Goal: Task Accomplishment & Management: Use online tool/utility

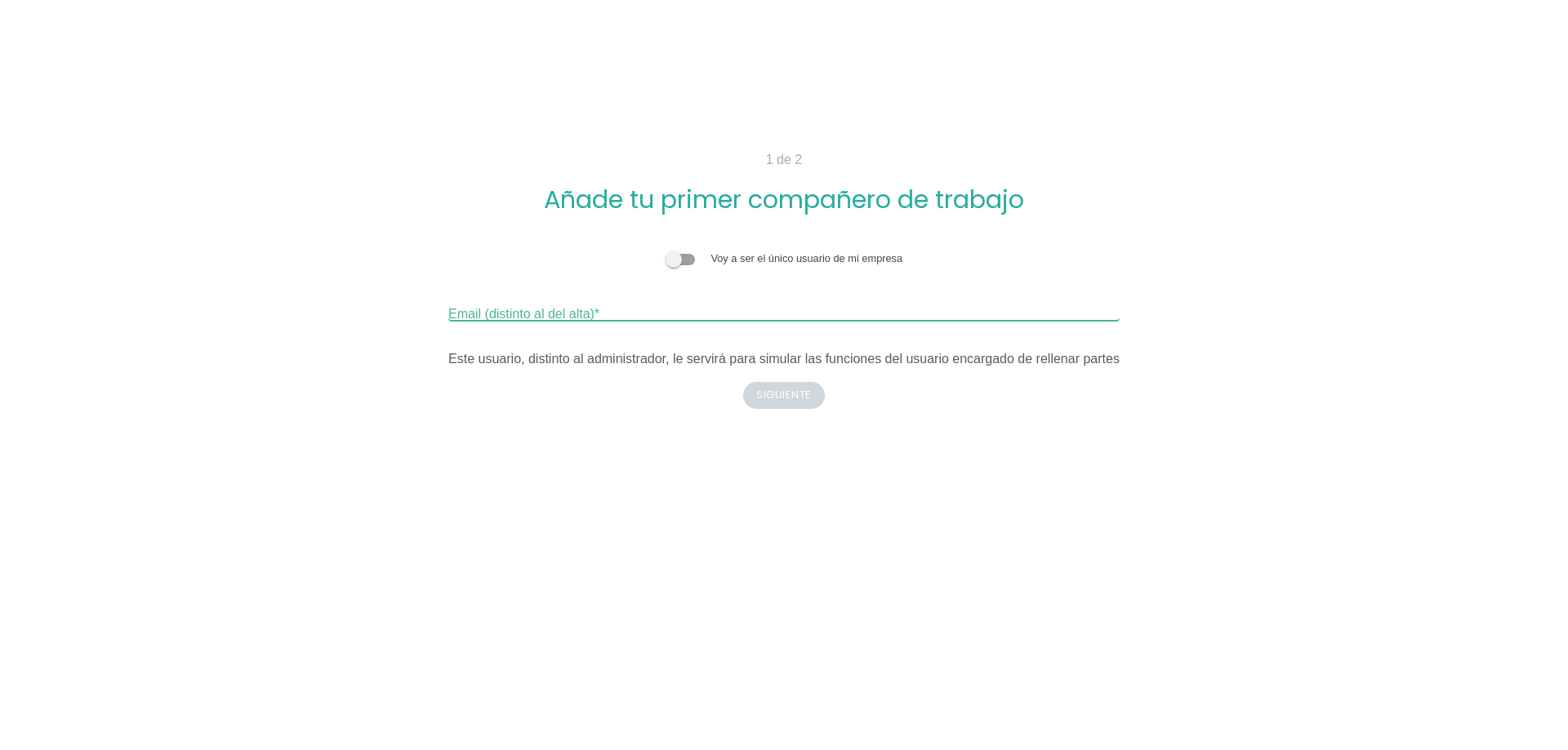
click at [633, 313] on input "Email (distinto al del alta)" at bounding box center [784, 307] width 671 height 26
type input "[EMAIL_ADDRESS][DOMAIN_NAME]"
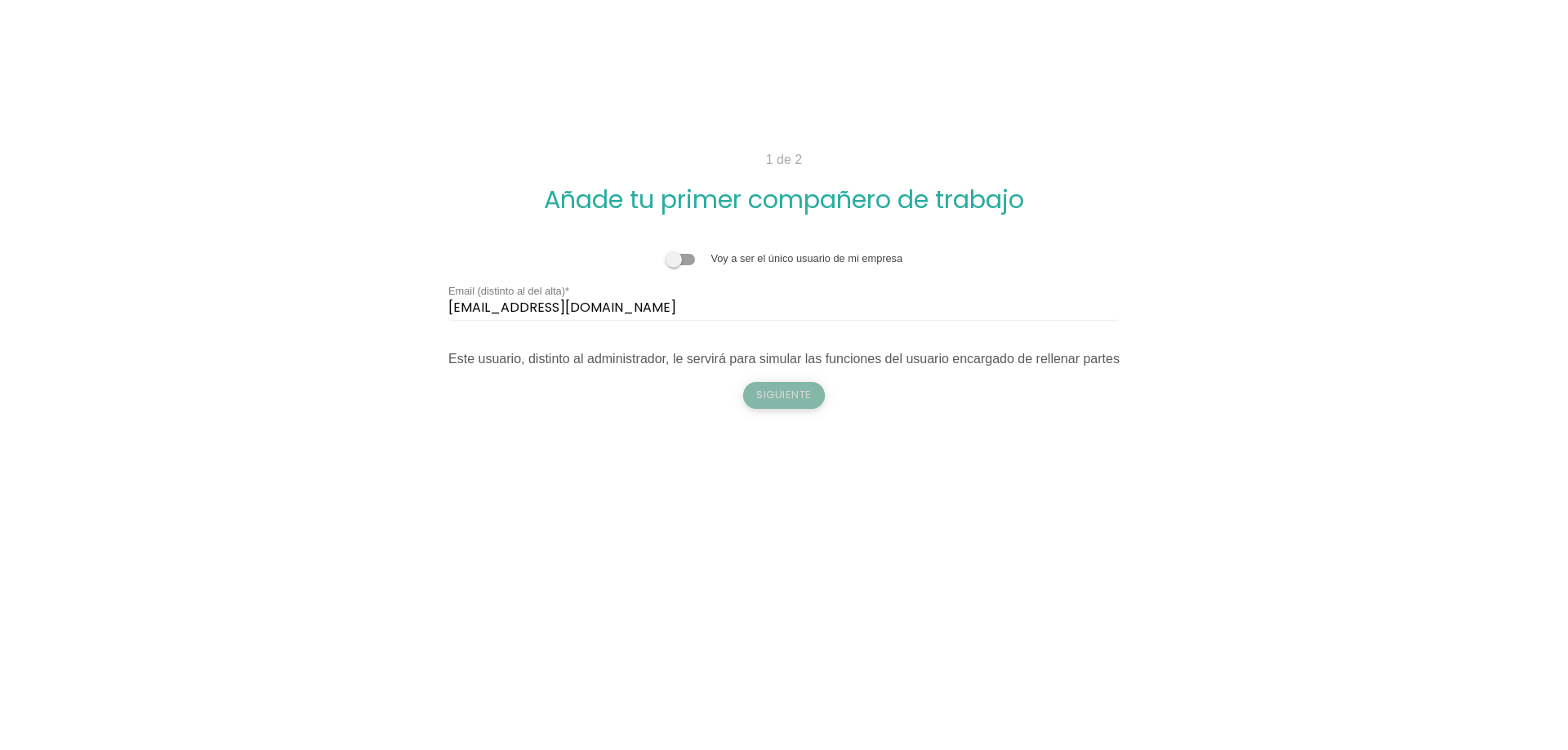
click at [813, 394] on button "Siguiente" at bounding box center [784, 394] width 82 height 26
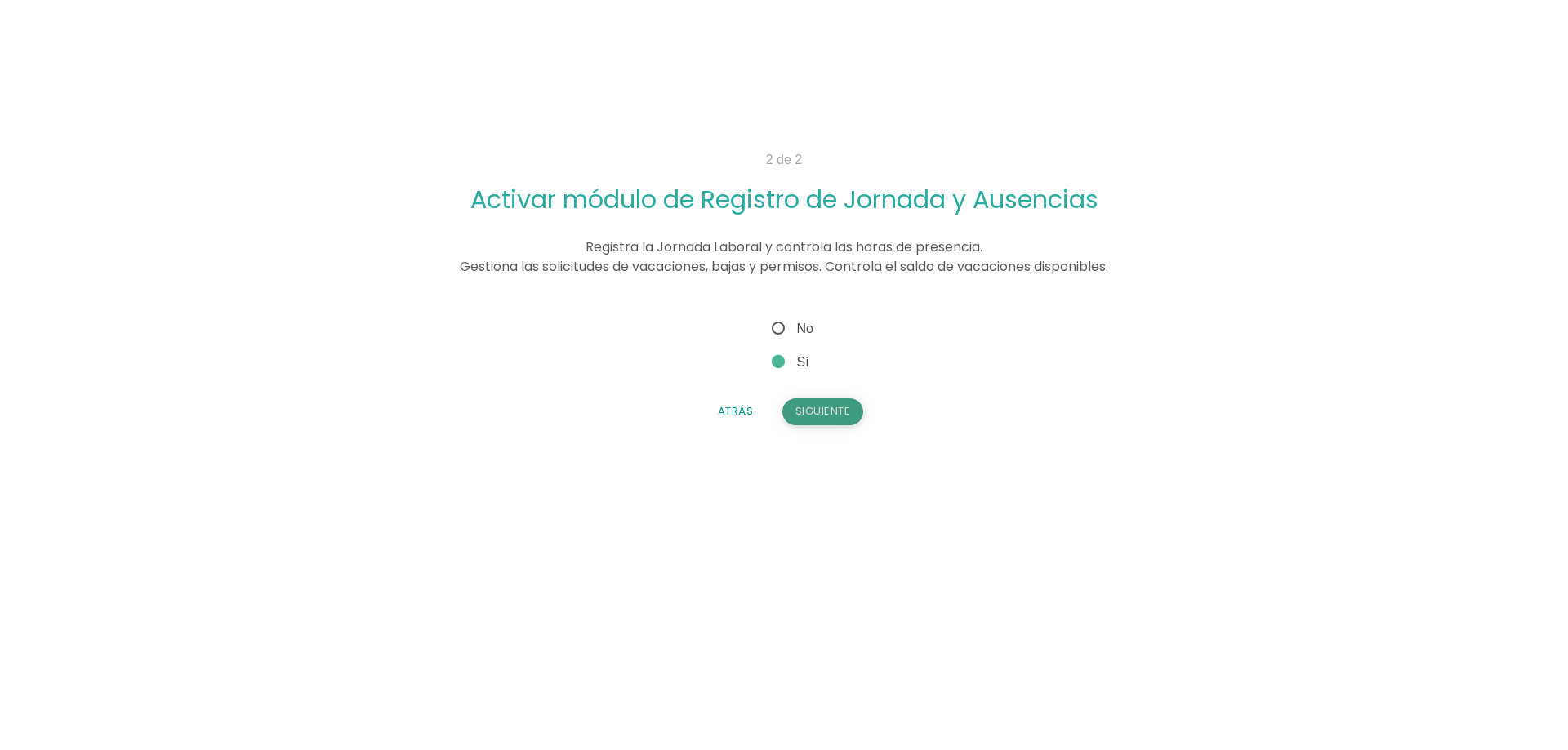
click at [812, 417] on button "Siguiente" at bounding box center [823, 411] width 82 height 26
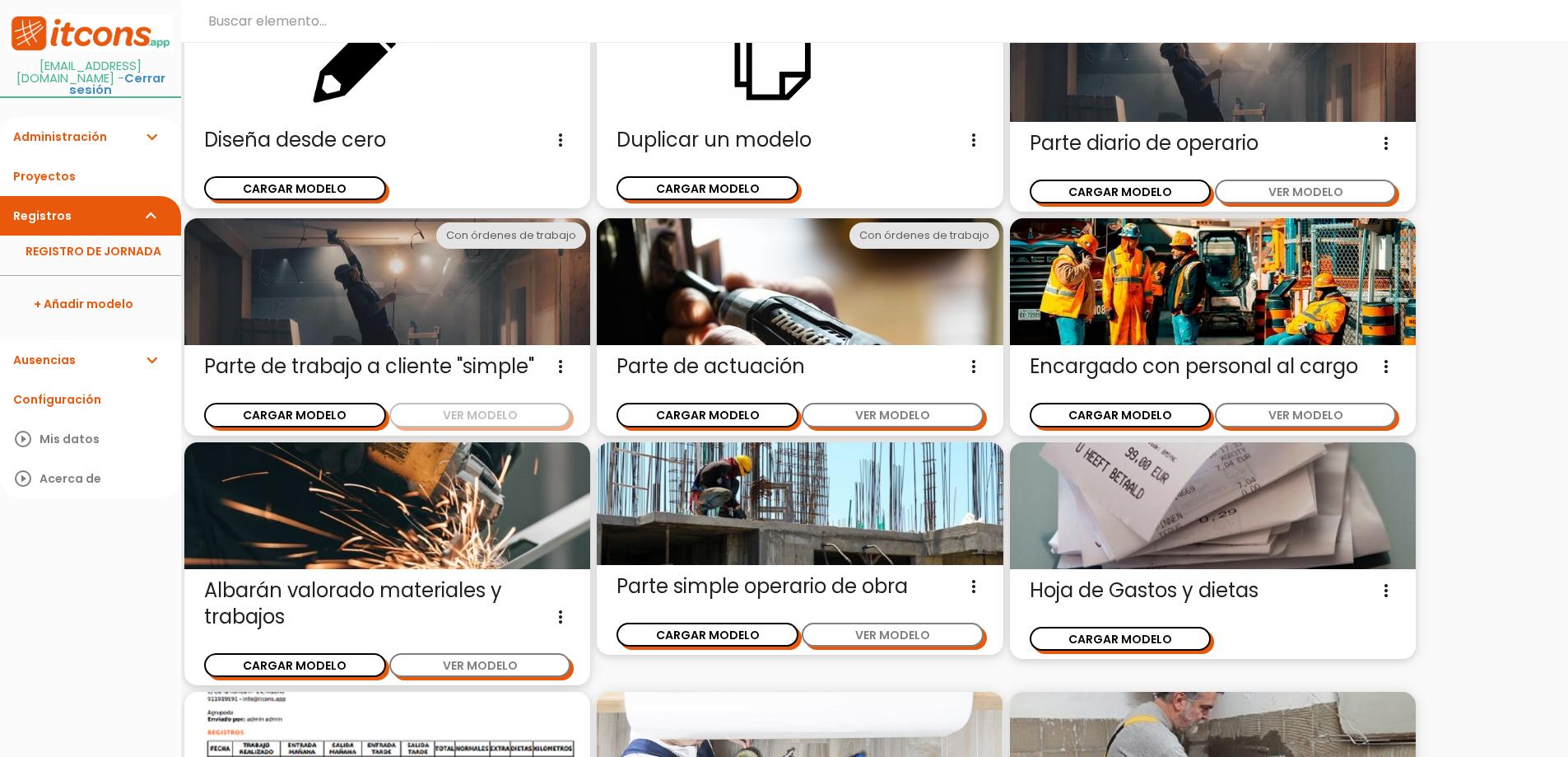
scroll to position [165, 0]
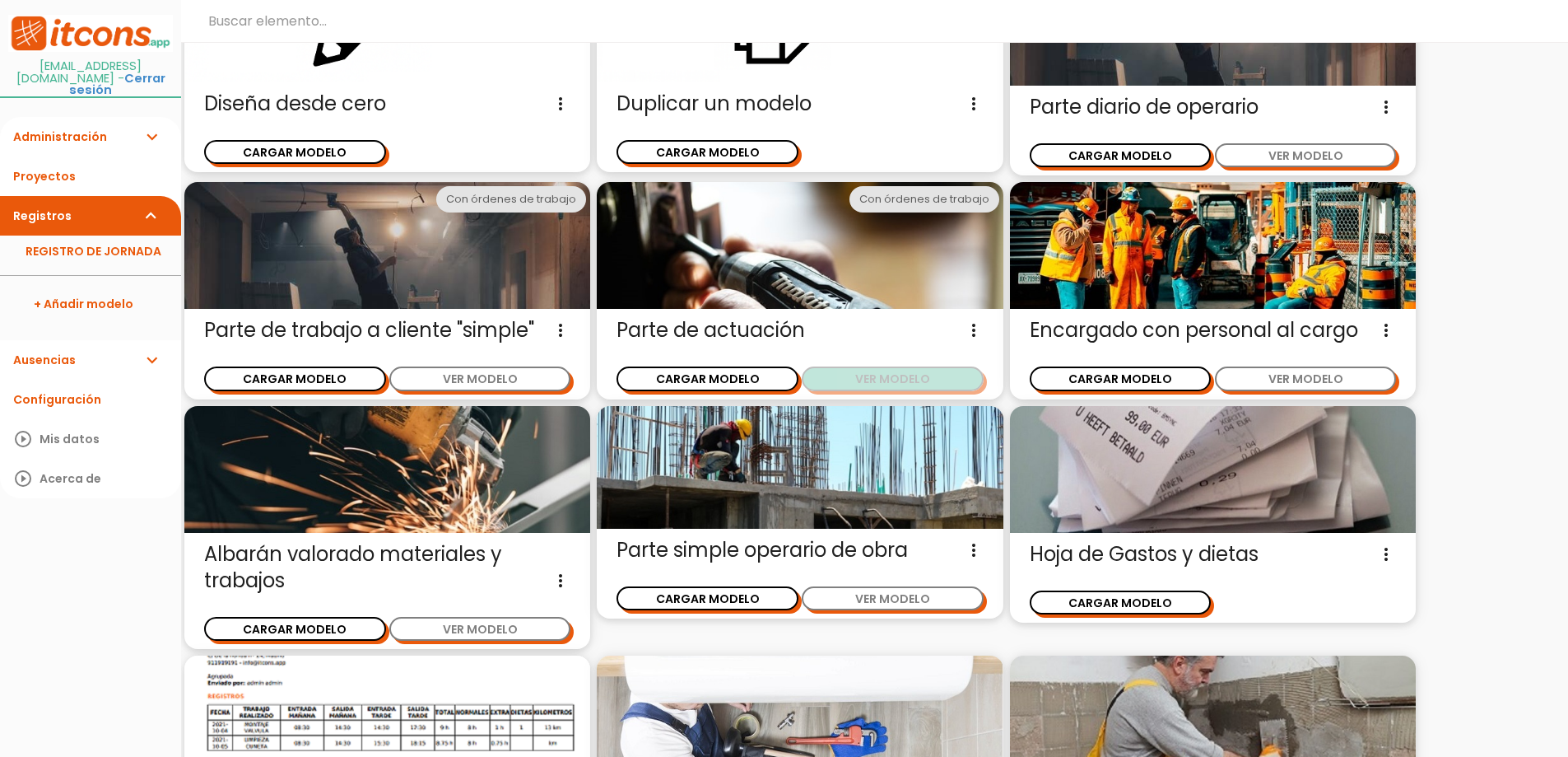
click at [853, 379] on button "VER MODELO" at bounding box center [892, 378] width 182 height 24
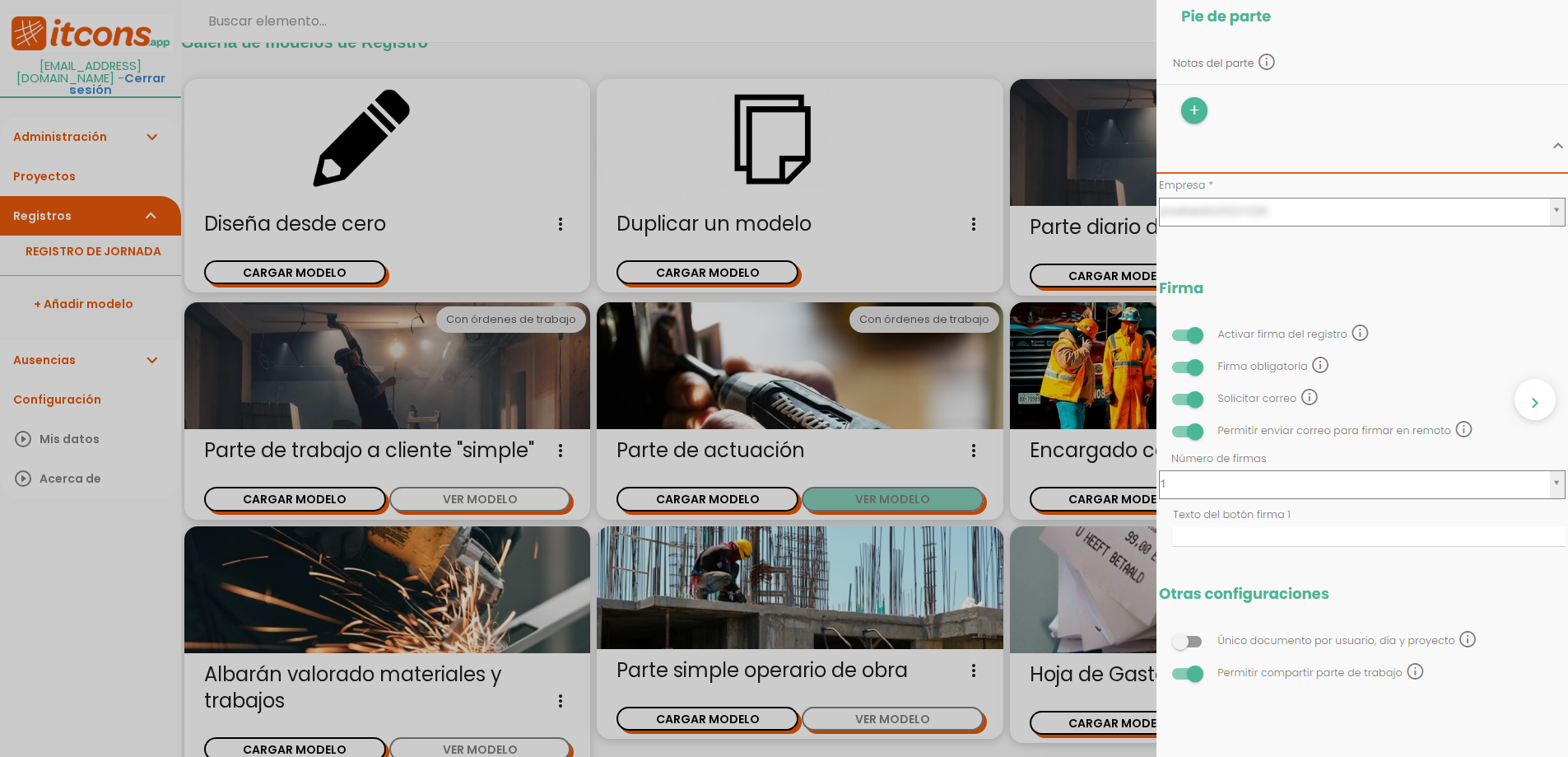
scroll to position [39, 0]
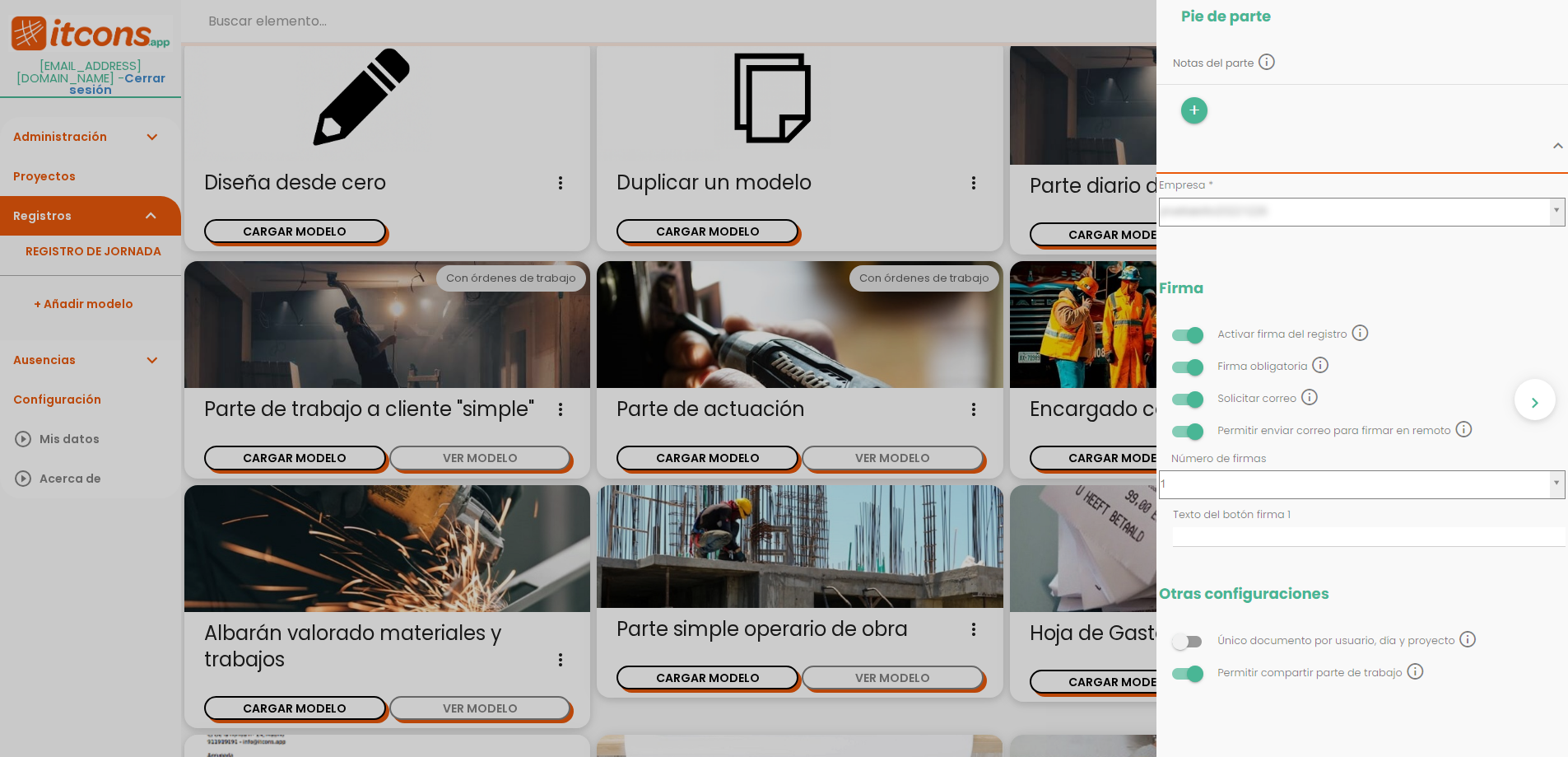
click at [865, 347] on div "close CARGAR MODELO chevron_right" at bounding box center [784, 378] width 1568 height 757
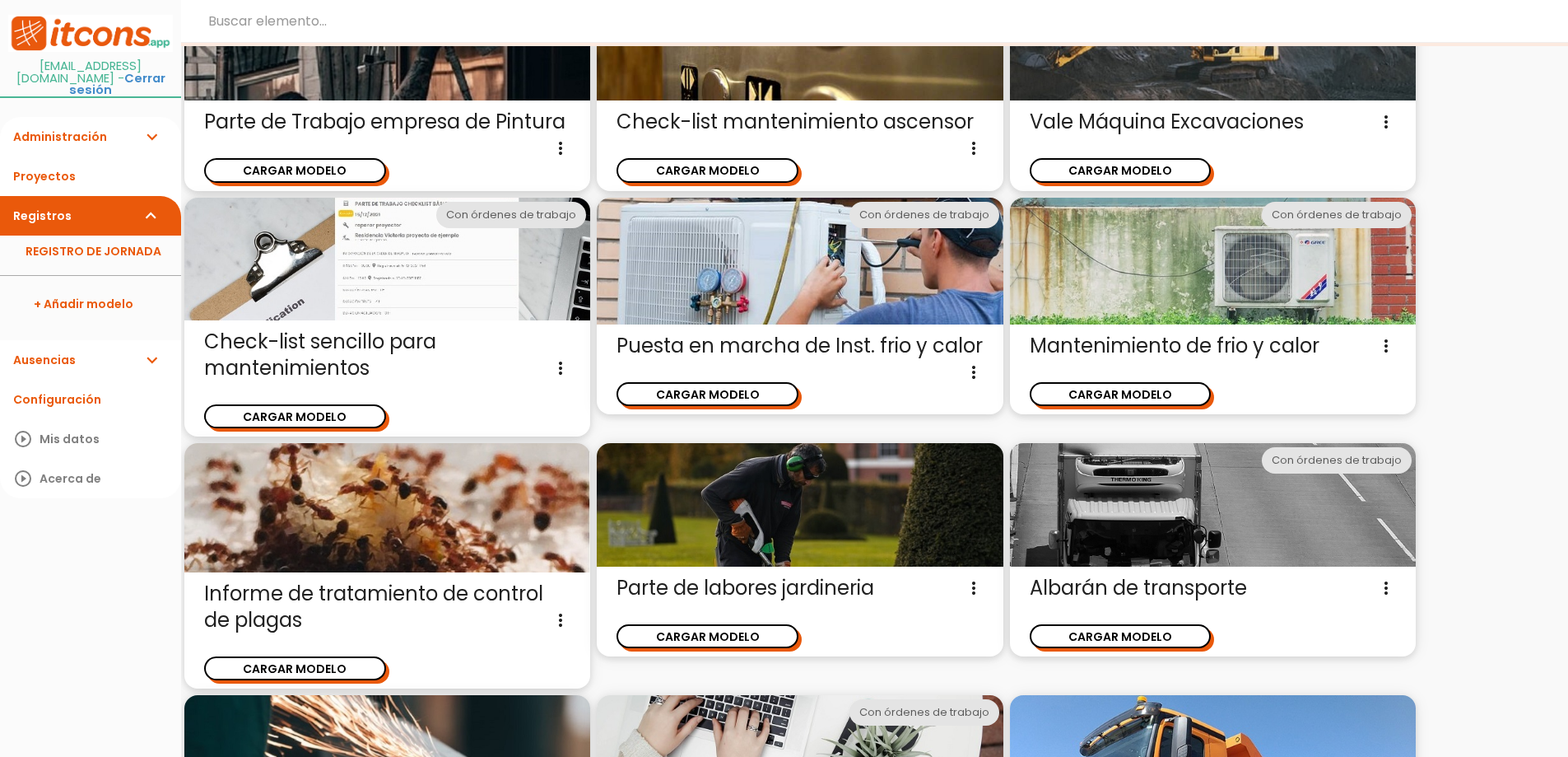
scroll to position [999, 0]
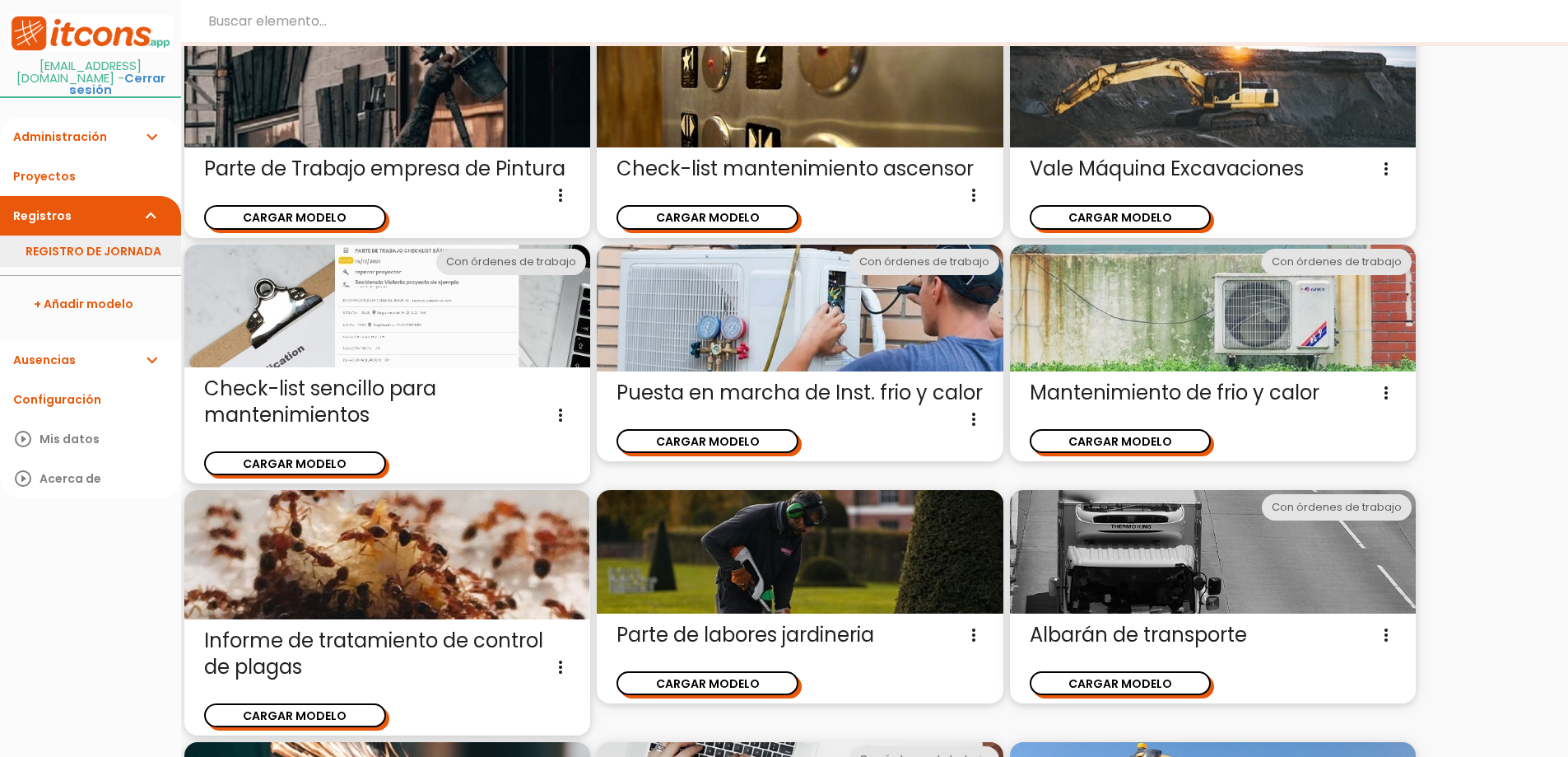
click at [135, 235] on link "REGISTRO DE JORNADA" at bounding box center [91, 251] width 181 height 31
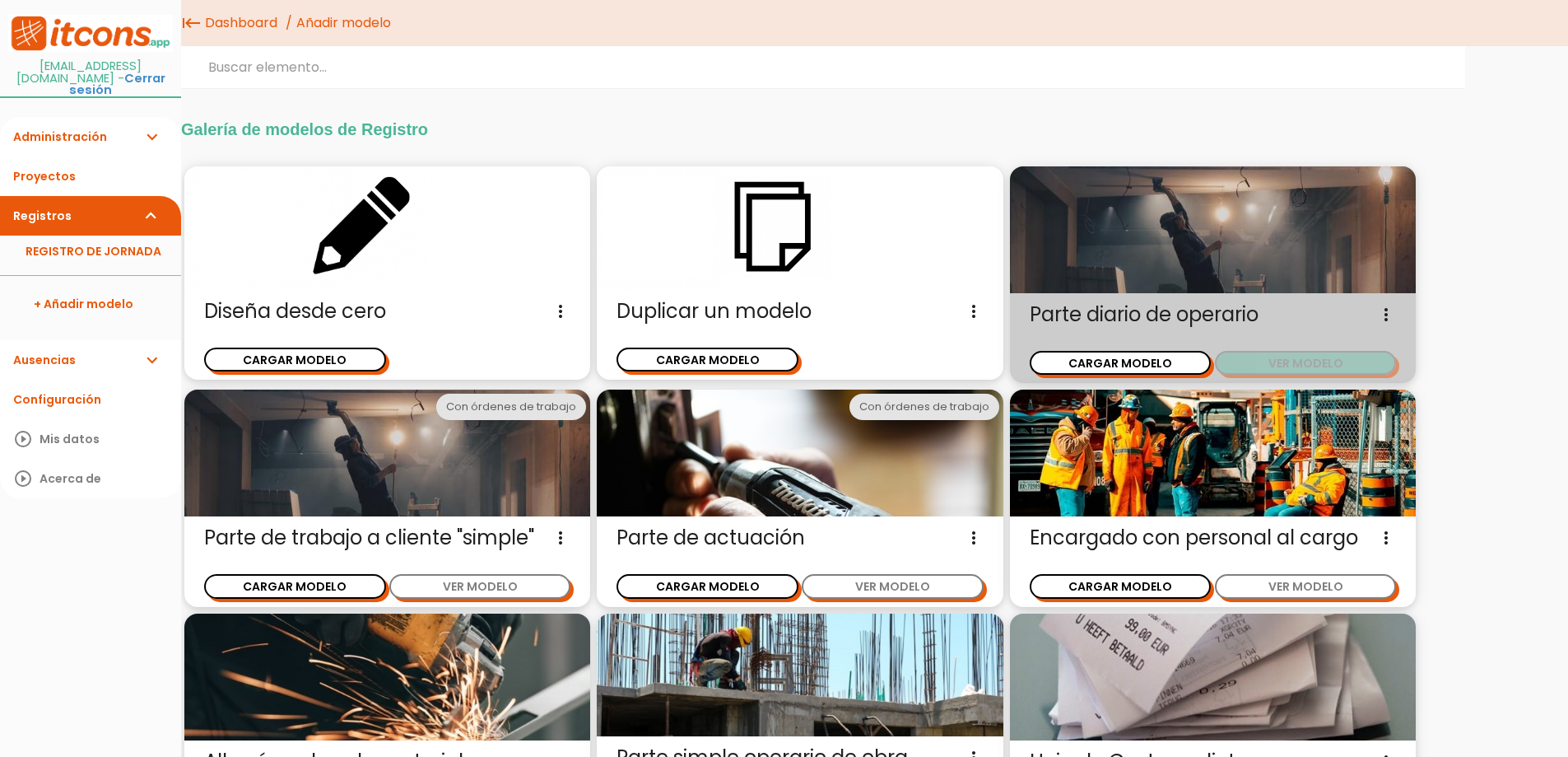
click at [1311, 364] on button "VER MODELO" at bounding box center [1305, 362] width 182 height 24
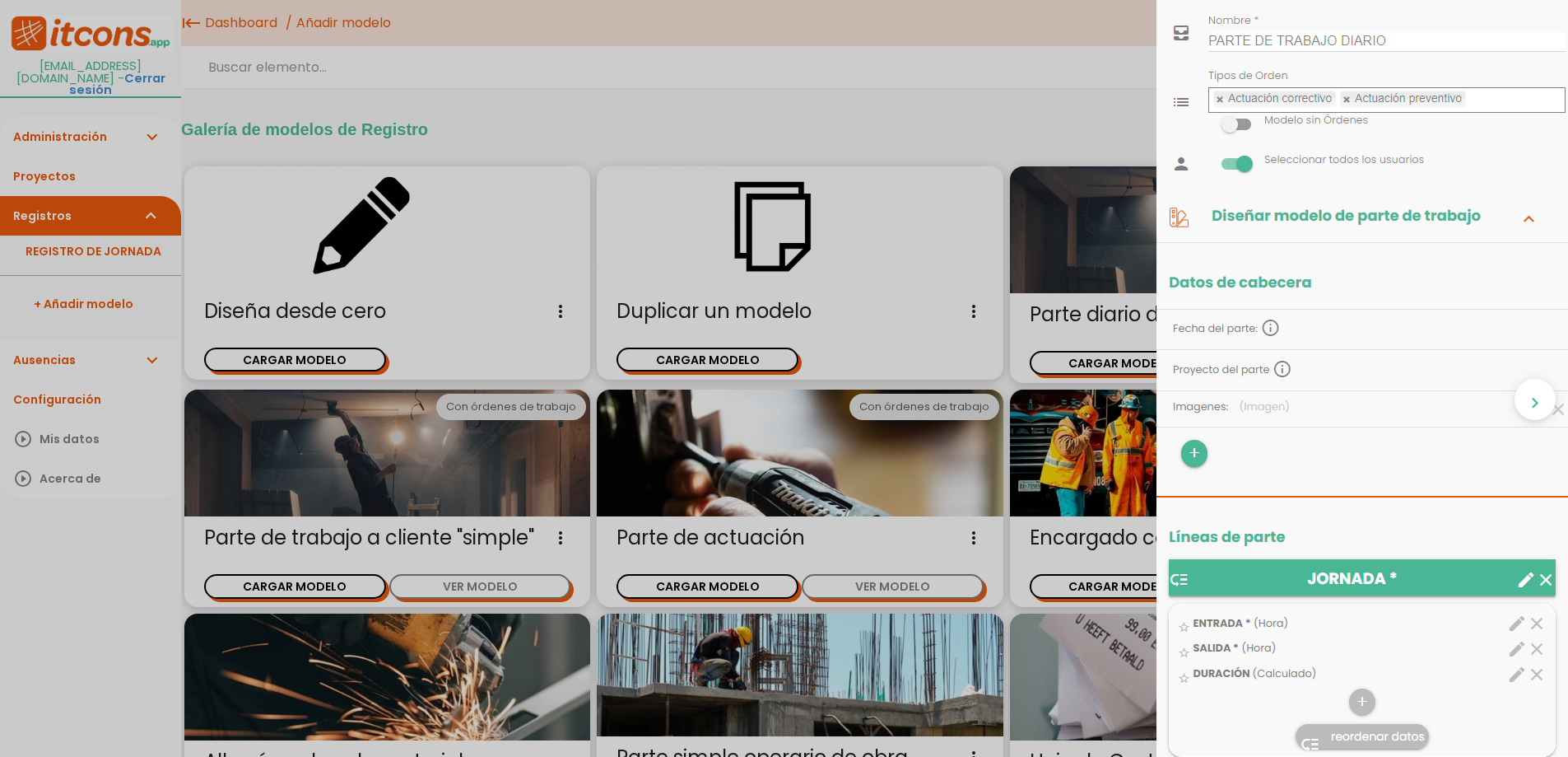
scroll to position [82, 0]
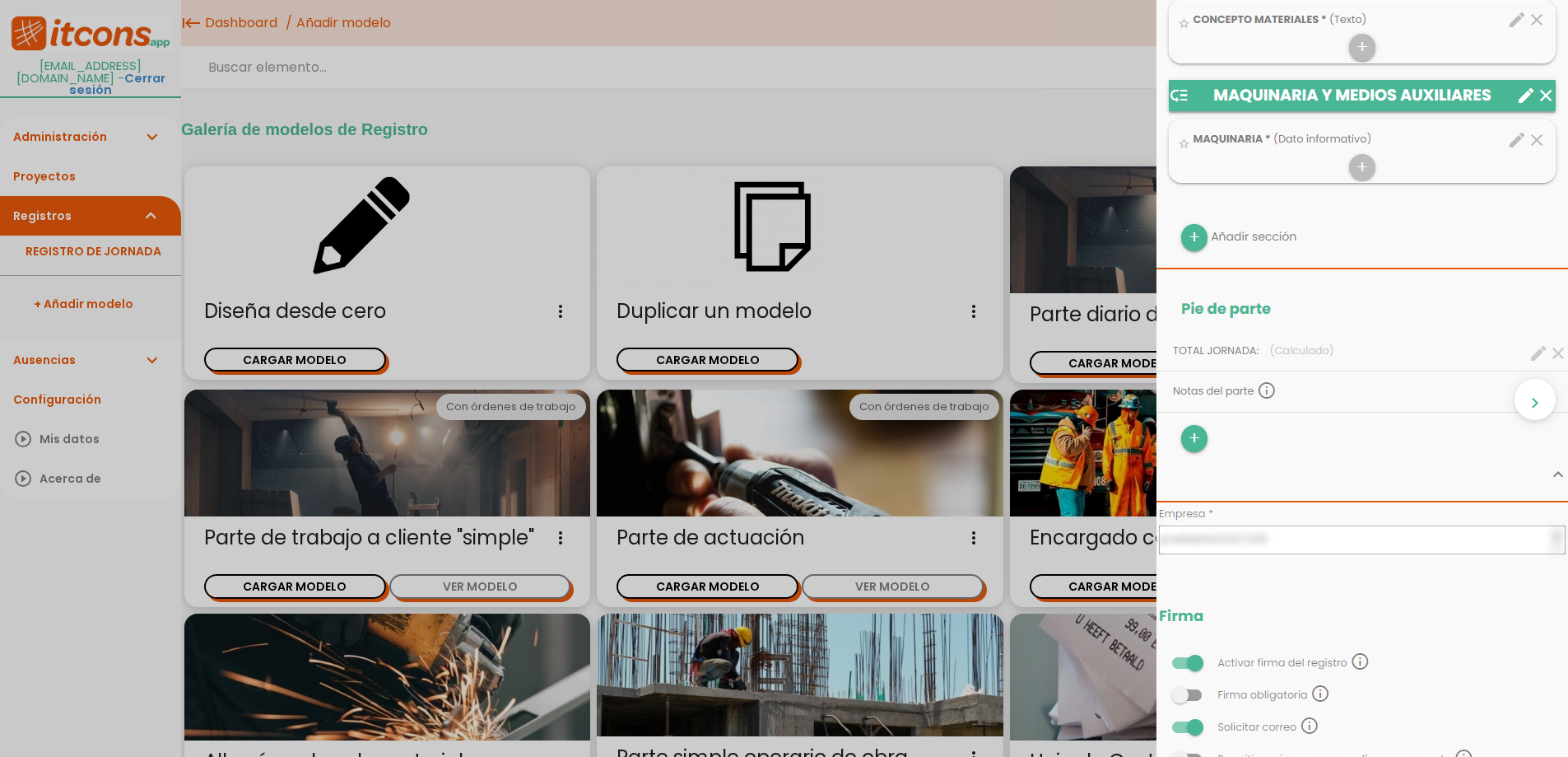
scroll to position [989, 0]
click at [1191, 238] on img at bounding box center [1362, 70] width 412 height 2026
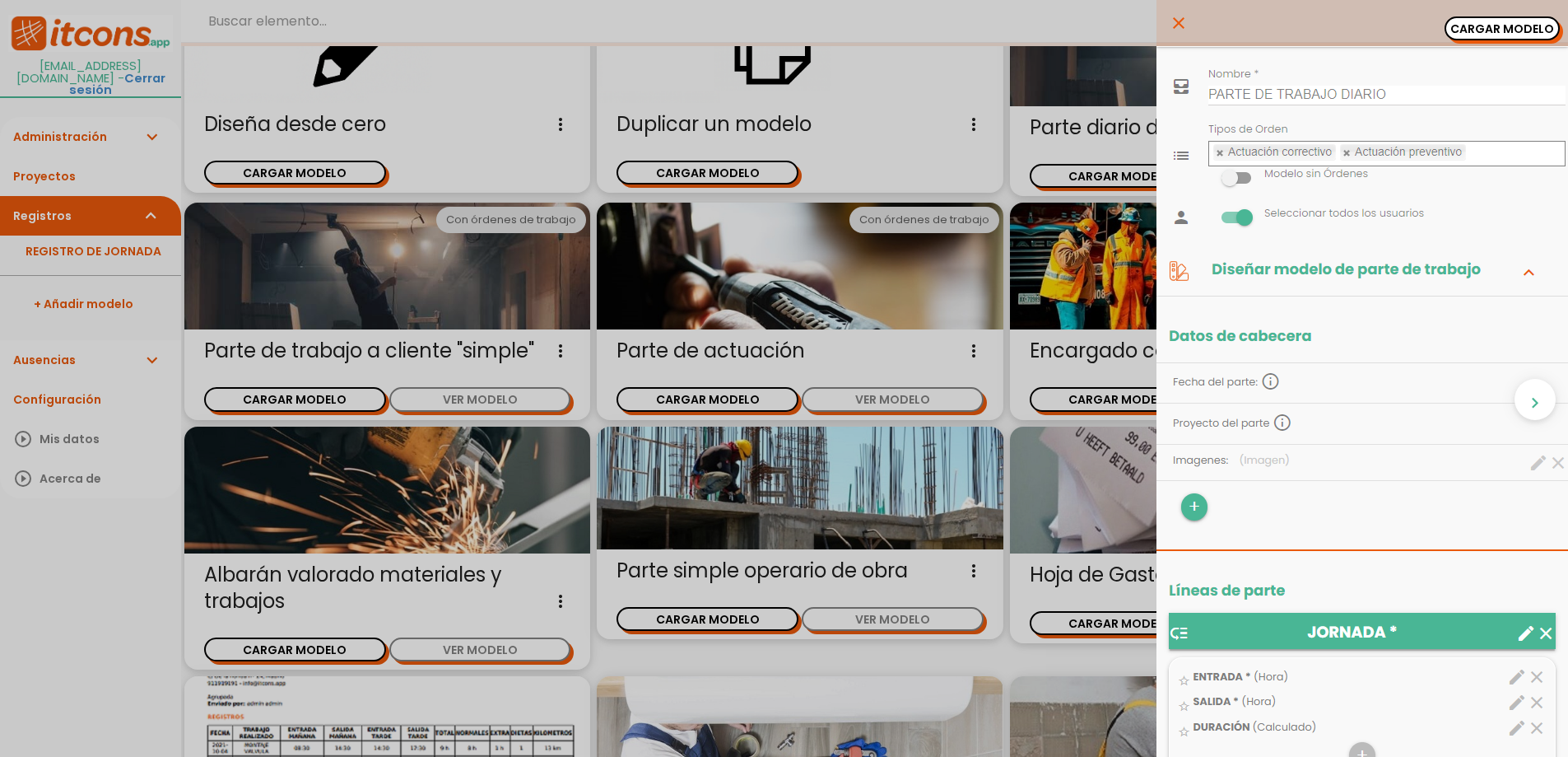
scroll to position [0, 0]
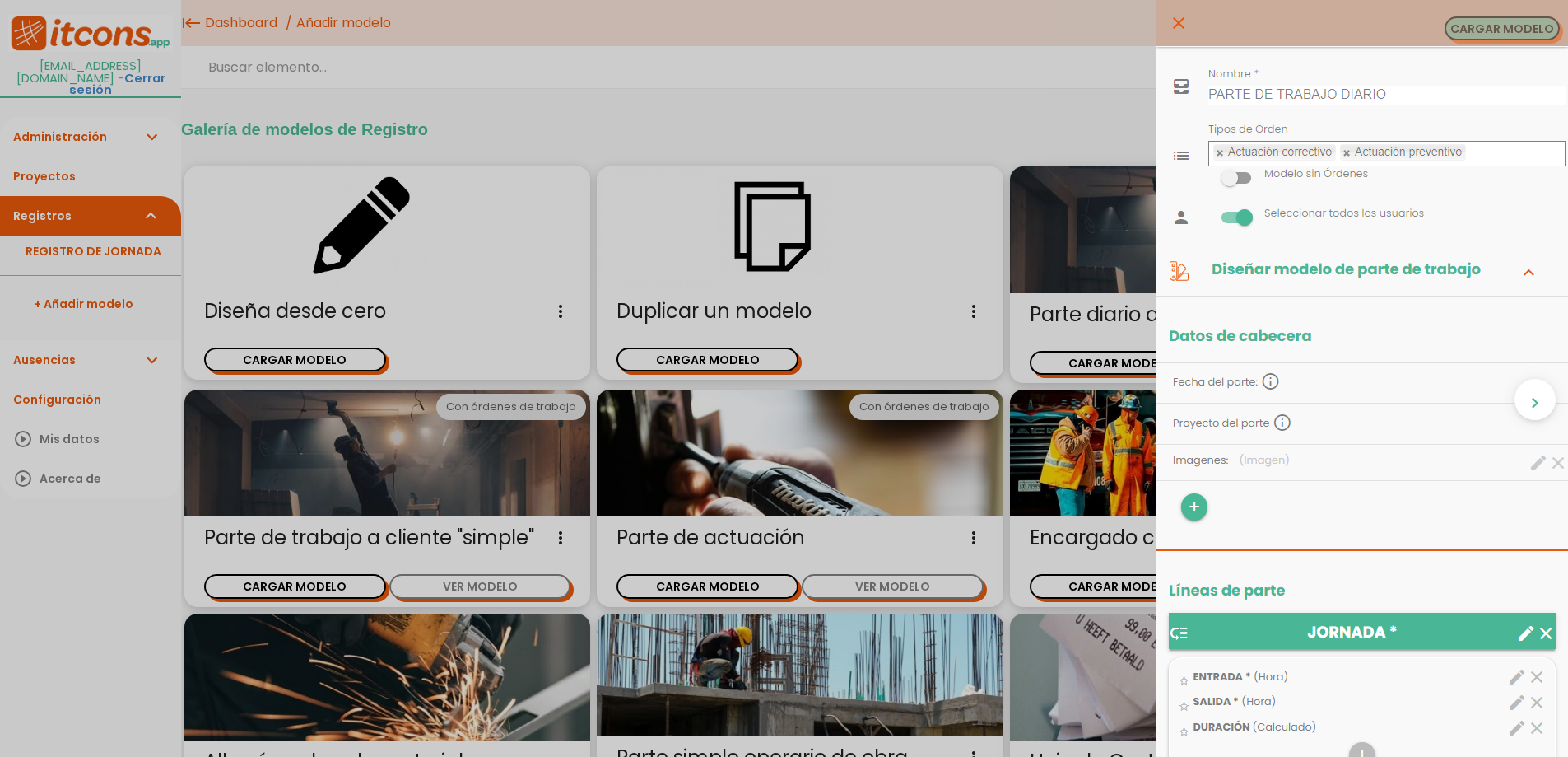
click at [1487, 37] on button "CARGAR MODELO" at bounding box center [1502, 28] width 115 height 24
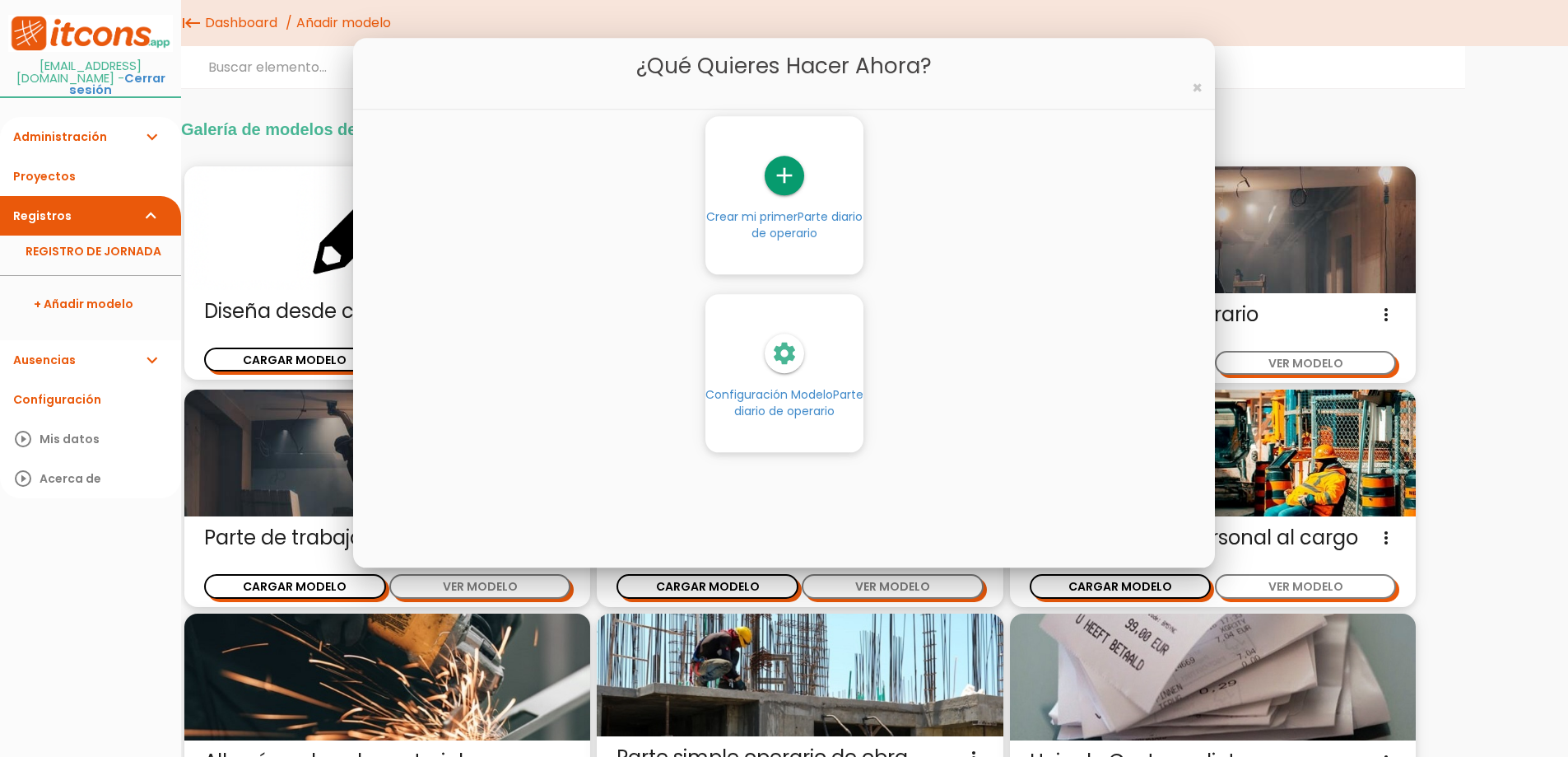
click at [822, 393] on span "Configuración Modelo Parte diario de operario" at bounding box center [784, 403] width 158 height 33
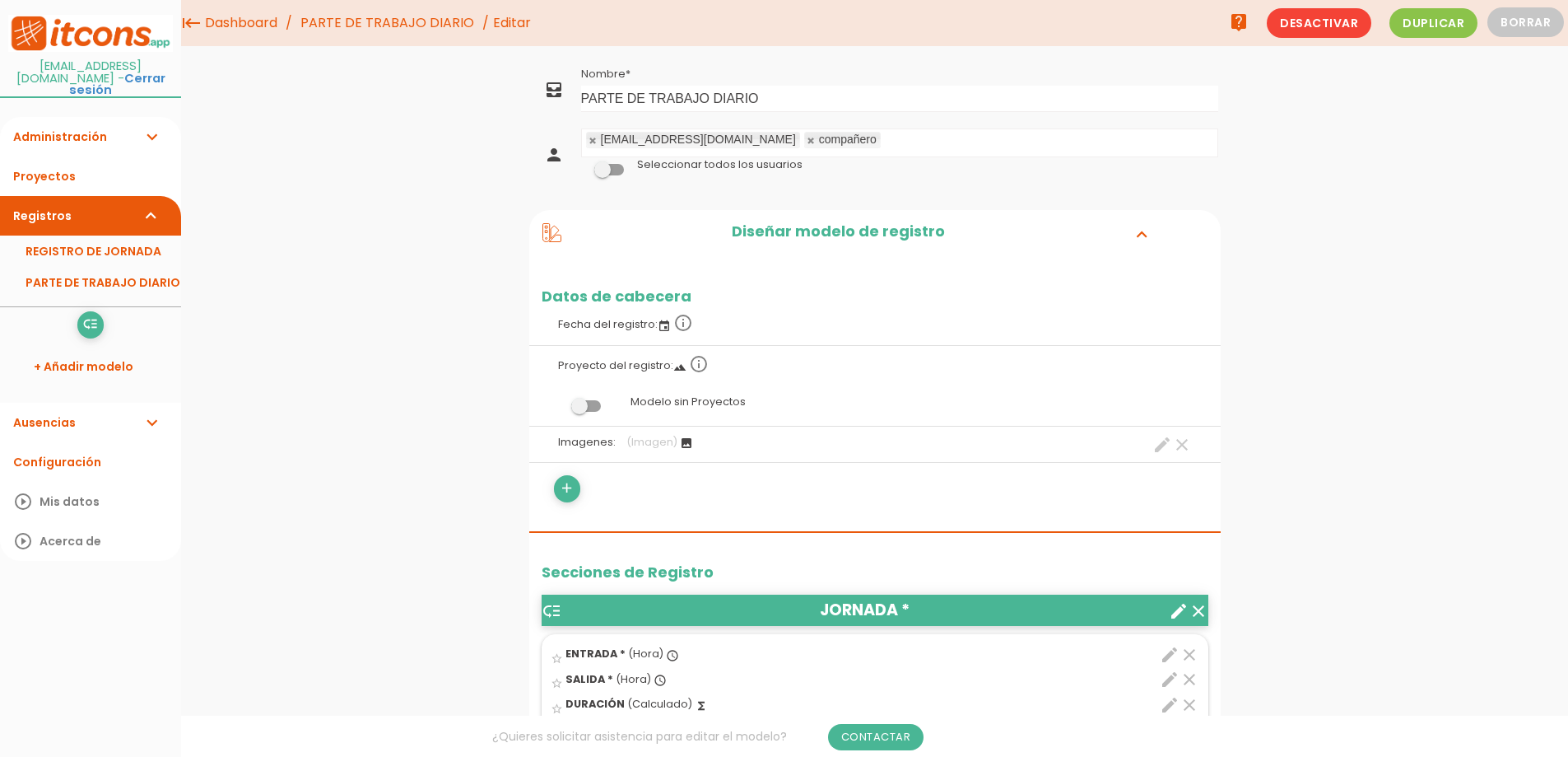
click at [588, 138] on link at bounding box center [593, 141] width 10 height 11
click at [594, 138] on link at bounding box center [593, 141] width 10 height 11
click at [616, 168] on span at bounding box center [609, 169] width 29 height 12
click at [581, 165] on input "checkbox" at bounding box center [581, 165] width 0 height 0
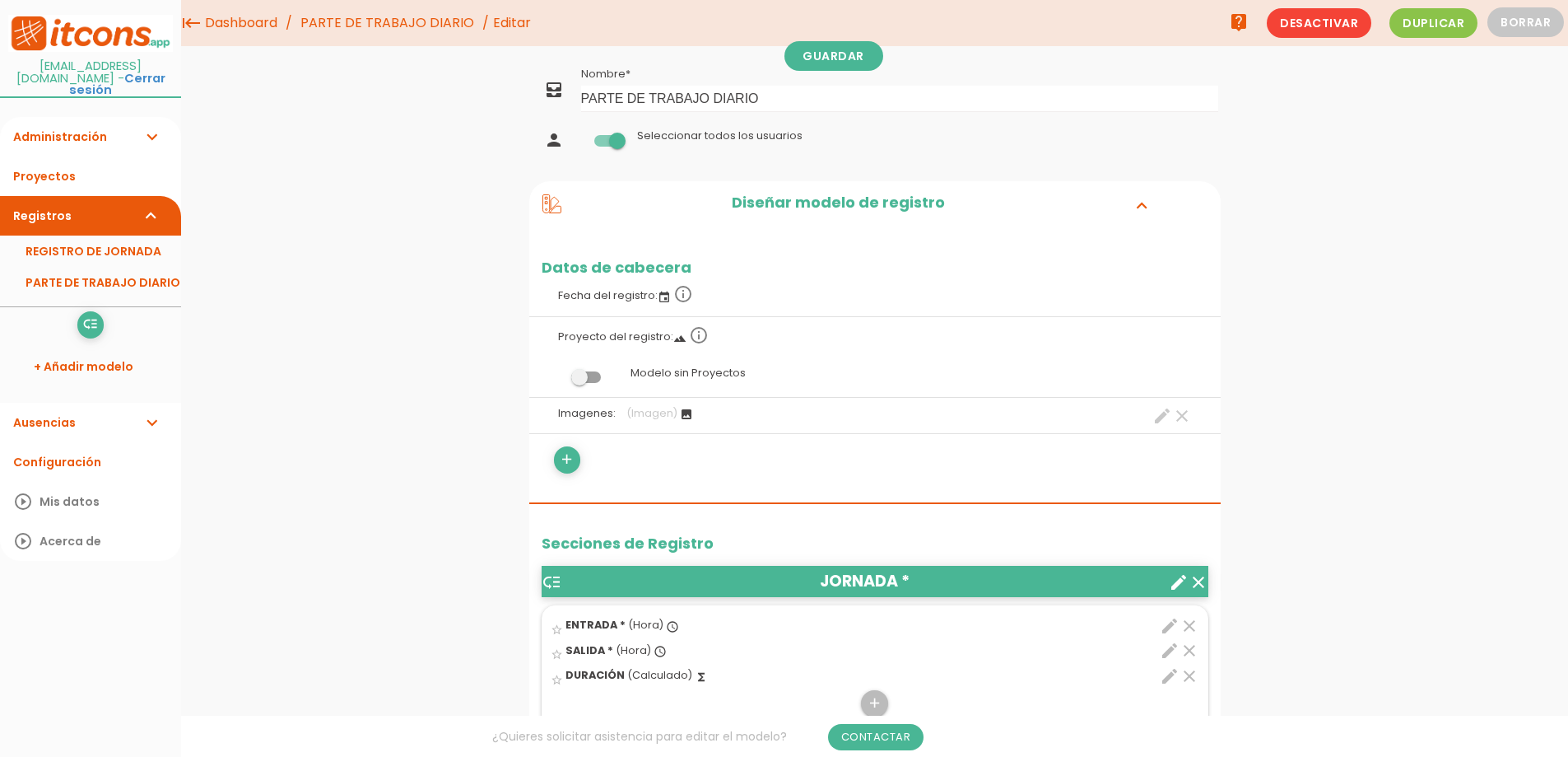
click at [619, 142] on span at bounding box center [609, 141] width 29 height 12
click at [581, 135] on input "checkbox" at bounding box center [581, 135] width 0 height 0
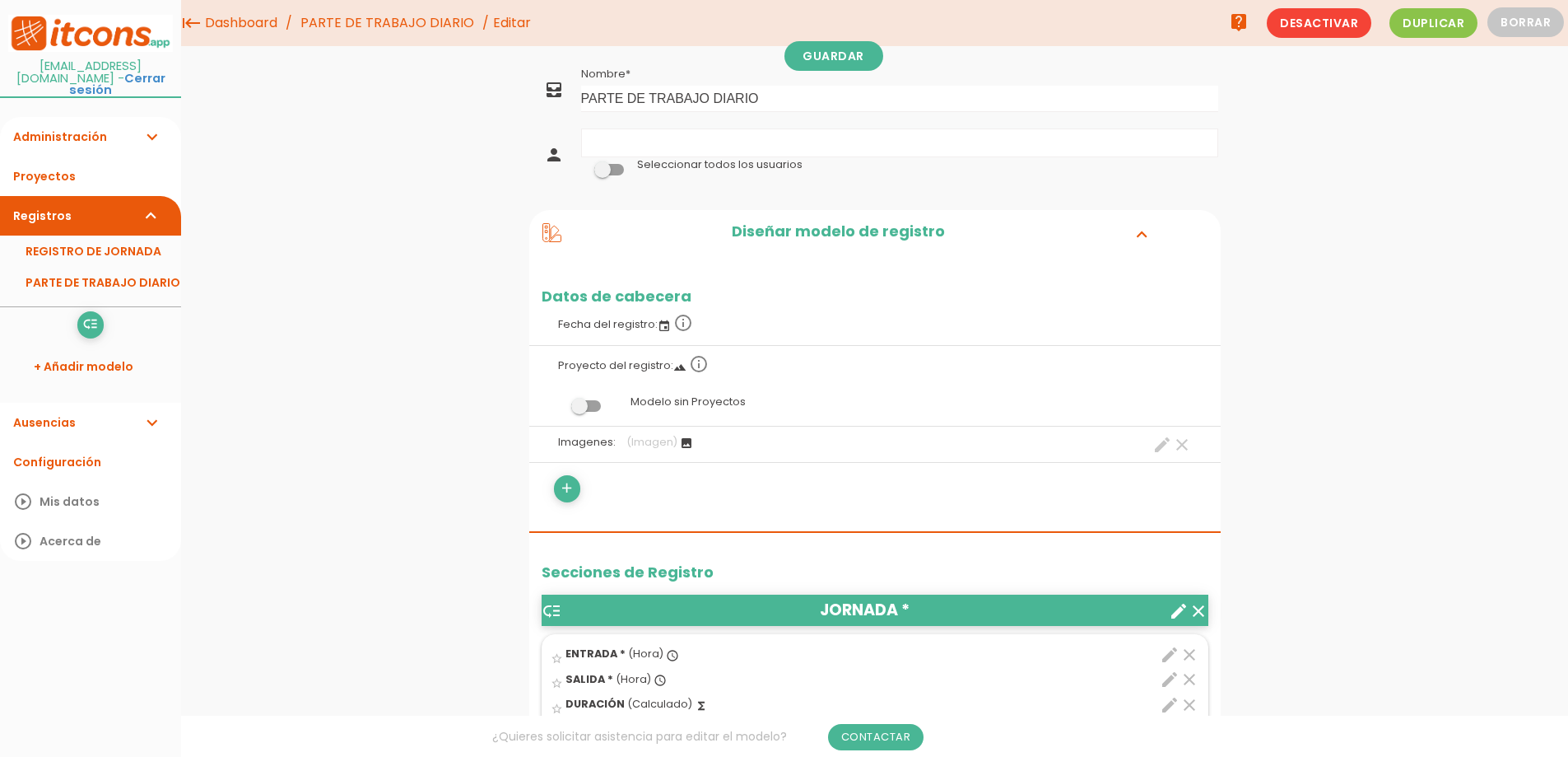
click at [622, 141] on ul at bounding box center [899, 143] width 636 height 27
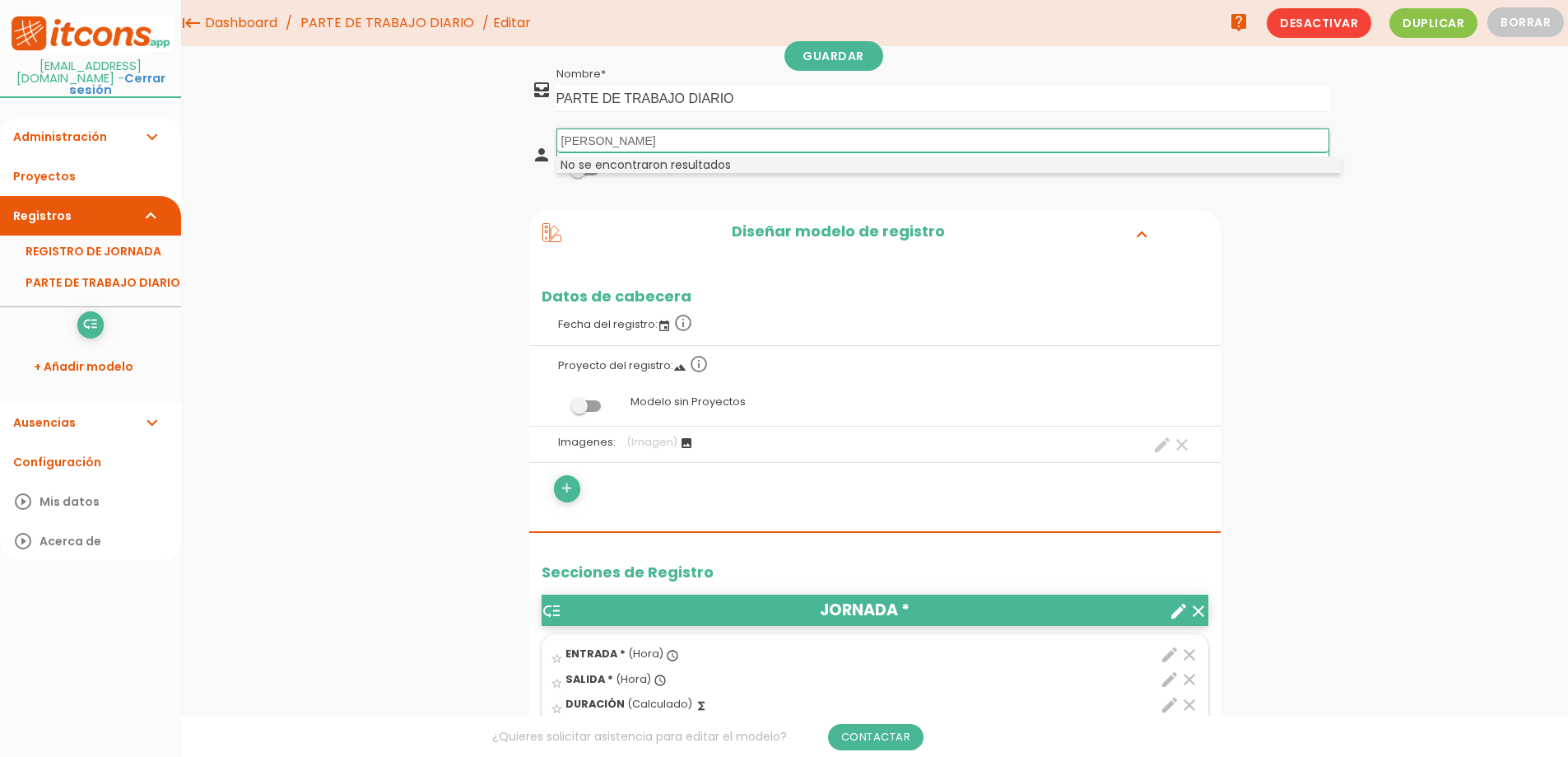
type input "daniel herrera"
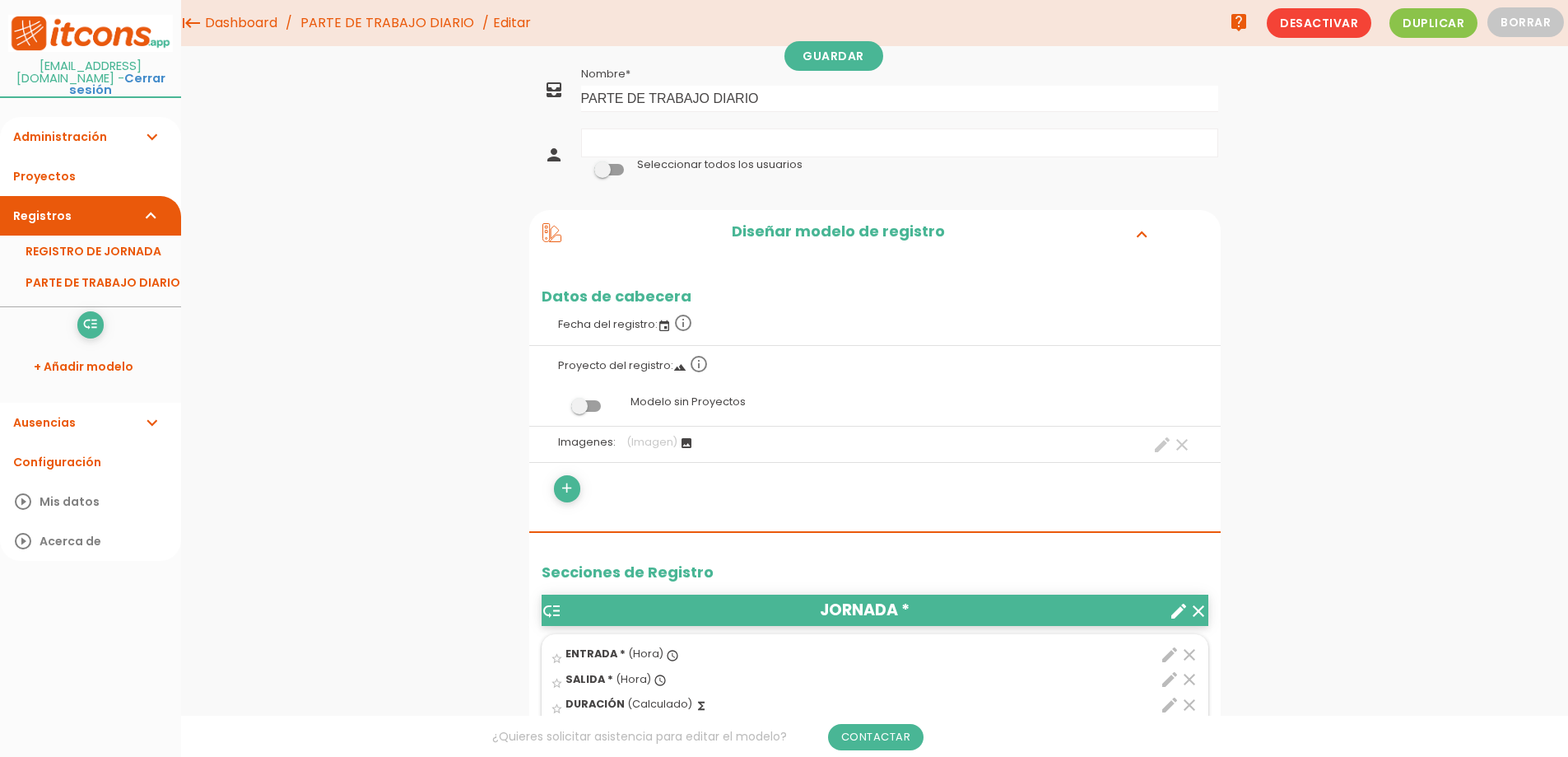
click at [727, 135] on ul at bounding box center [899, 143] width 636 height 27
click at [843, 233] on h2 "Diseñar modelo de registro" at bounding box center [839, 233] width 554 height 21
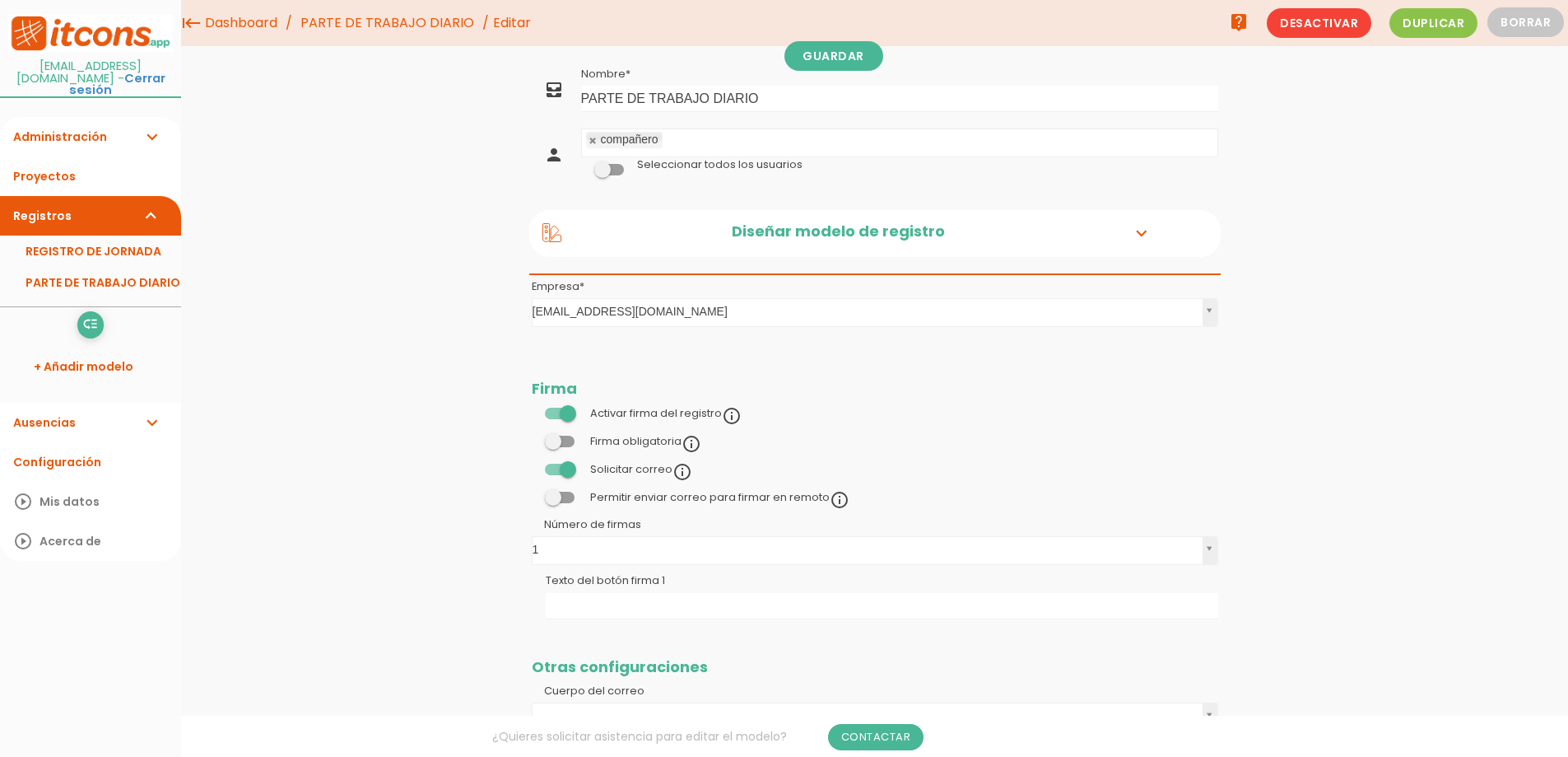
click at [843, 233] on h2 "Diseñar modelo de registro" at bounding box center [839, 233] width 554 height 21
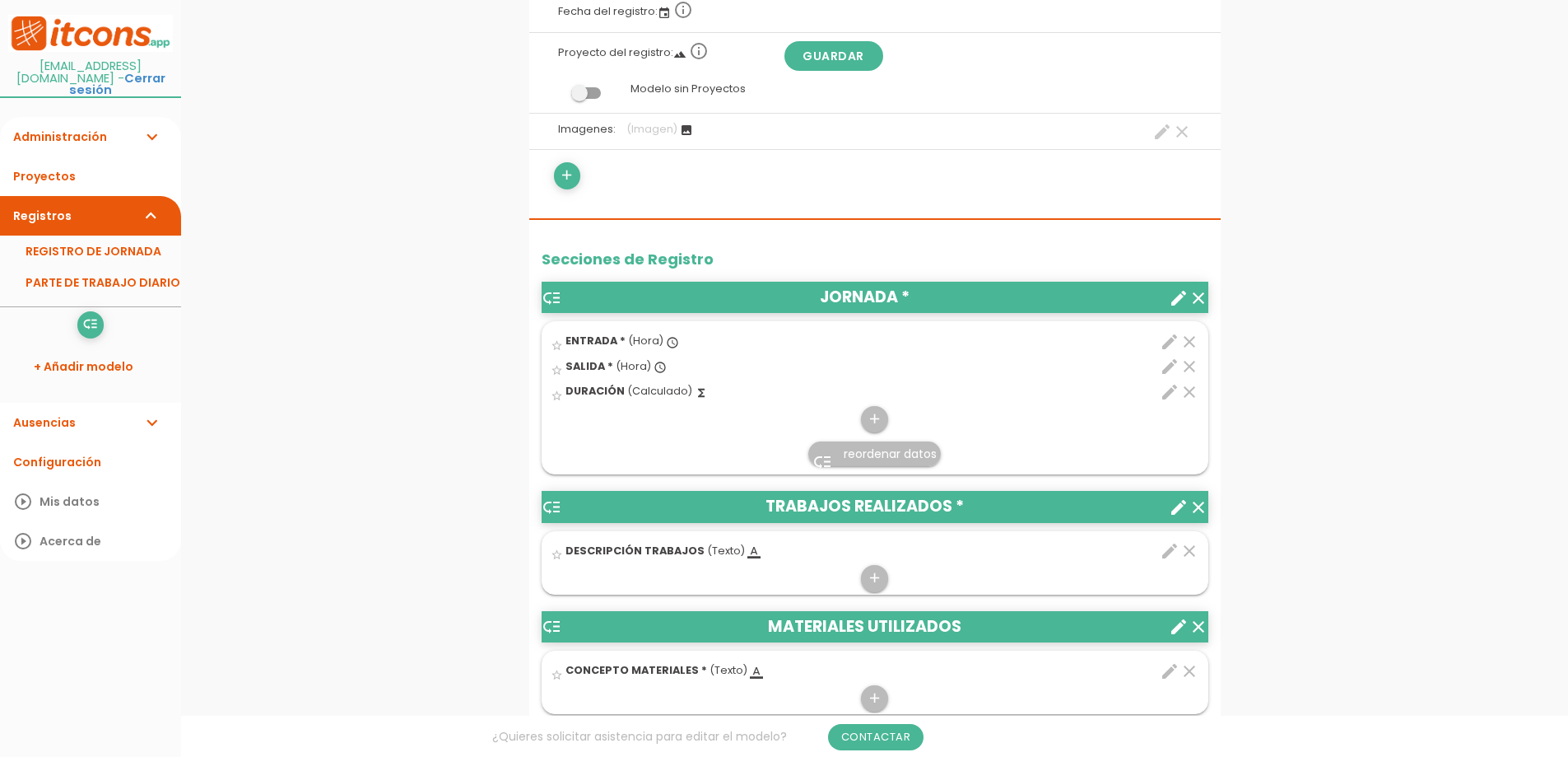
scroll to position [412, 0]
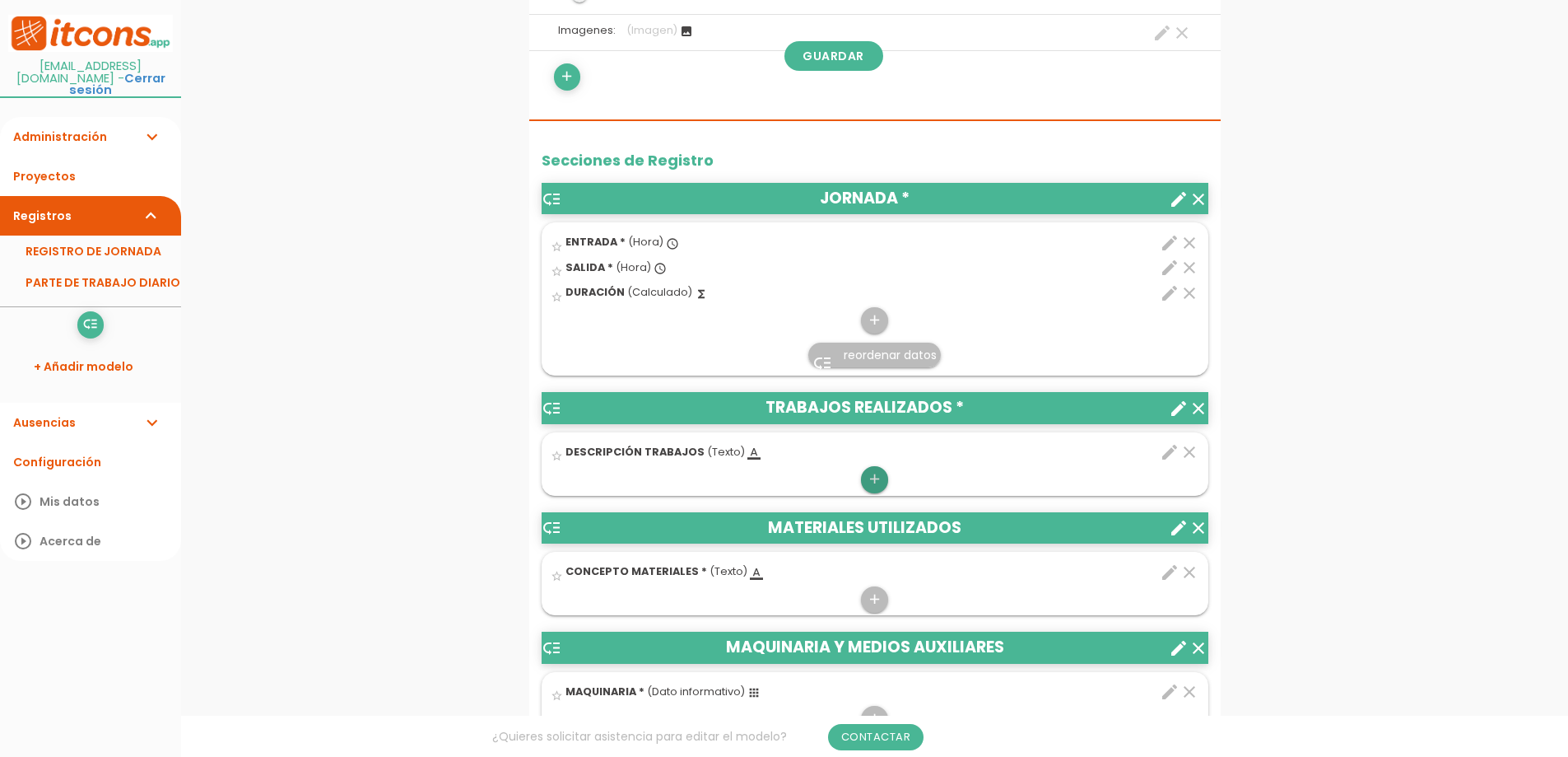
click at [875, 480] on icon "add" at bounding box center [875, 479] width 16 height 27
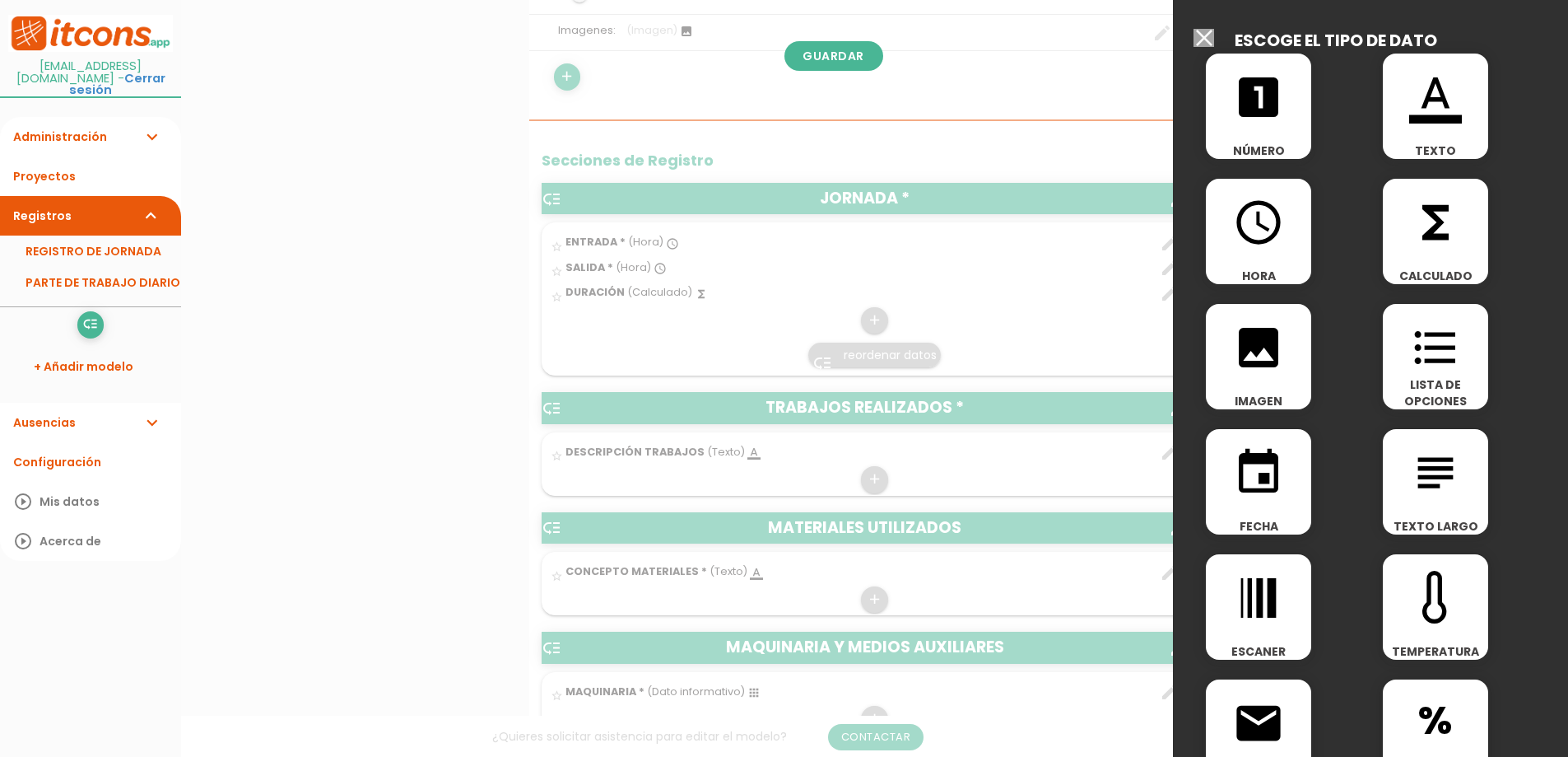
click at [869, 481] on div at bounding box center [784, 284] width 1568 height 946
click at [369, 347] on div at bounding box center [784, 284] width 1568 height 946
click at [1204, 34] on input "Seleccionar todos los usuarios" at bounding box center [1204, 38] width 20 height 18
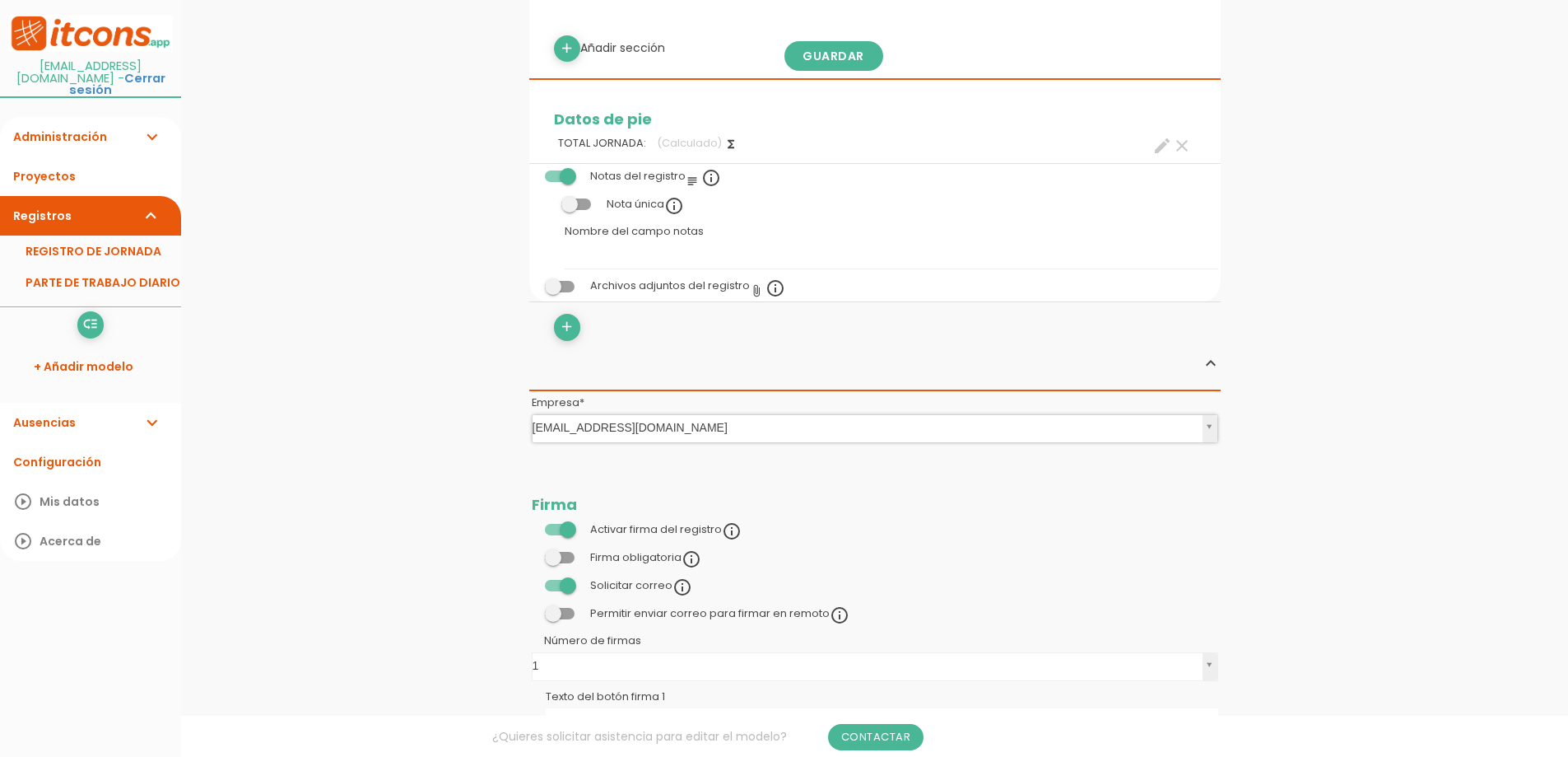
scroll to position [1236, 0]
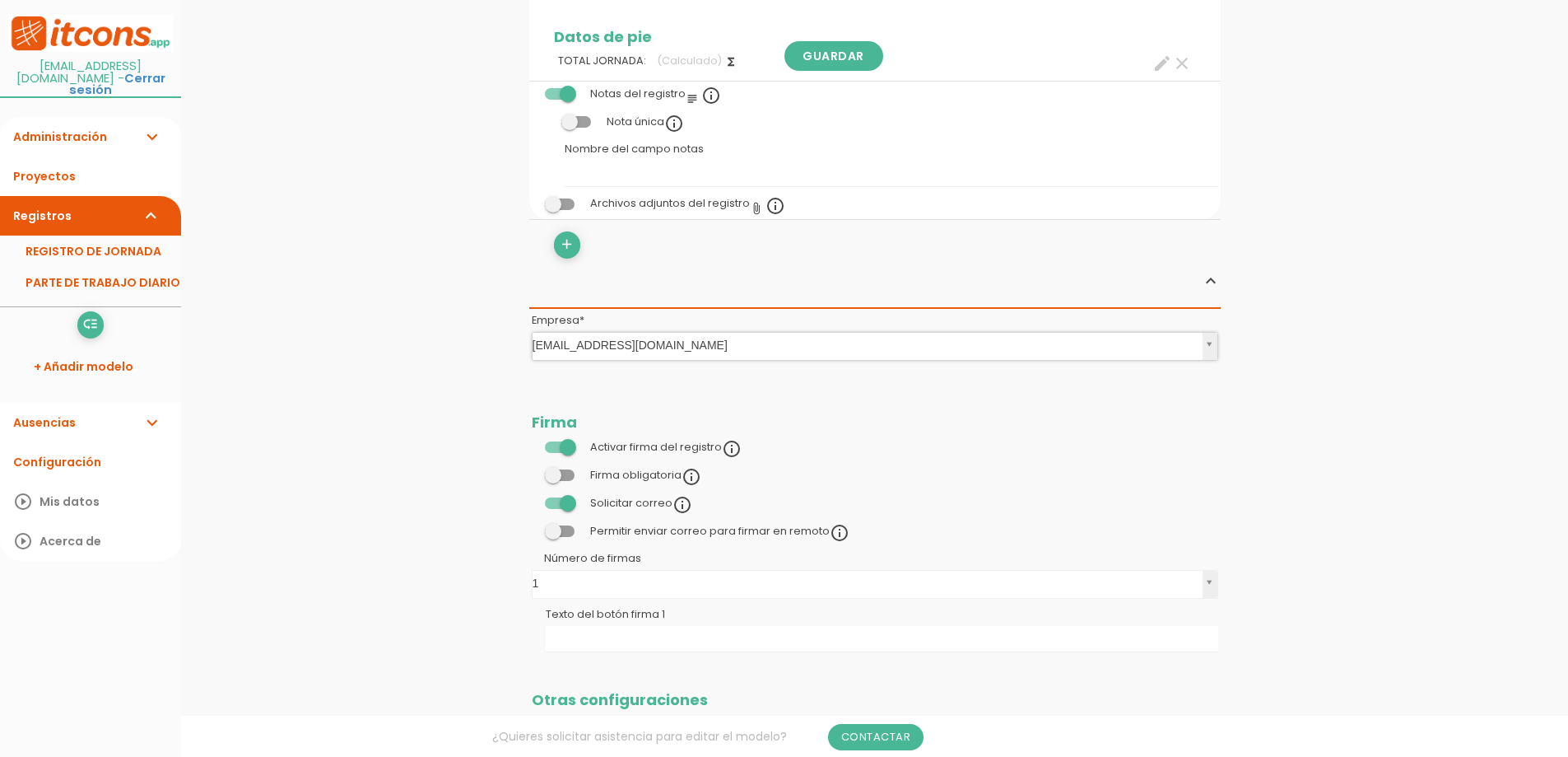
click at [554, 484] on div "Firma obligatoria info_outline" at bounding box center [616, 477] width 169 height 20
click at [561, 481] on label at bounding box center [559, 475] width 56 height 15
click at [532, 471] on input "checkbox" at bounding box center [532, 471] width 0 height 0
click at [558, 480] on span at bounding box center [560, 475] width 29 height 12
click at [532, 471] on input "checkbox" at bounding box center [532, 471] width 0 height 0
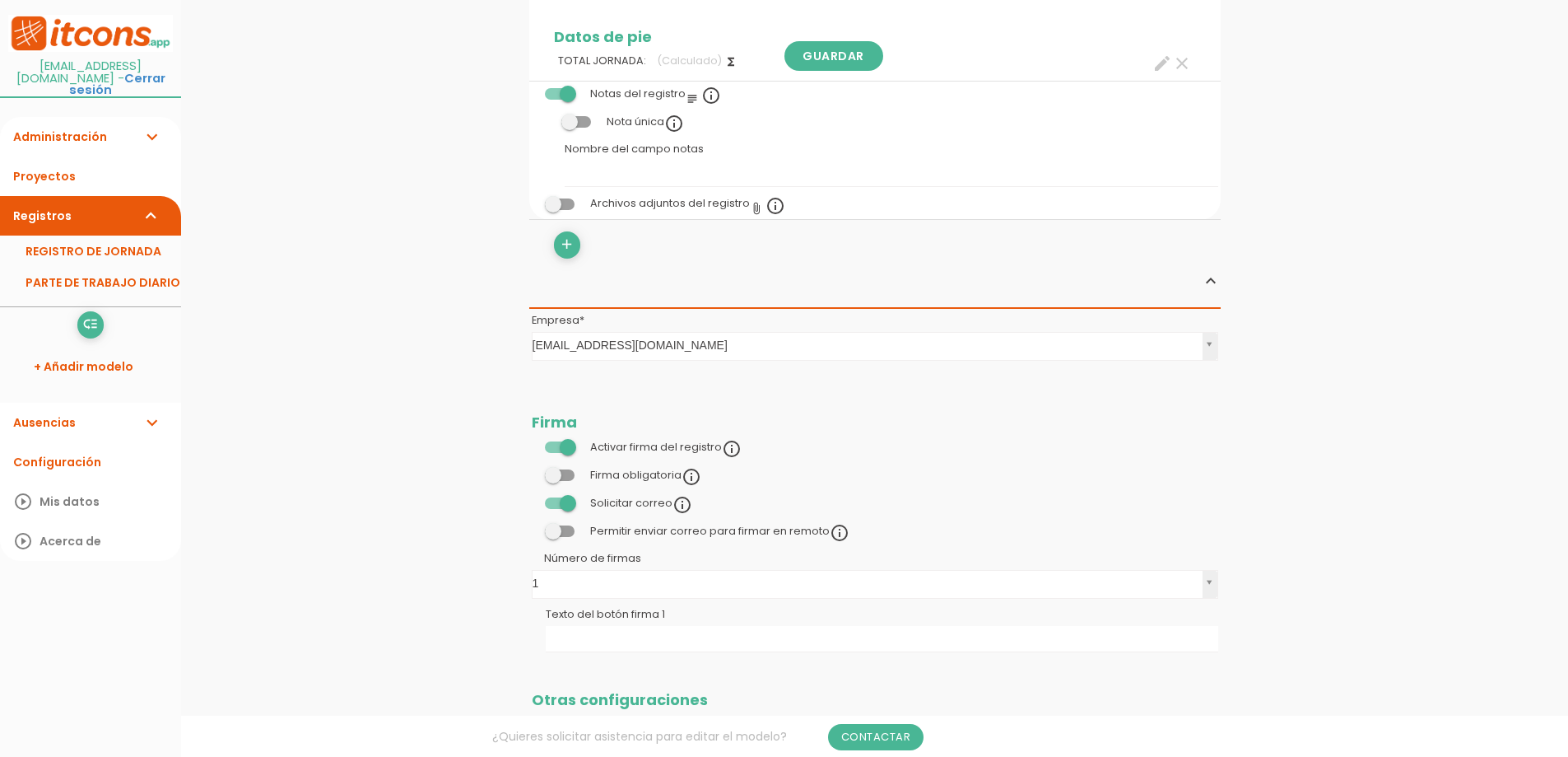
click at [558, 480] on span at bounding box center [560, 475] width 29 height 12
click at [532, 471] on input "checkbox" at bounding box center [532, 471] width 0 height 0
click at [556, 534] on span at bounding box center [560, 531] width 29 height 12
click at [532, 527] on input "checkbox" at bounding box center [532, 527] width 0 height 0
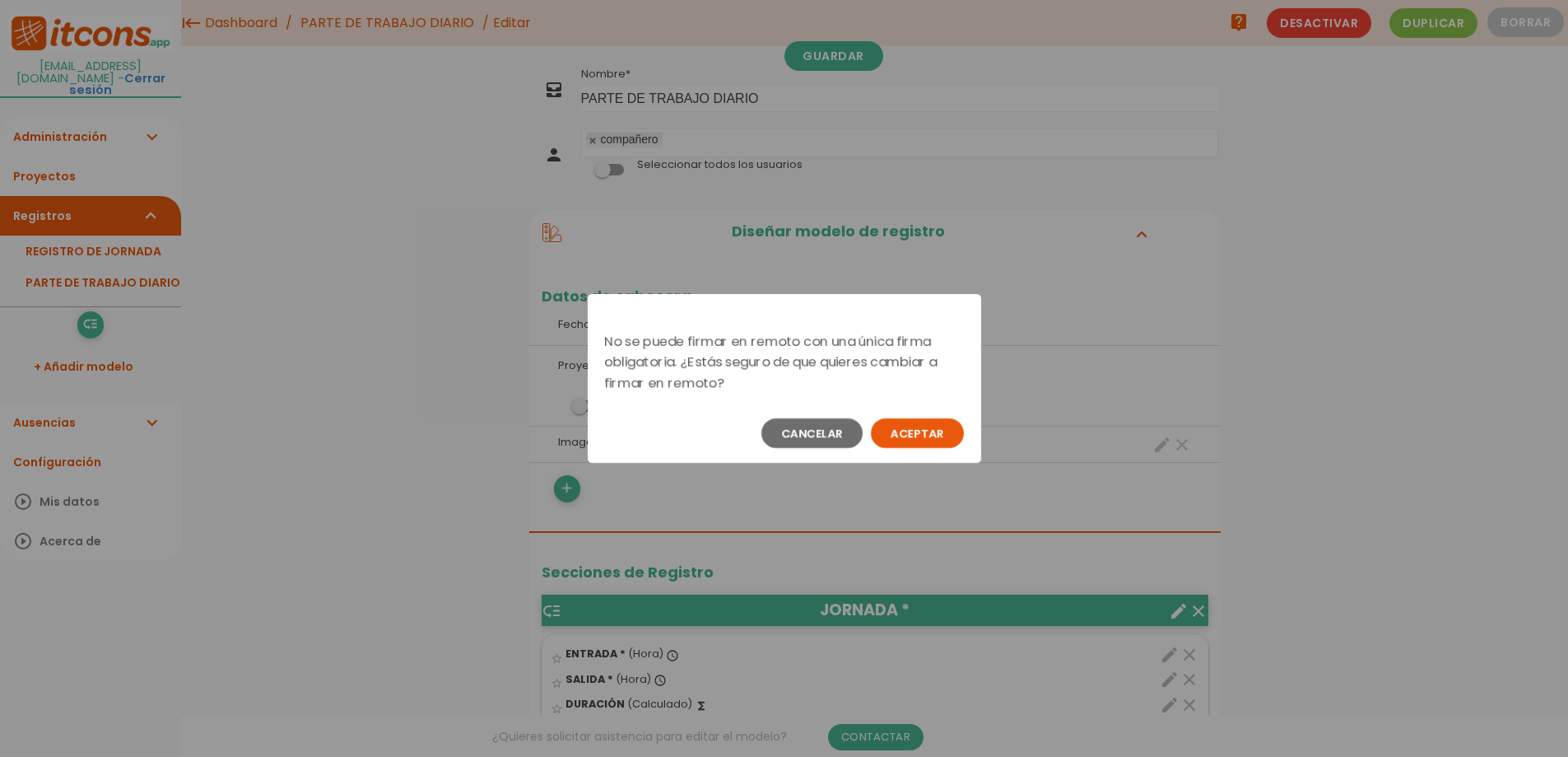
click at [912, 434] on button "Aceptar" at bounding box center [918, 433] width 93 height 29
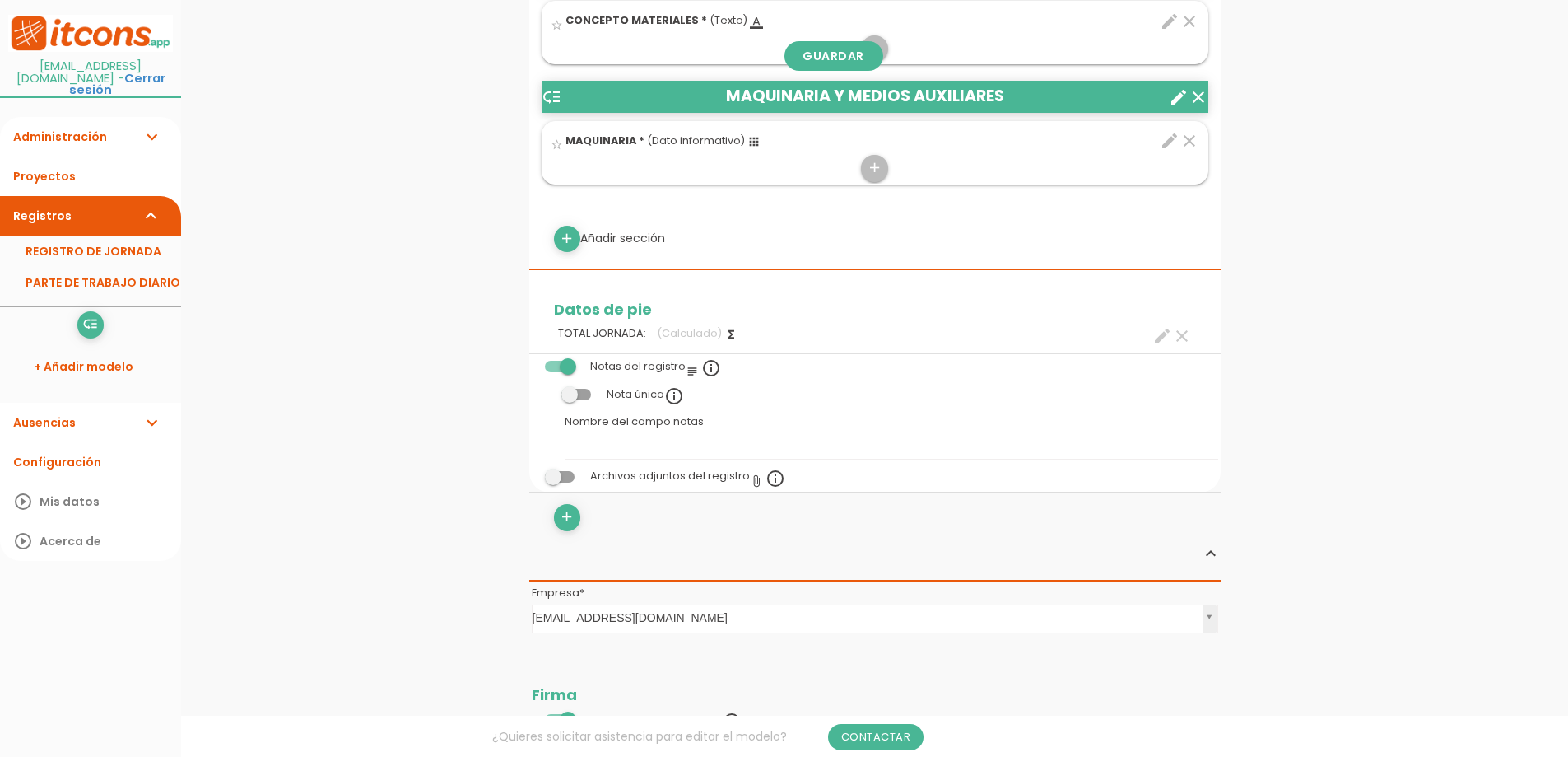
scroll to position [1236, 0]
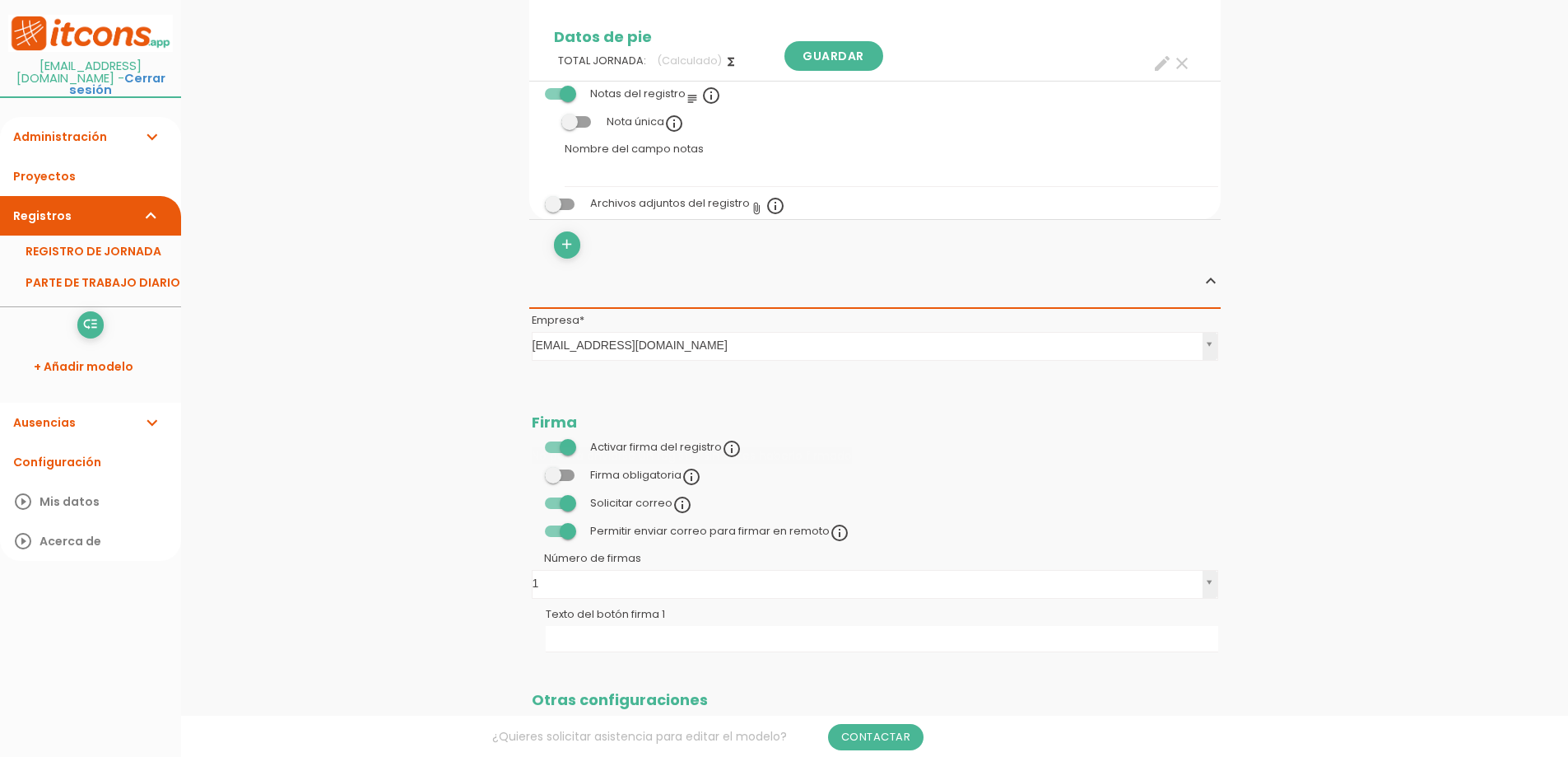
click at [543, 470] on label at bounding box center [559, 475] width 56 height 15
click at [532, 471] on input "checkbox" at bounding box center [532, 471] width 0 height 0
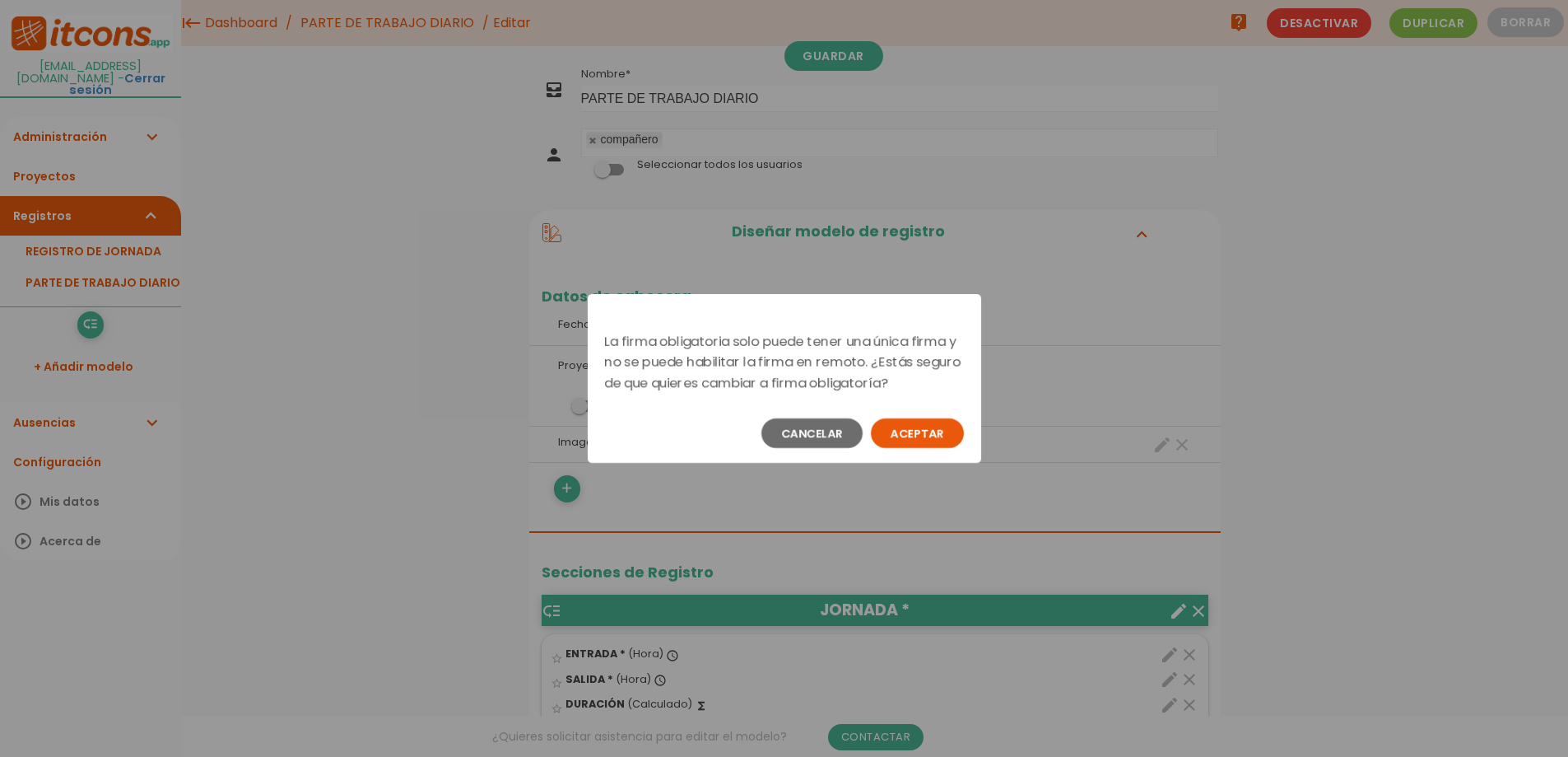
click at [922, 432] on button "Aceptar" at bounding box center [918, 433] width 93 height 29
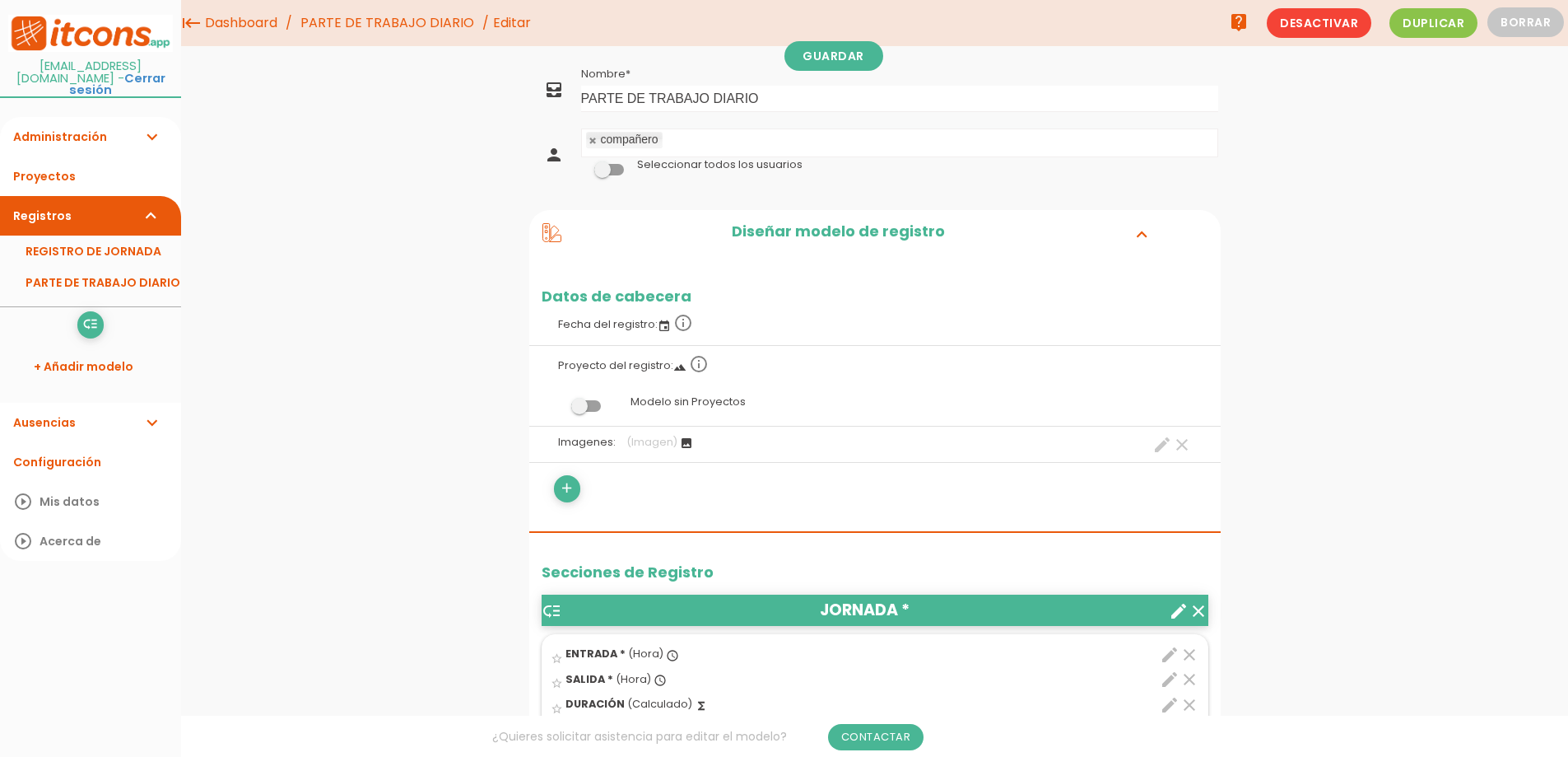
click at [552, 233] on icon at bounding box center [553, 233] width 20 height 20
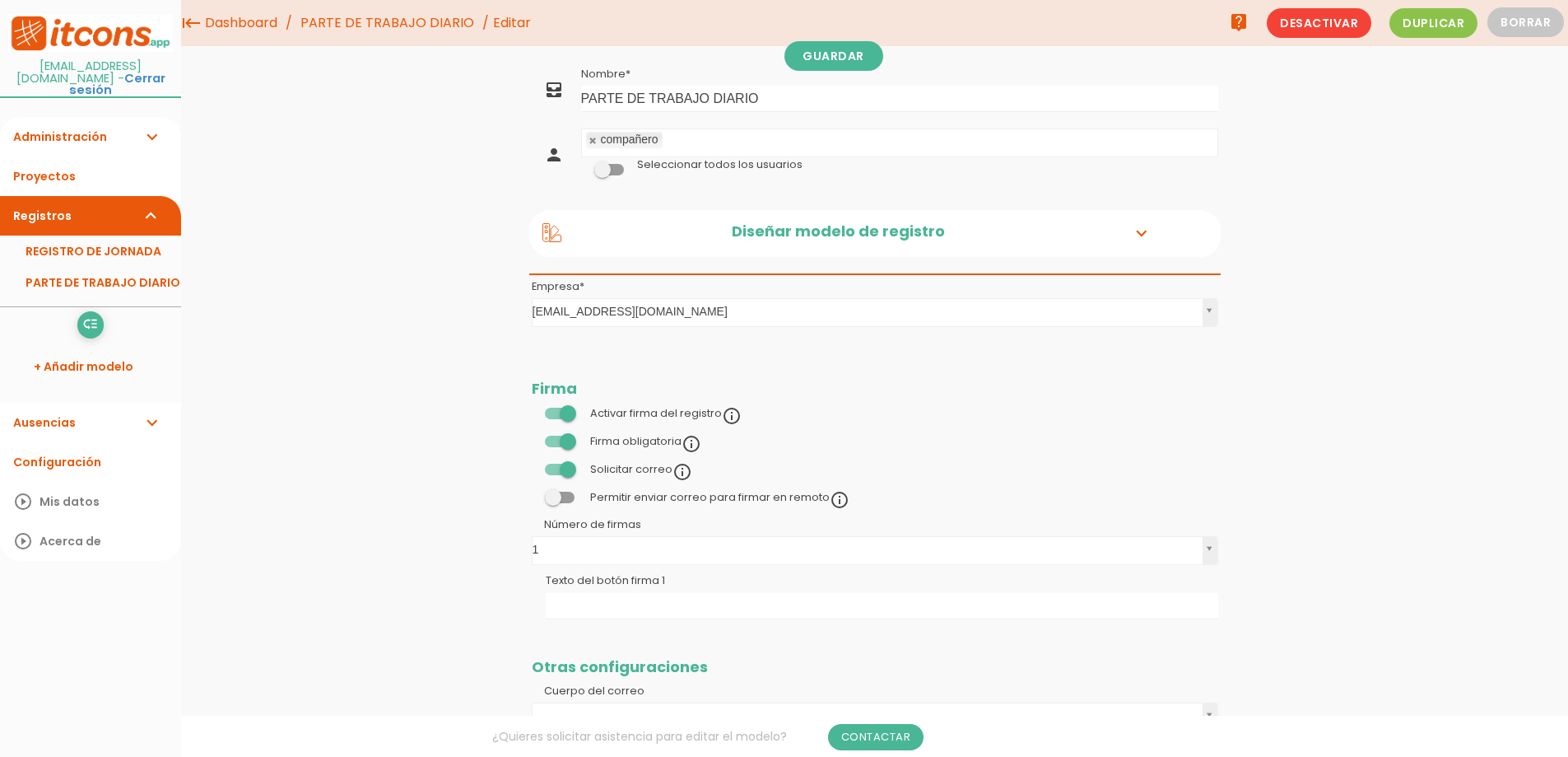
click at [552, 234] on icon at bounding box center [553, 233] width 20 height 20
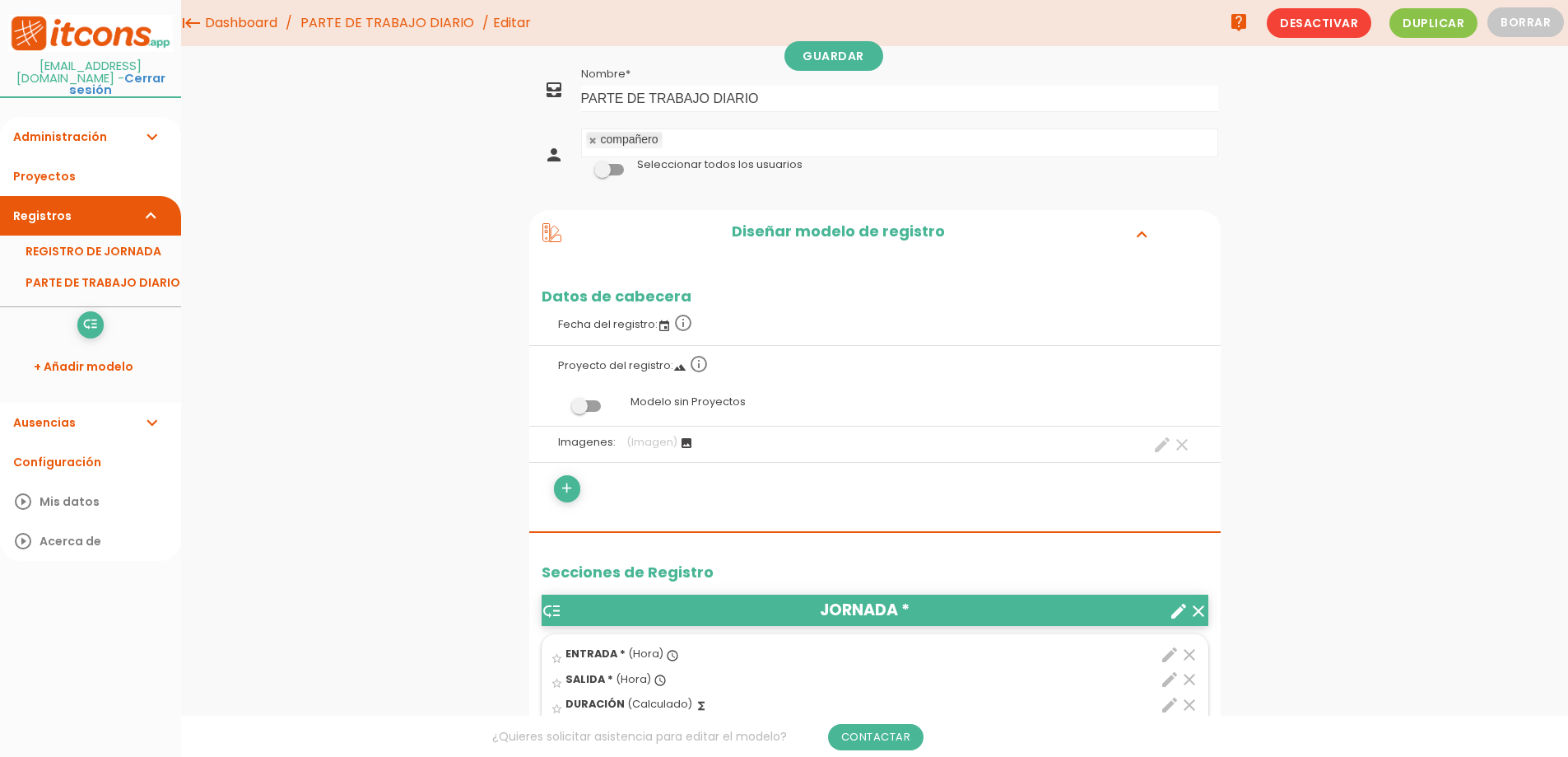
click at [717, 331] on label "Fecha del registro: event info_outline" at bounding box center [875, 323] width 667 height 37
click at [685, 325] on icon "info_outline" at bounding box center [683, 323] width 20 height 20
click at [661, 328] on icon "event" at bounding box center [664, 326] width 13 height 13
click at [785, 325] on label "Fecha del registro: event info_outline" at bounding box center [875, 323] width 667 height 37
click at [760, 337] on label "Fecha del registro: event info_outline" at bounding box center [875, 323] width 667 height 37
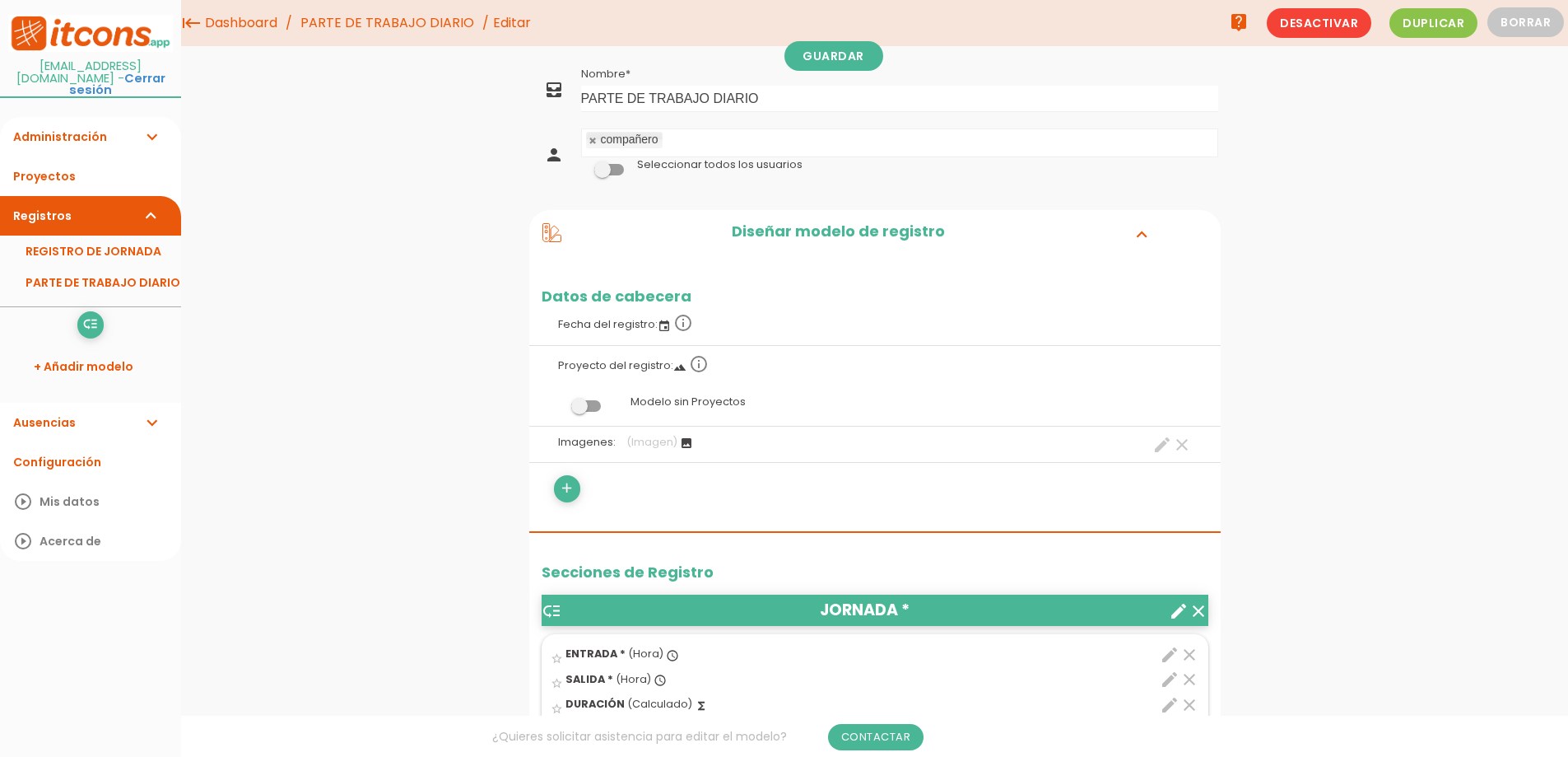
click at [669, 337] on label "Fecha del registro: event info_outline" at bounding box center [875, 323] width 667 height 37
click at [635, 319] on label "Fecha del registro: event info_outline" at bounding box center [875, 323] width 667 height 37
click at [635, 305] on label "Fecha del registro: event info_outline" at bounding box center [875, 323] width 667 height 37
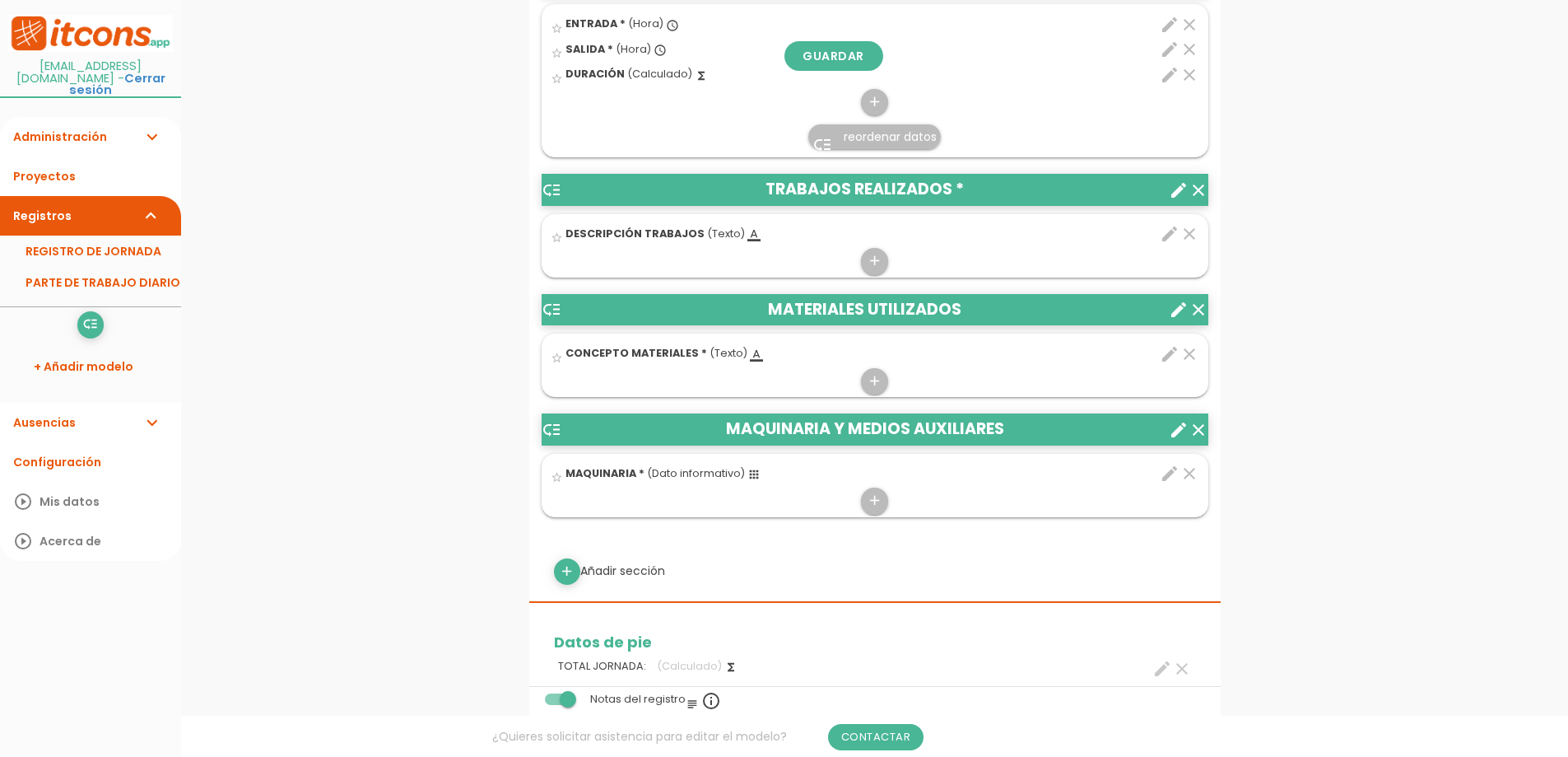
scroll to position [659, 0]
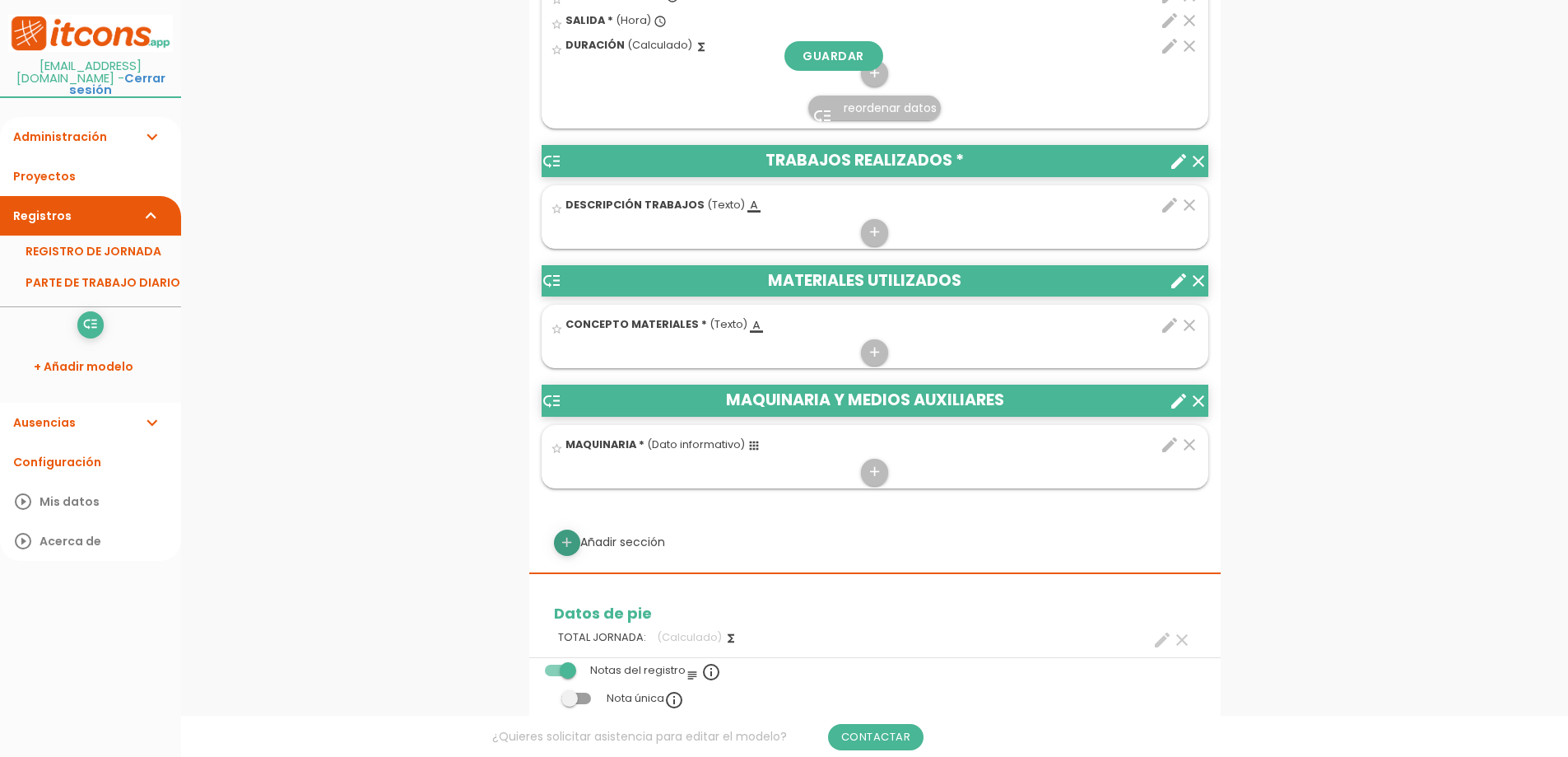
click at [571, 538] on icon "add" at bounding box center [566, 543] width 16 height 27
select select
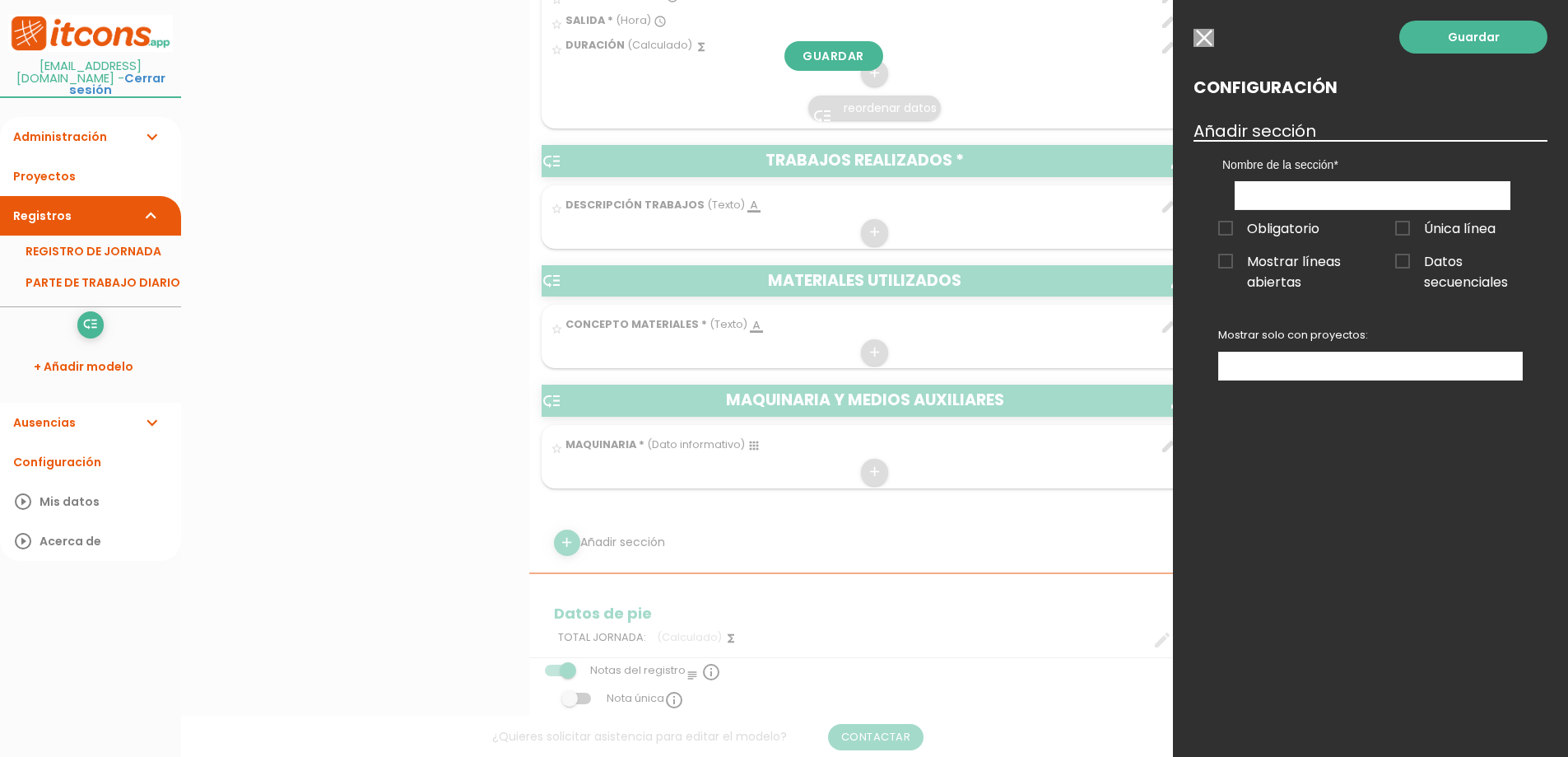
click at [827, 521] on div at bounding box center [784, 284] width 1568 height 946
click at [1211, 29] on input "button" at bounding box center [1204, 38] width 20 height 18
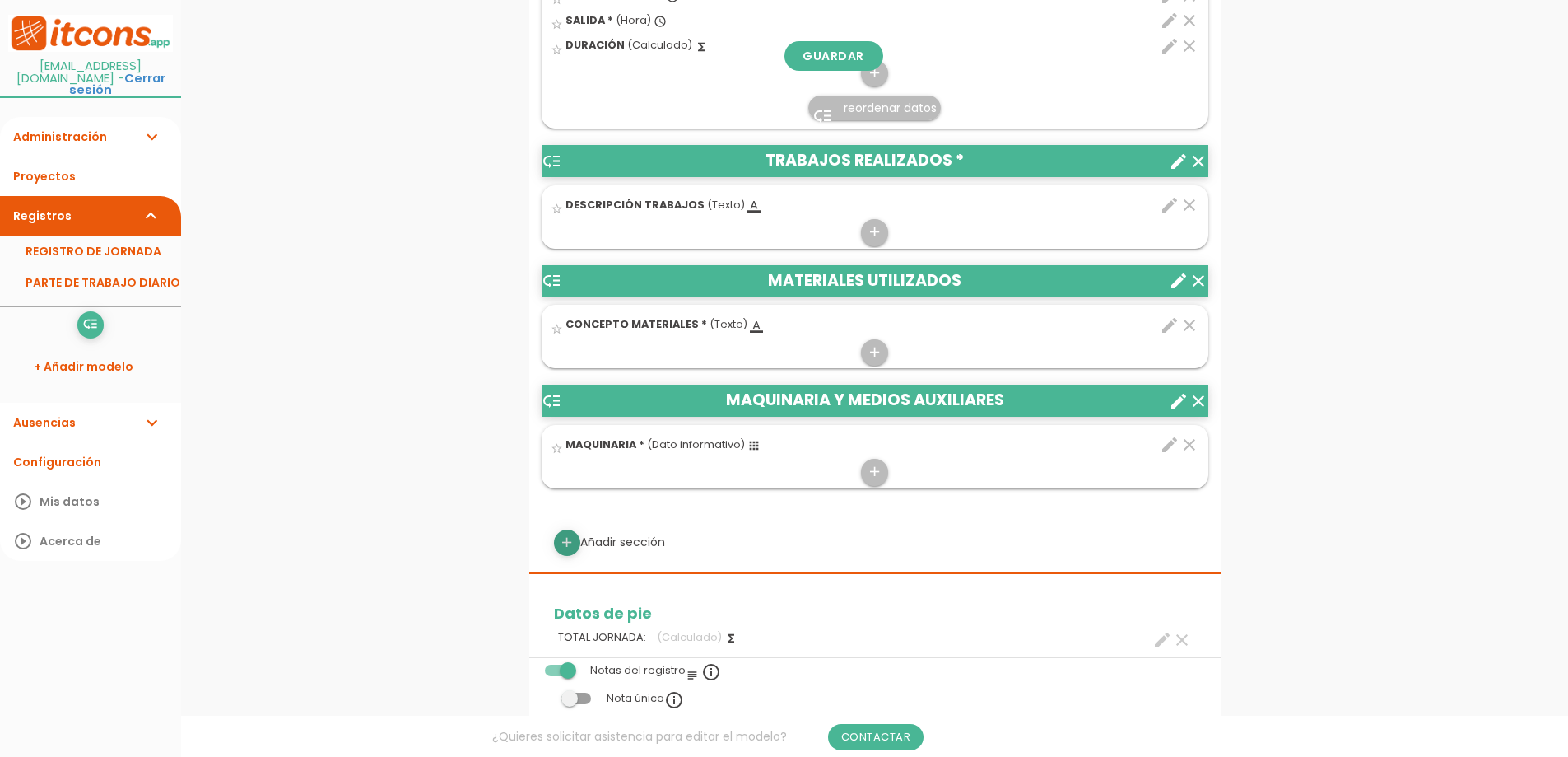
click at [570, 546] on icon "add" at bounding box center [566, 543] width 16 height 27
select select
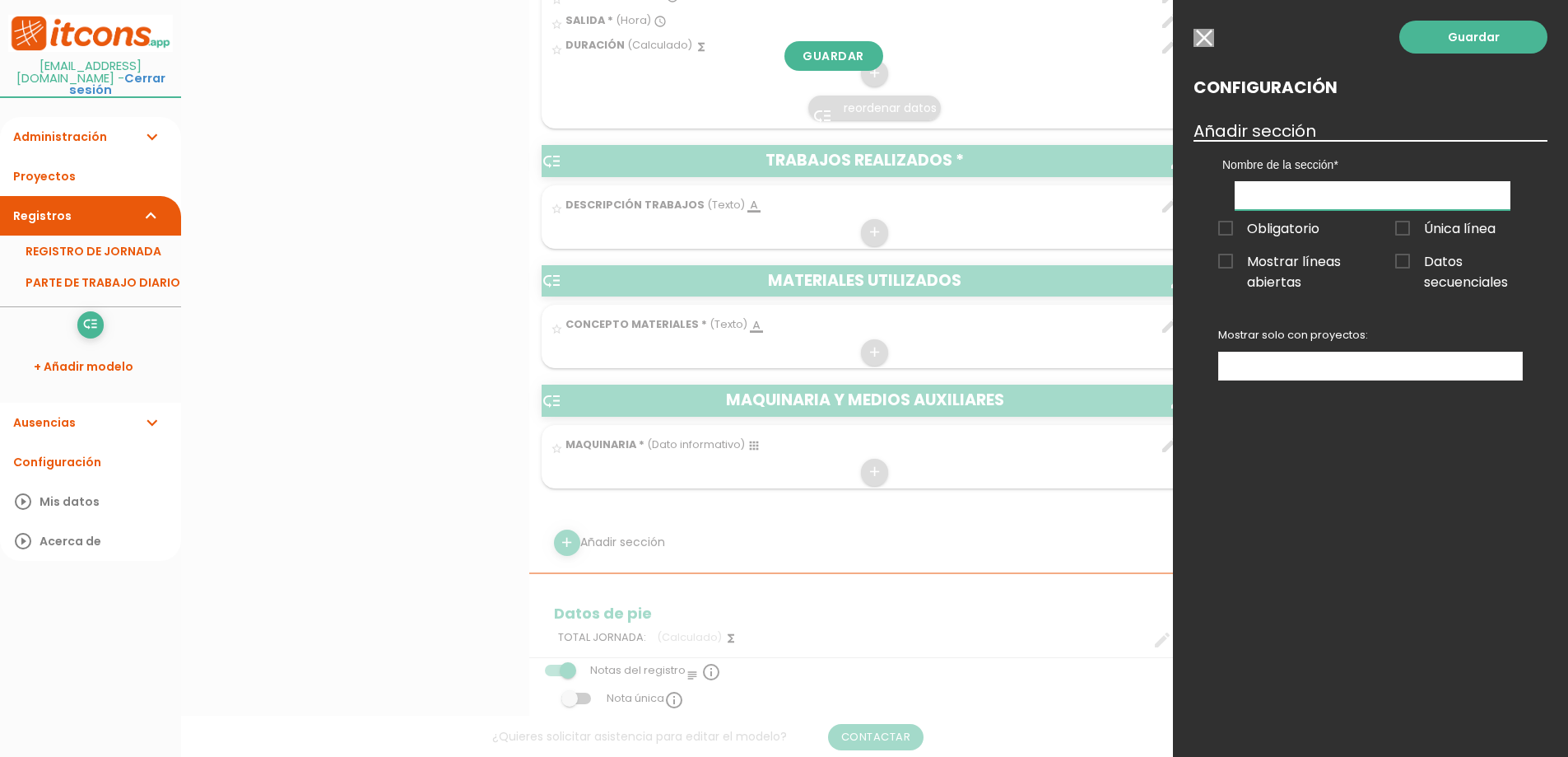
click at [1285, 196] on input "text" at bounding box center [1372, 195] width 275 height 28
type input "OBSERCACIONES"
click at [1228, 259] on span "Mostrar líneas abiertas" at bounding box center [1282, 261] width 127 height 20
click at [0, 0] on input "Mostrar líneas abiertas" at bounding box center [0, 0] width 0 height 0
click at [1320, 371] on ul at bounding box center [1370, 366] width 303 height 27
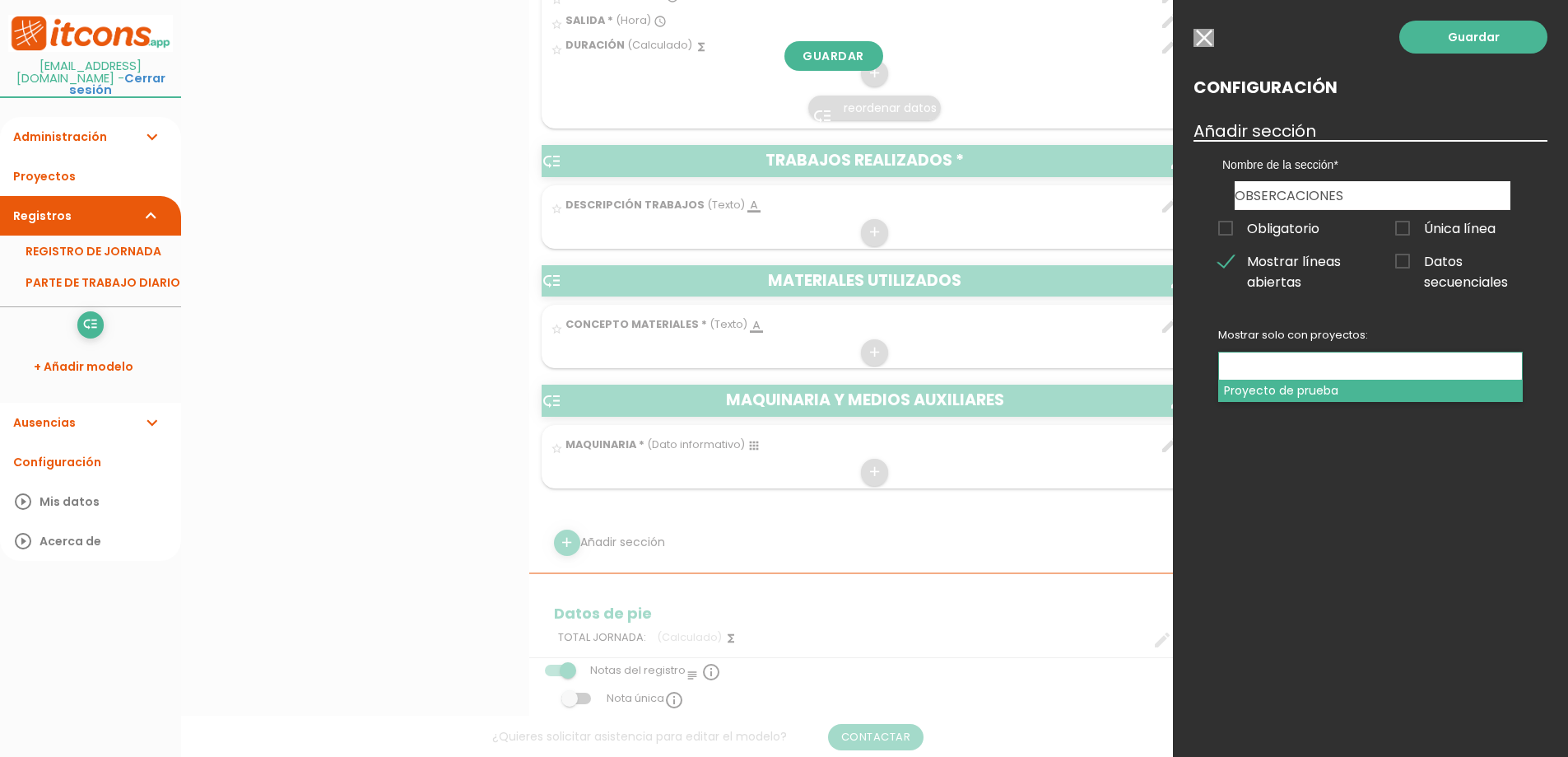
select select "301"
click at [1474, 368] on ul "Proyecto de prueba" at bounding box center [1370, 366] width 303 height 27
click at [1227, 366] on link at bounding box center [1230, 363] width 10 height 11
select select
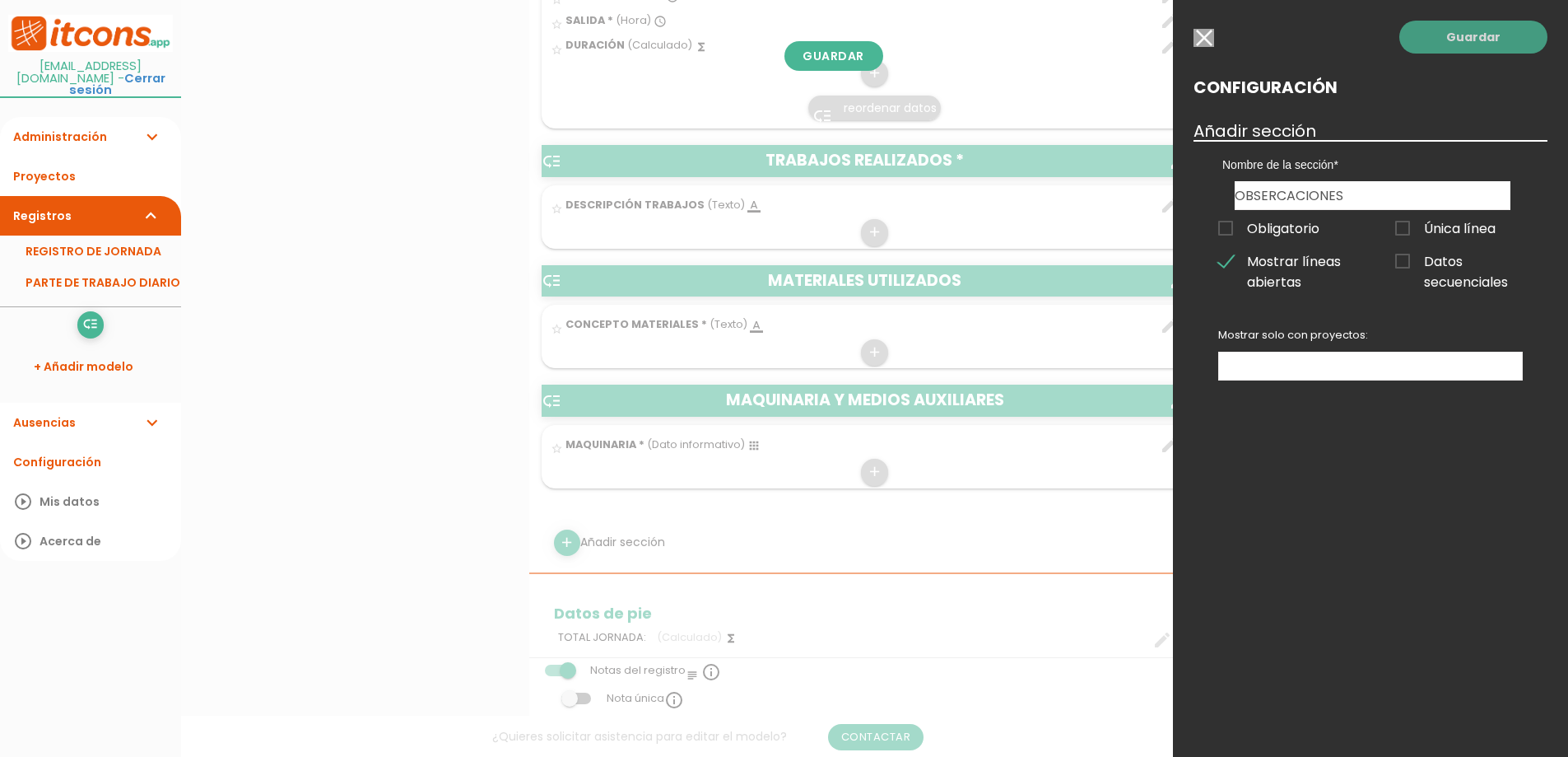
click at [1481, 33] on link "Guardar" at bounding box center [1474, 37] width 148 height 33
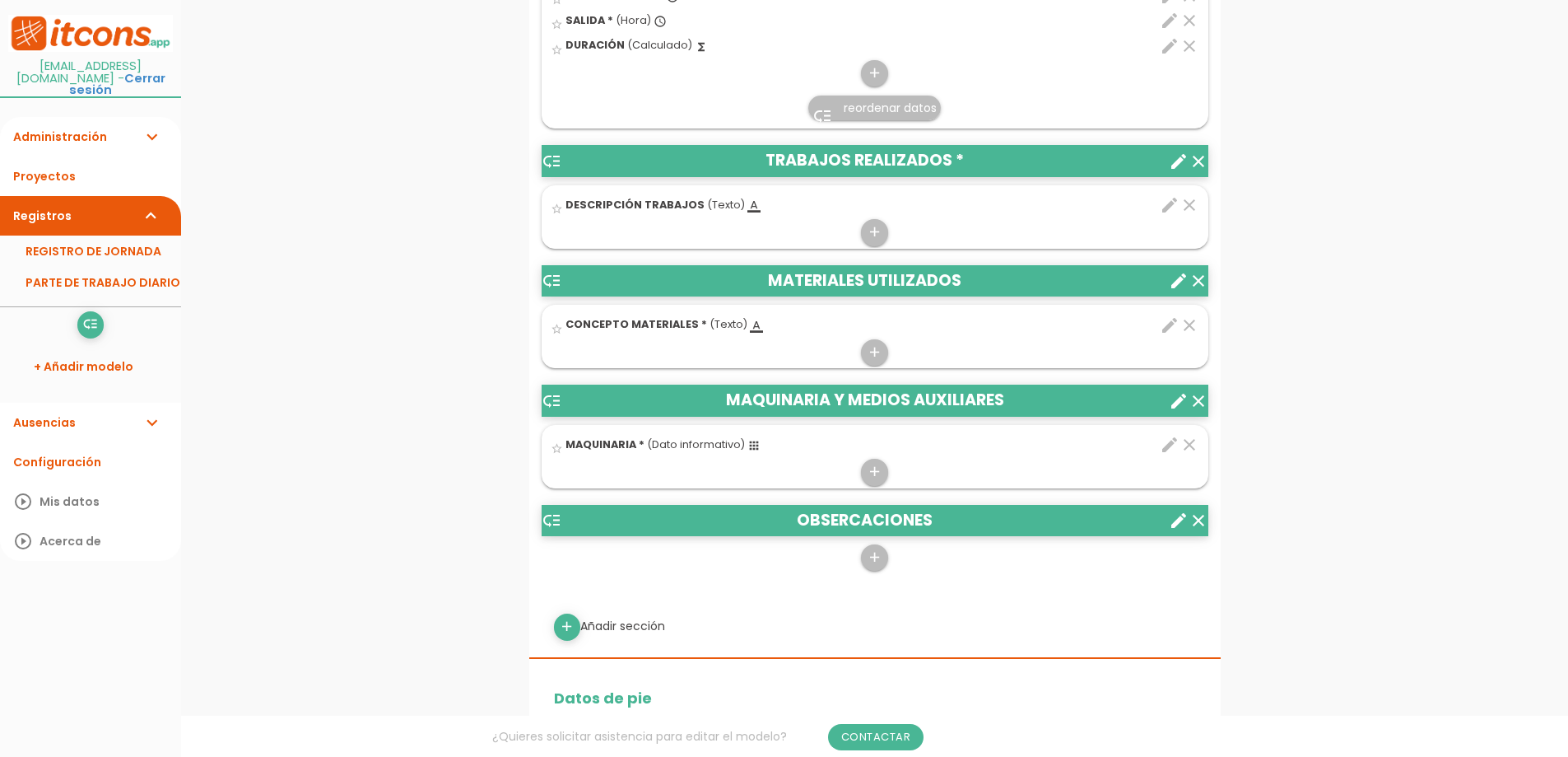
scroll to position [741, 0]
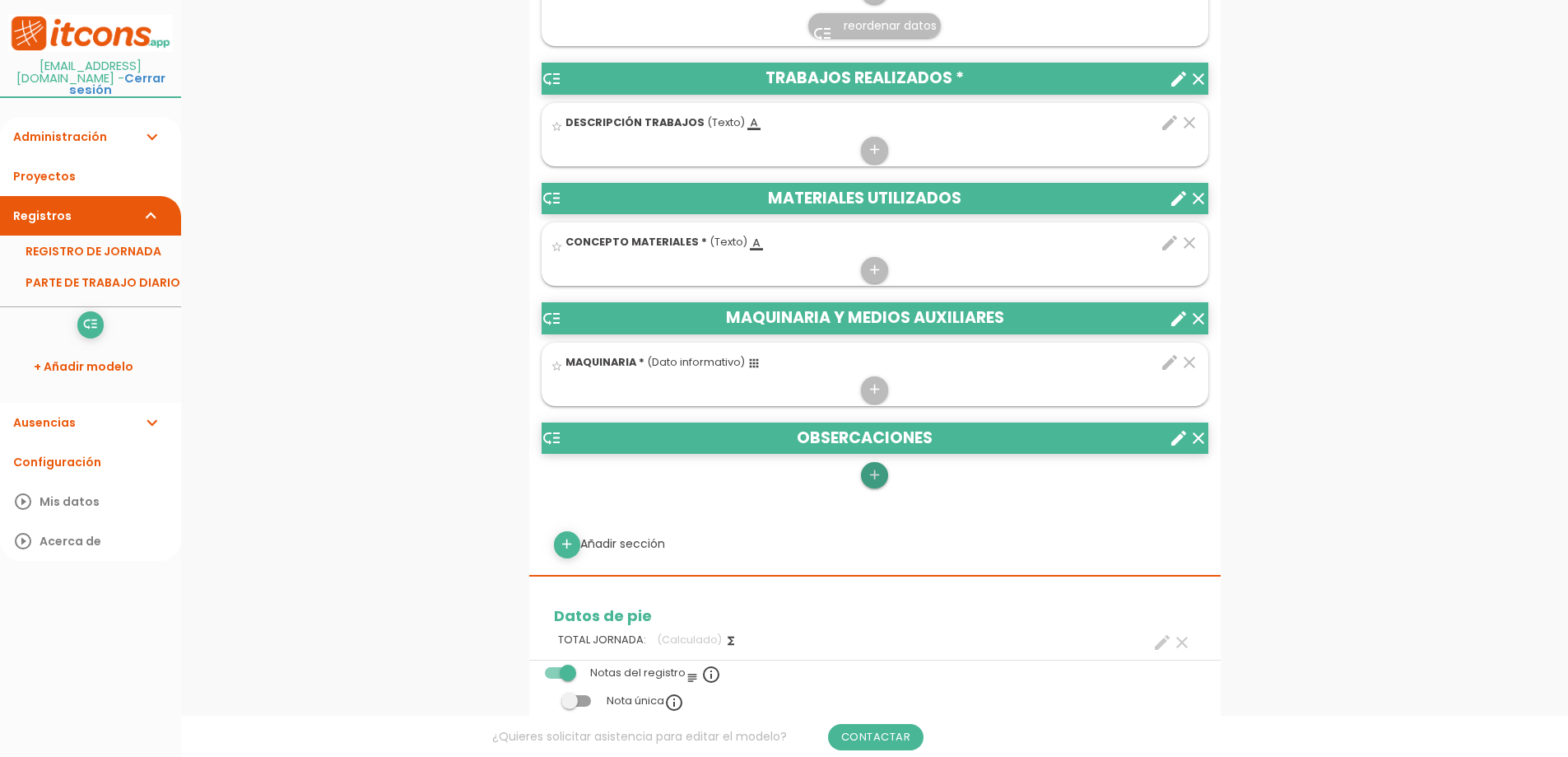
click at [877, 479] on icon "add" at bounding box center [875, 475] width 16 height 27
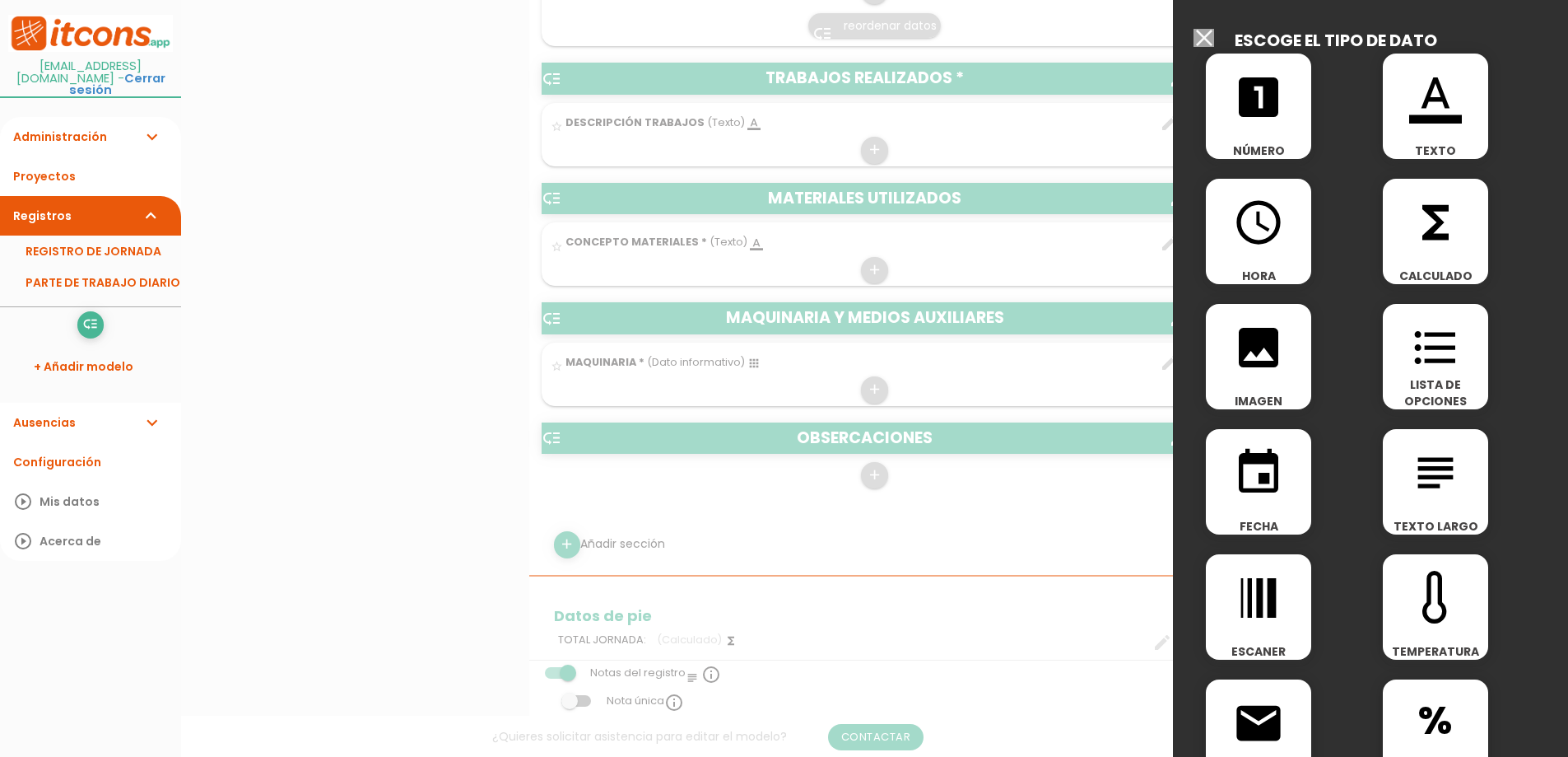
click at [1440, 119] on icon "format_color_text" at bounding box center [1435, 97] width 53 height 53
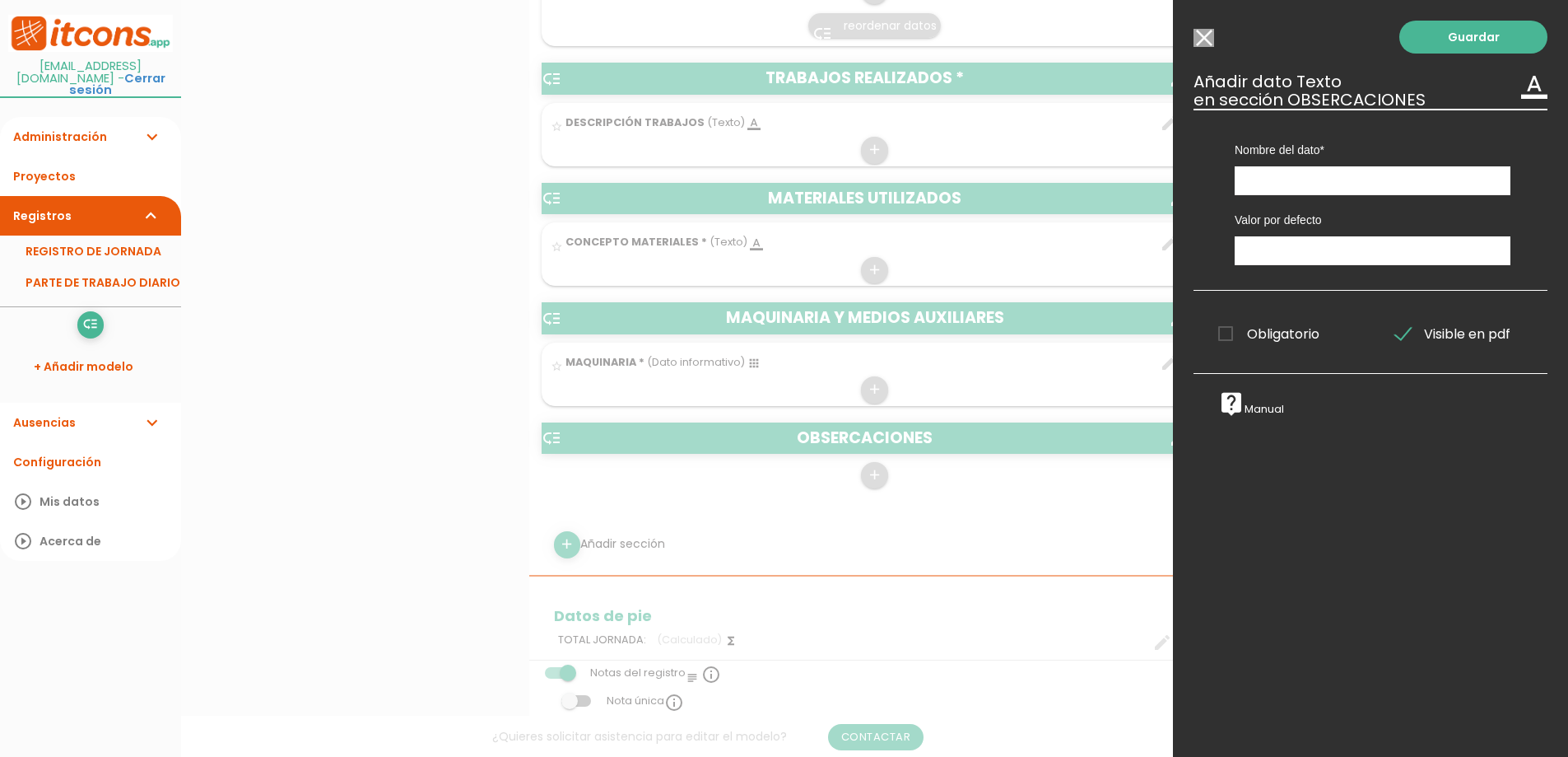
click at [1221, 335] on span "Obligatorio" at bounding box center [1269, 334] width 102 height 20
click at [0, 0] on input "Obligatorio" at bounding box center [0, 0] width 0 height 0
click at [1436, 41] on link "Guardar" at bounding box center [1474, 37] width 148 height 33
click at [1294, 189] on input "text" at bounding box center [1372, 180] width 275 height 28
type input "Observaciones"
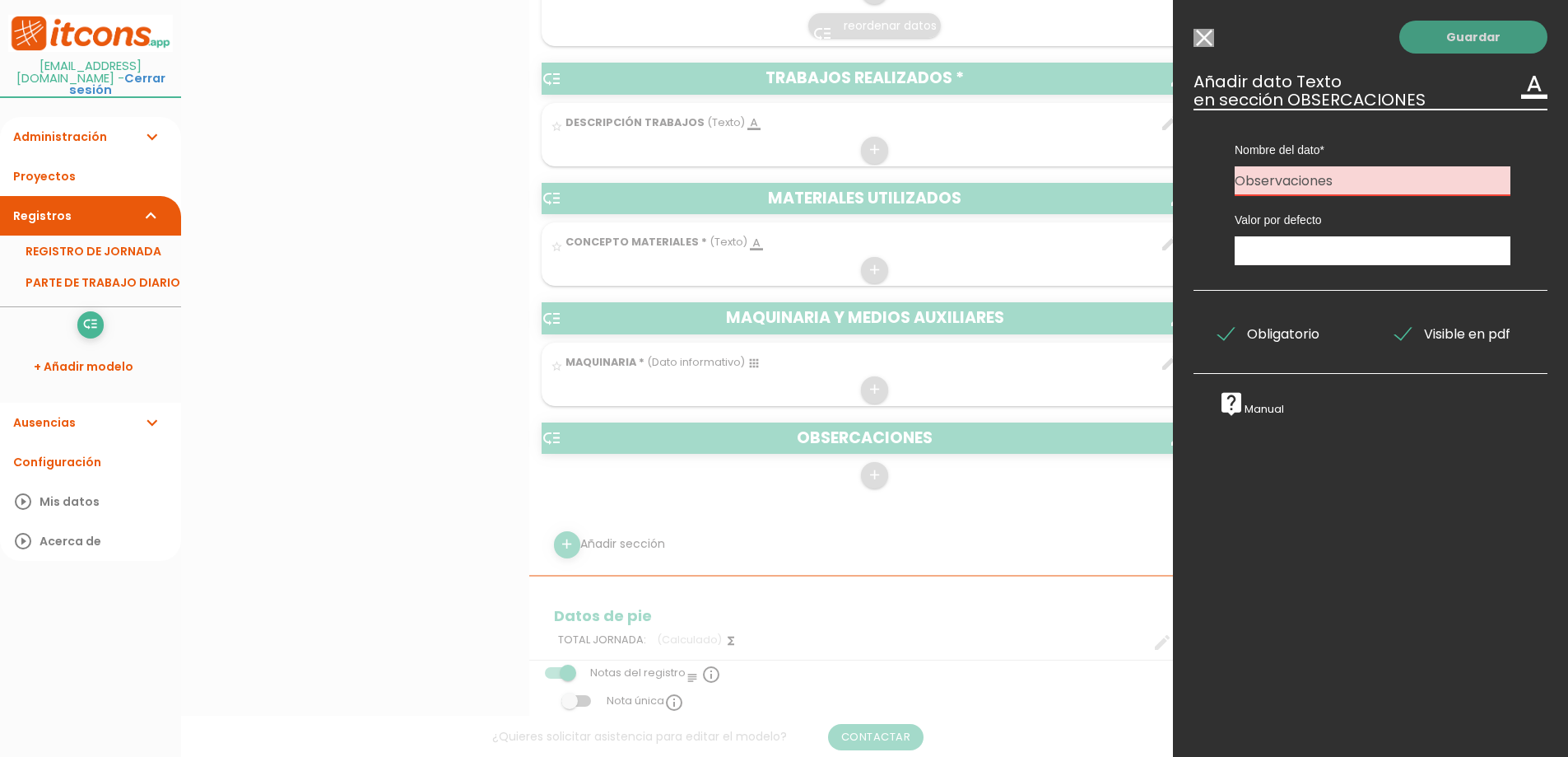
click at [1444, 45] on link "Guardar" at bounding box center [1474, 37] width 148 height 33
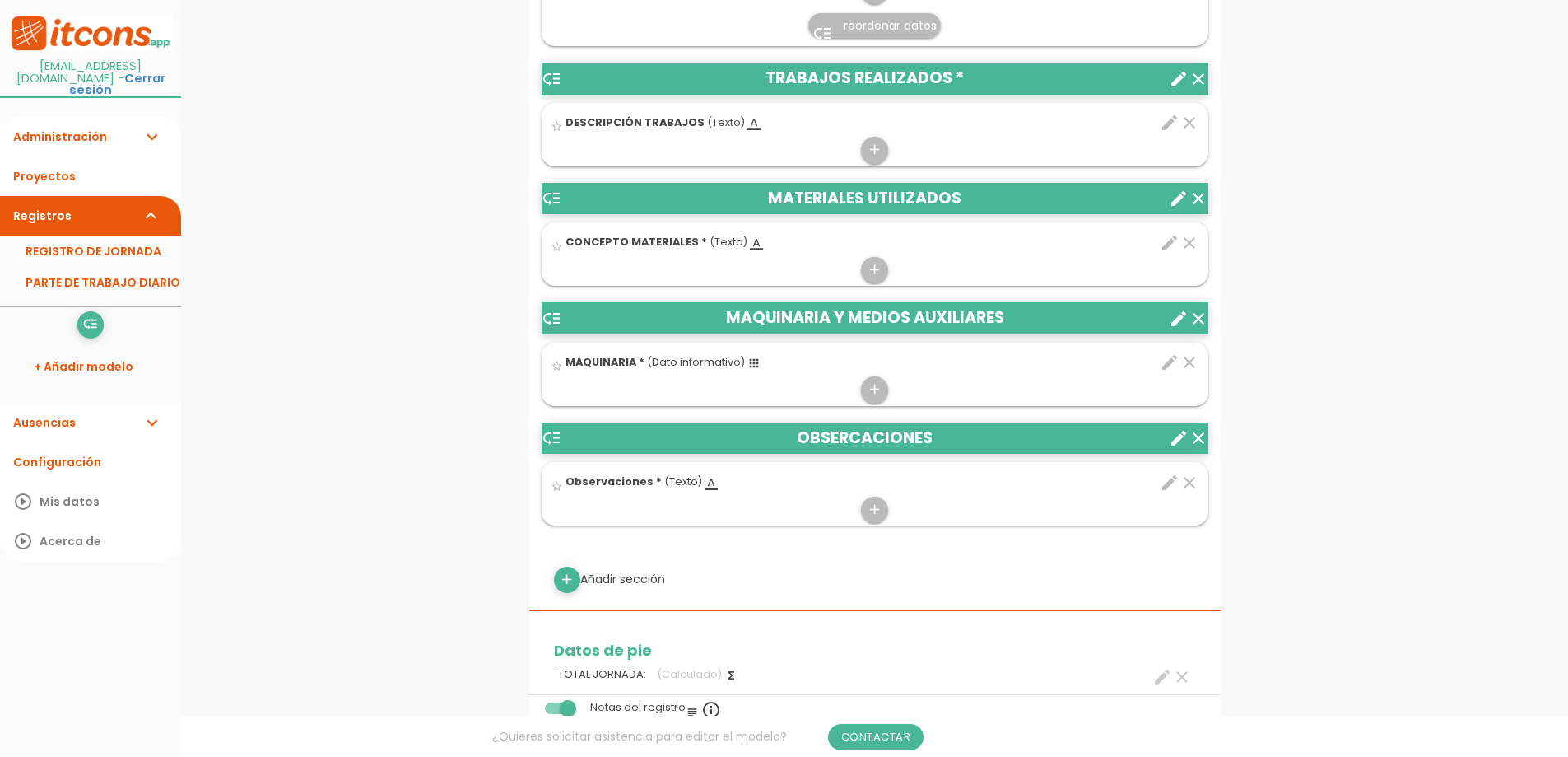
click at [554, 129] on icon "star_border" at bounding box center [556, 125] width 12 height 12
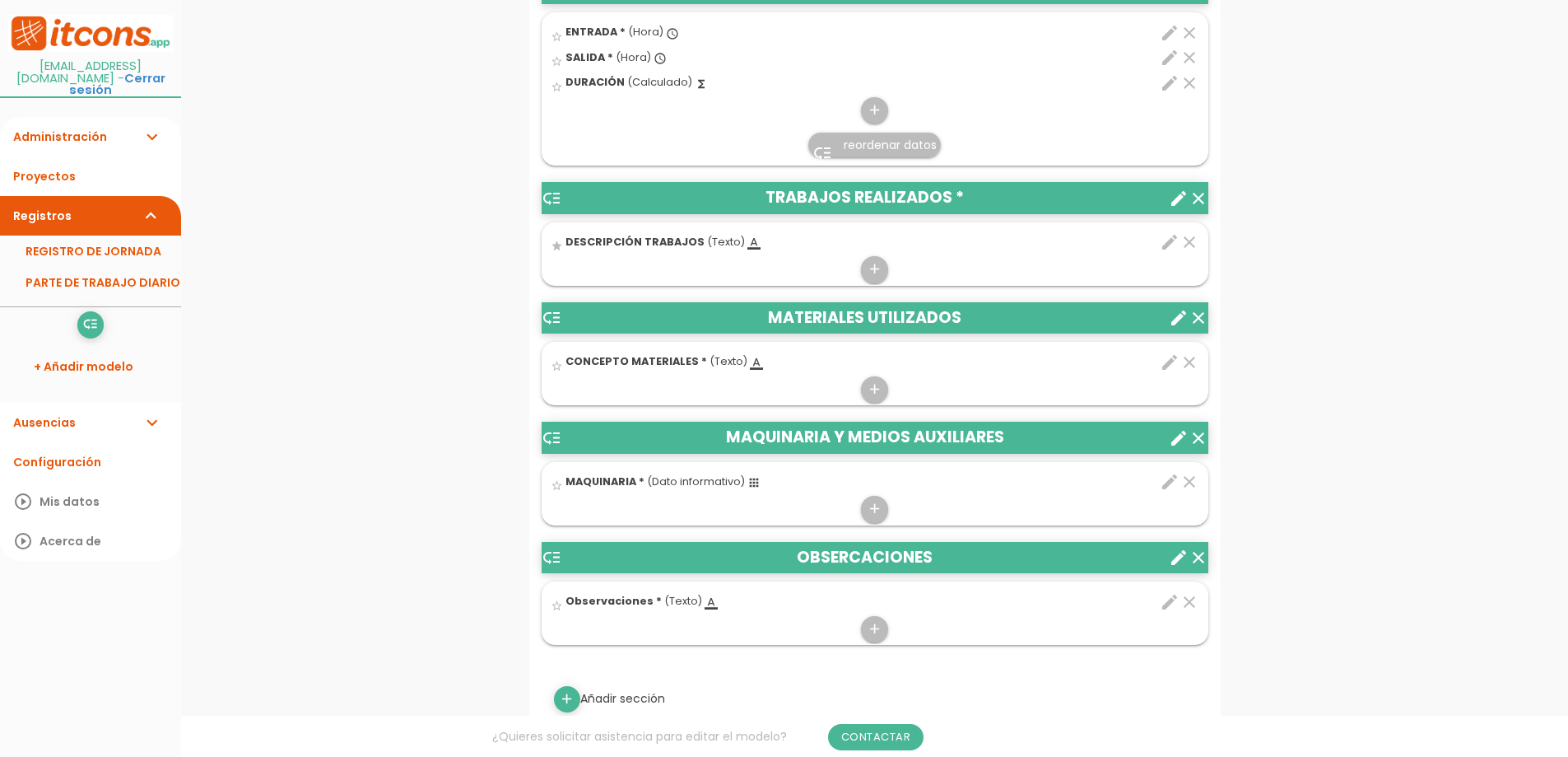
scroll to position [577, 0]
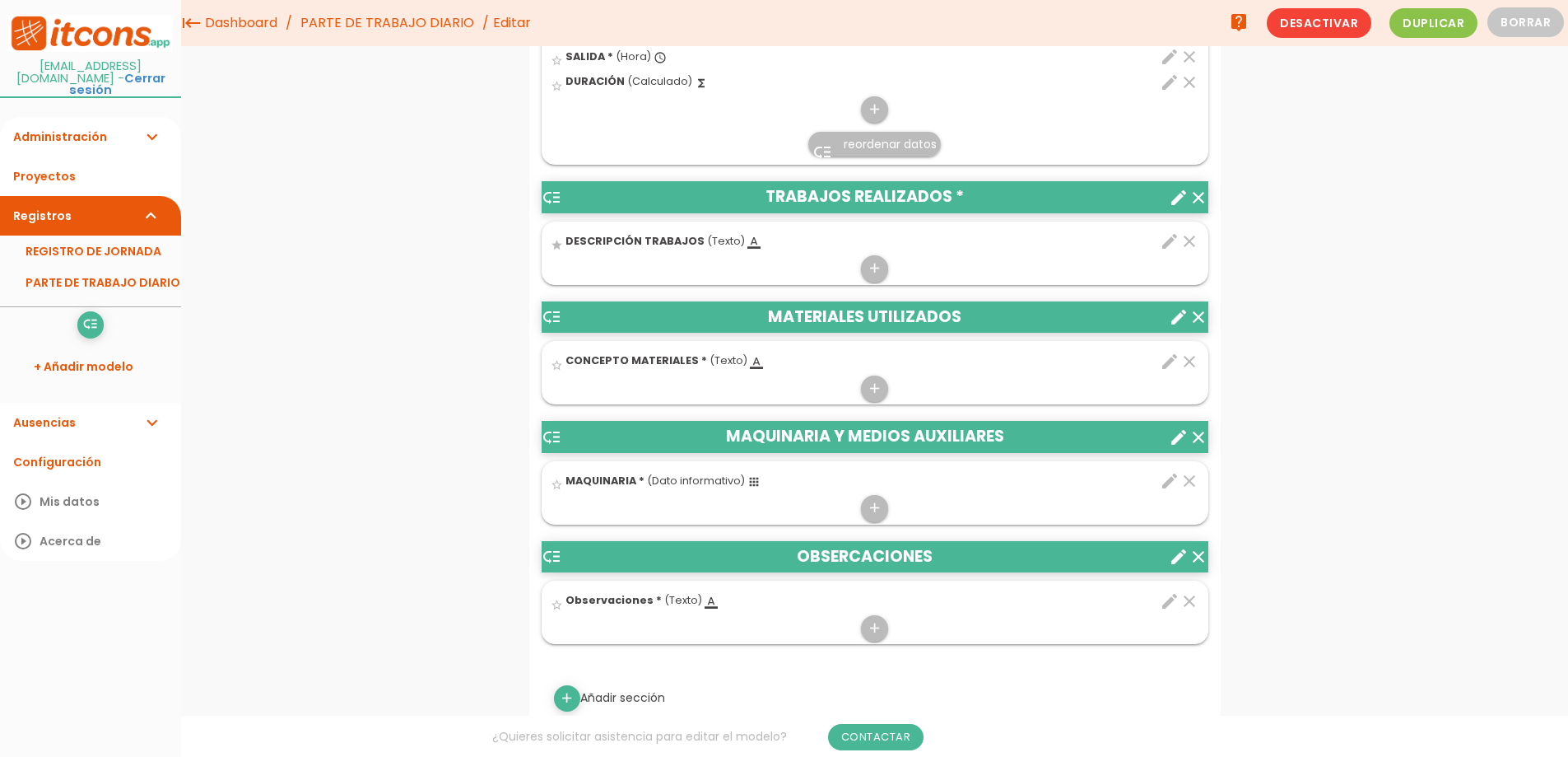
click at [553, 370] on icon "star_border" at bounding box center [556, 364] width 12 height 12
click at [558, 607] on icon "star_border" at bounding box center [556, 604] width 12 height 12
click at [561, 487] on icon "star_border" at bounding box center [556, 484] width 12 height 12
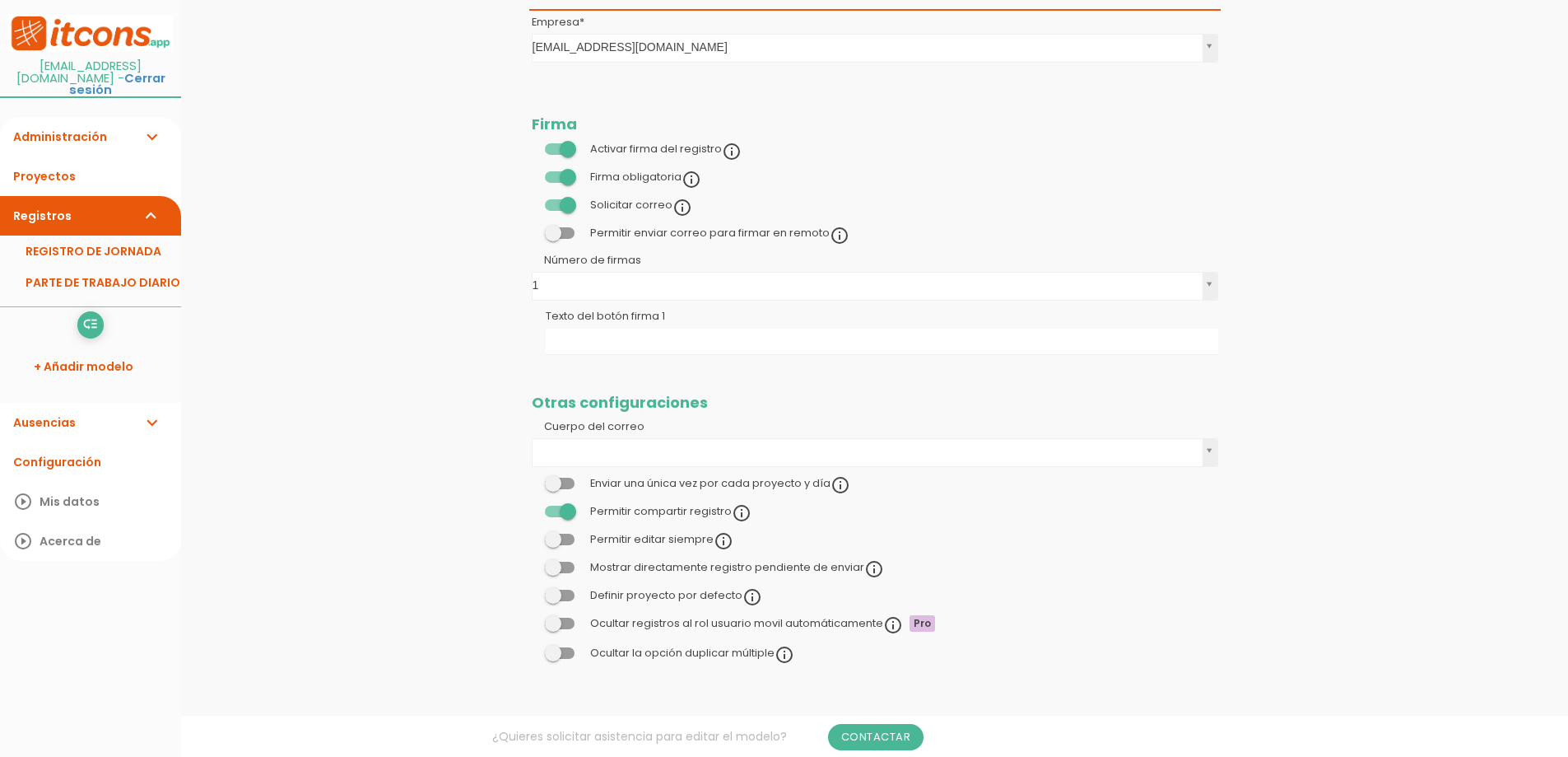
scroll to position [1654, 0]
click at [556, 233] on span at bounding box center [560, 232] width 29 height 12
click at [532, 228] on input "checkbox" at bounding box center [532, 228] width 0 height 0
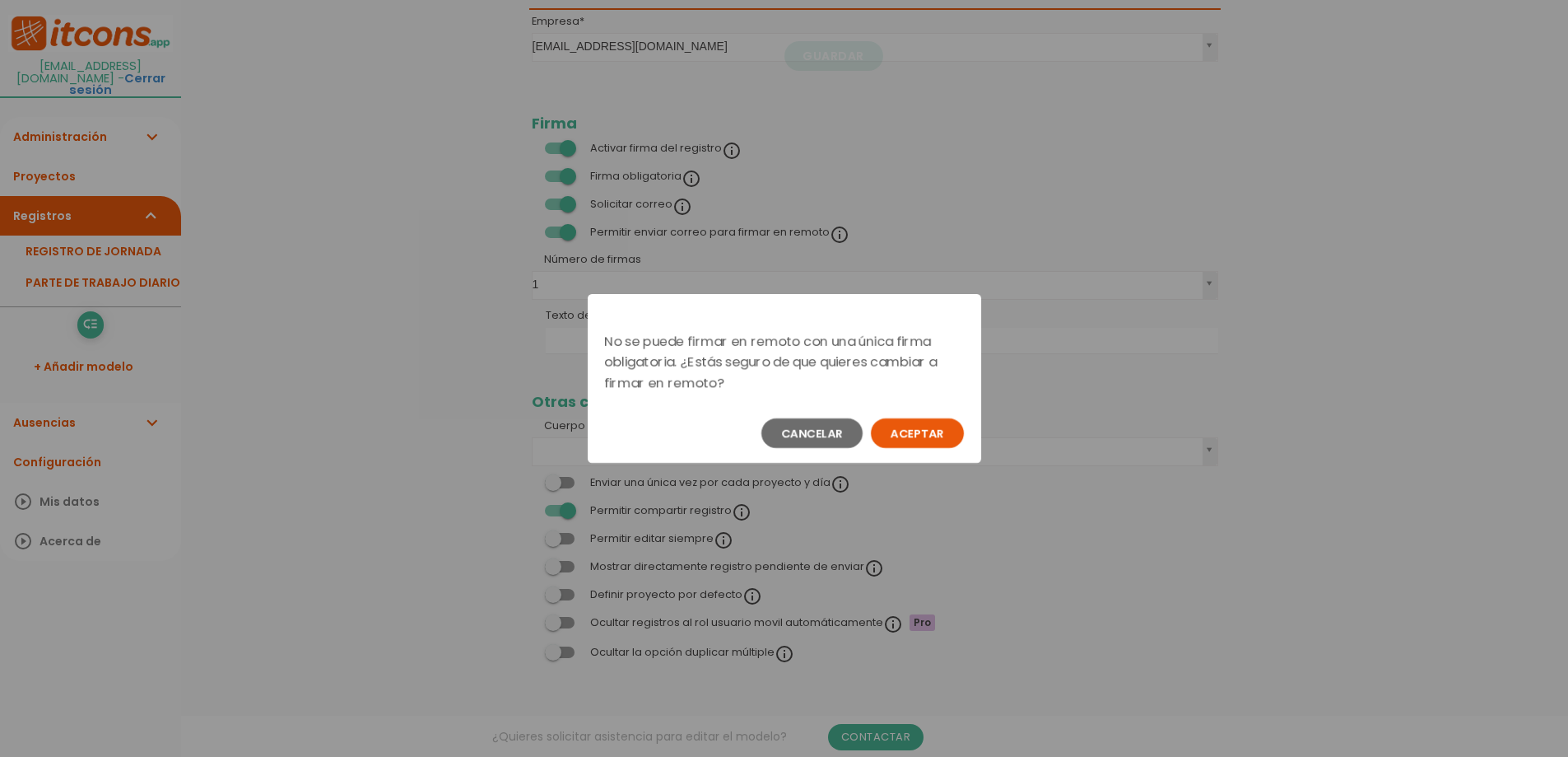
scroll to position [0, 0]
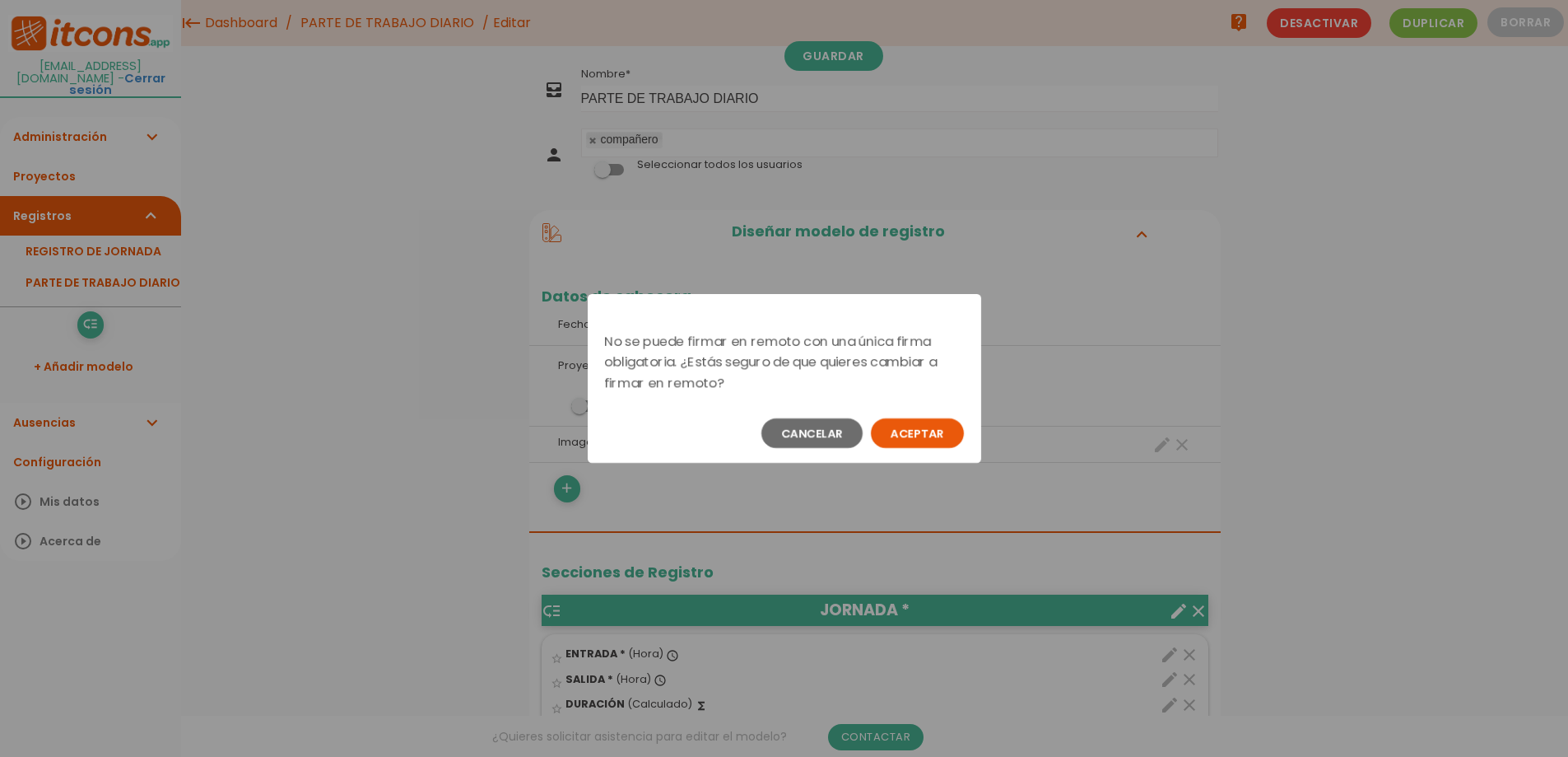
click at [918, 441] on button "Aceptar" at bounding box center [918, 433] width 93 height 29
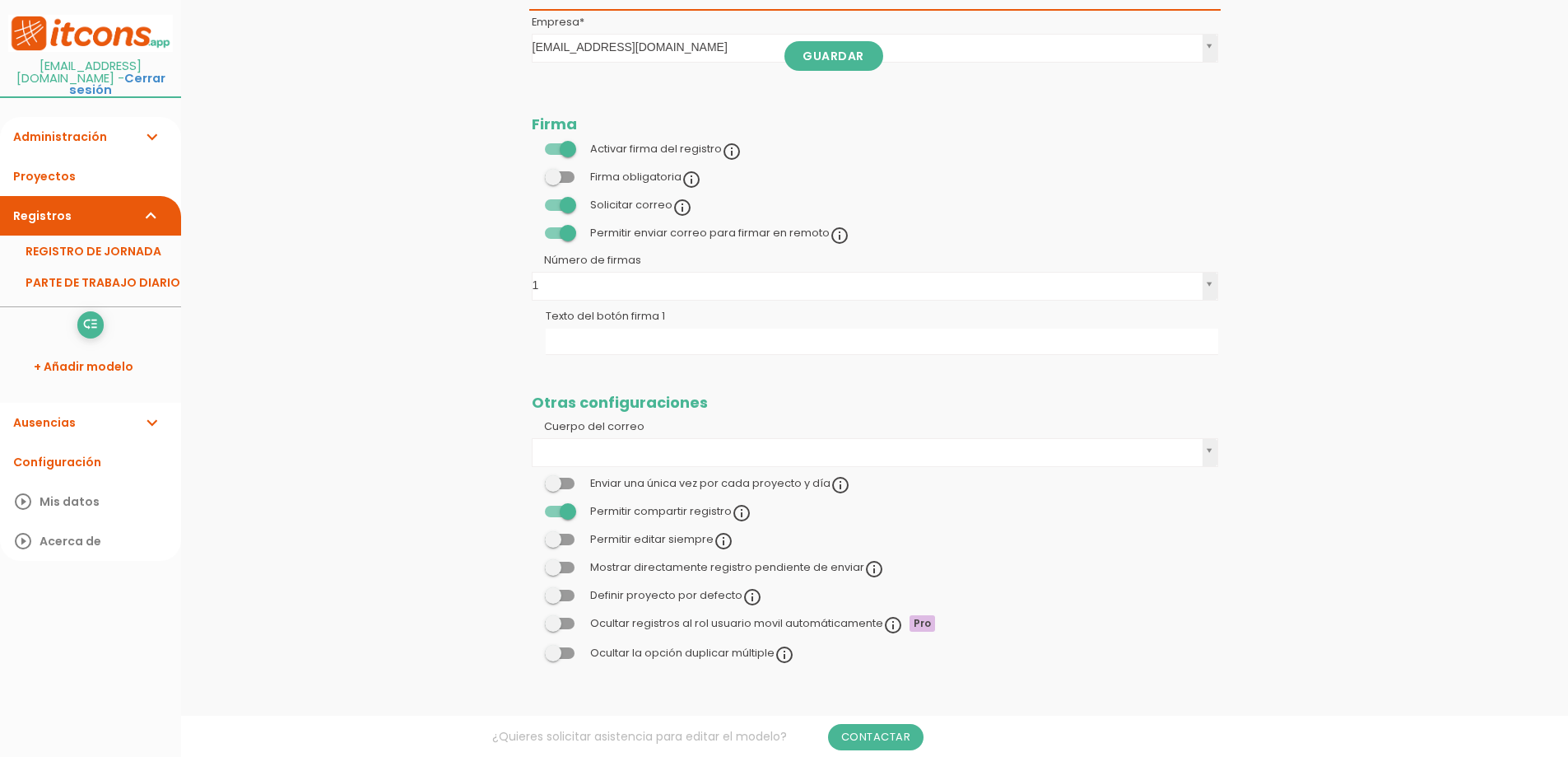
scroll to position [1654, 0]
click at [556, 538] on span at bounding box center [560, 538] width 29 height 12
click at [532, 535] on input "checkbox" at bounding box center [532, 535] width 0 height 0
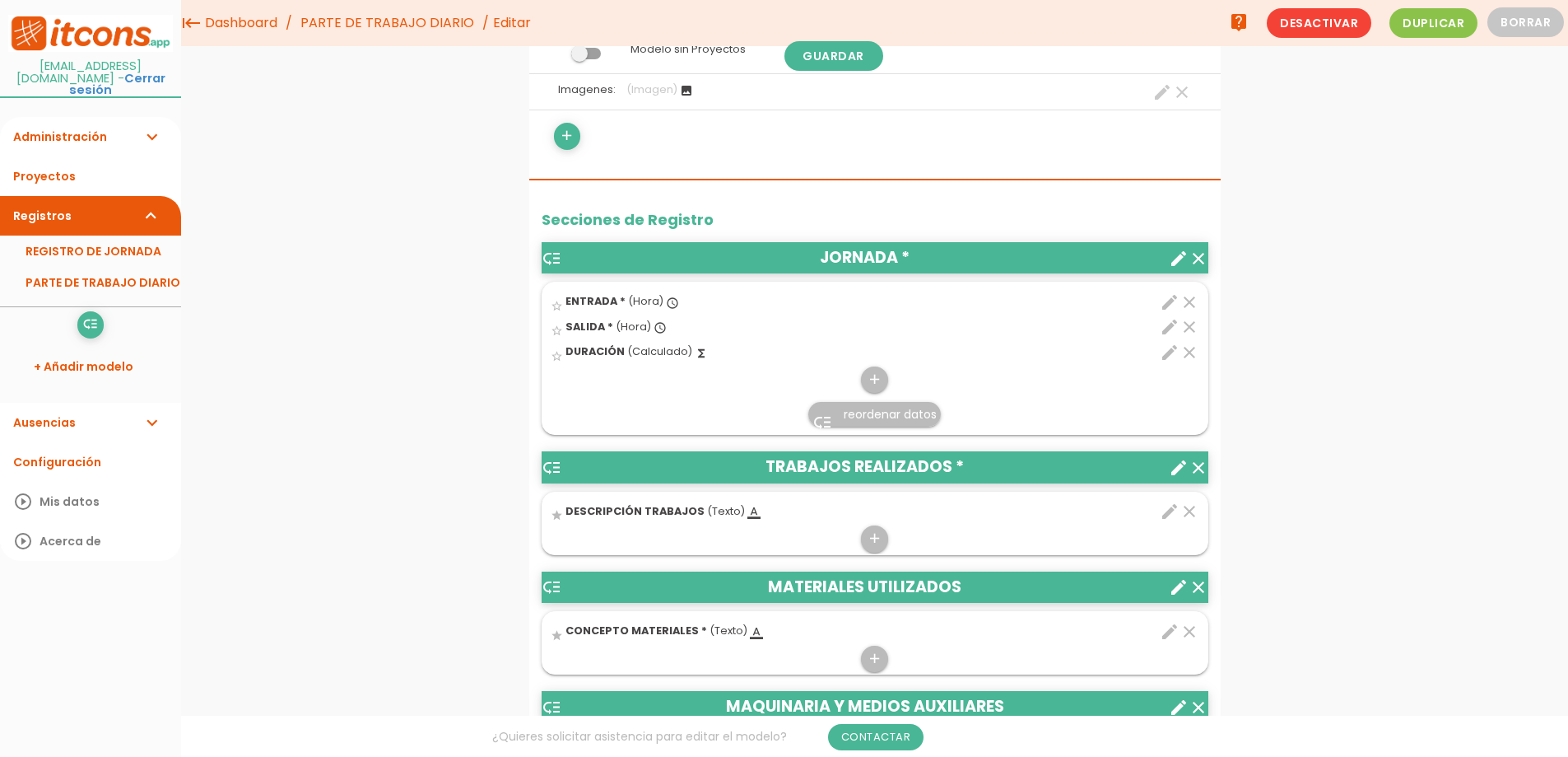
scroll to position [254, 0]
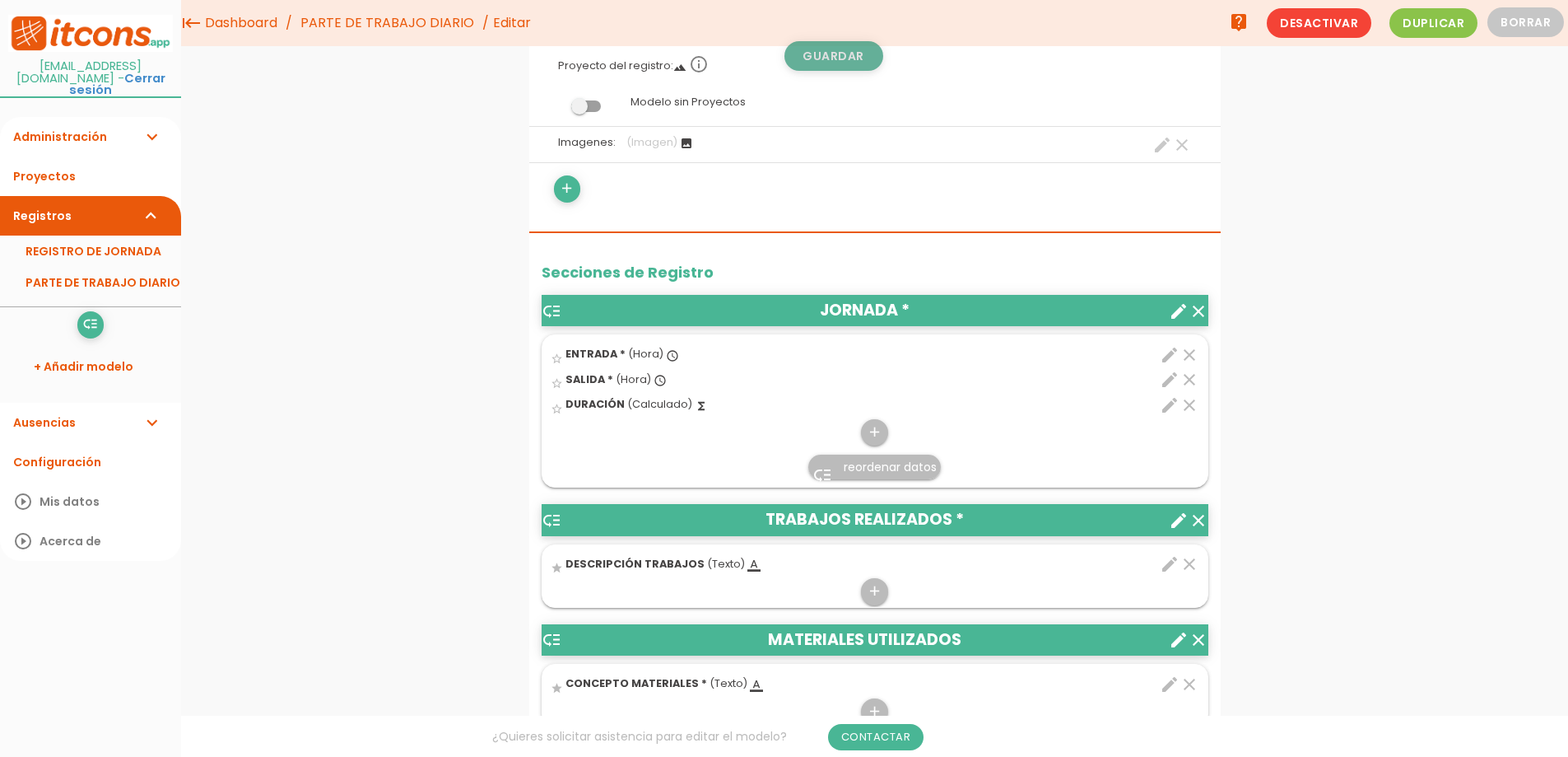
click at [859, 53] on link "Guardar" at bounding box center [834, 56] width 99 height 29
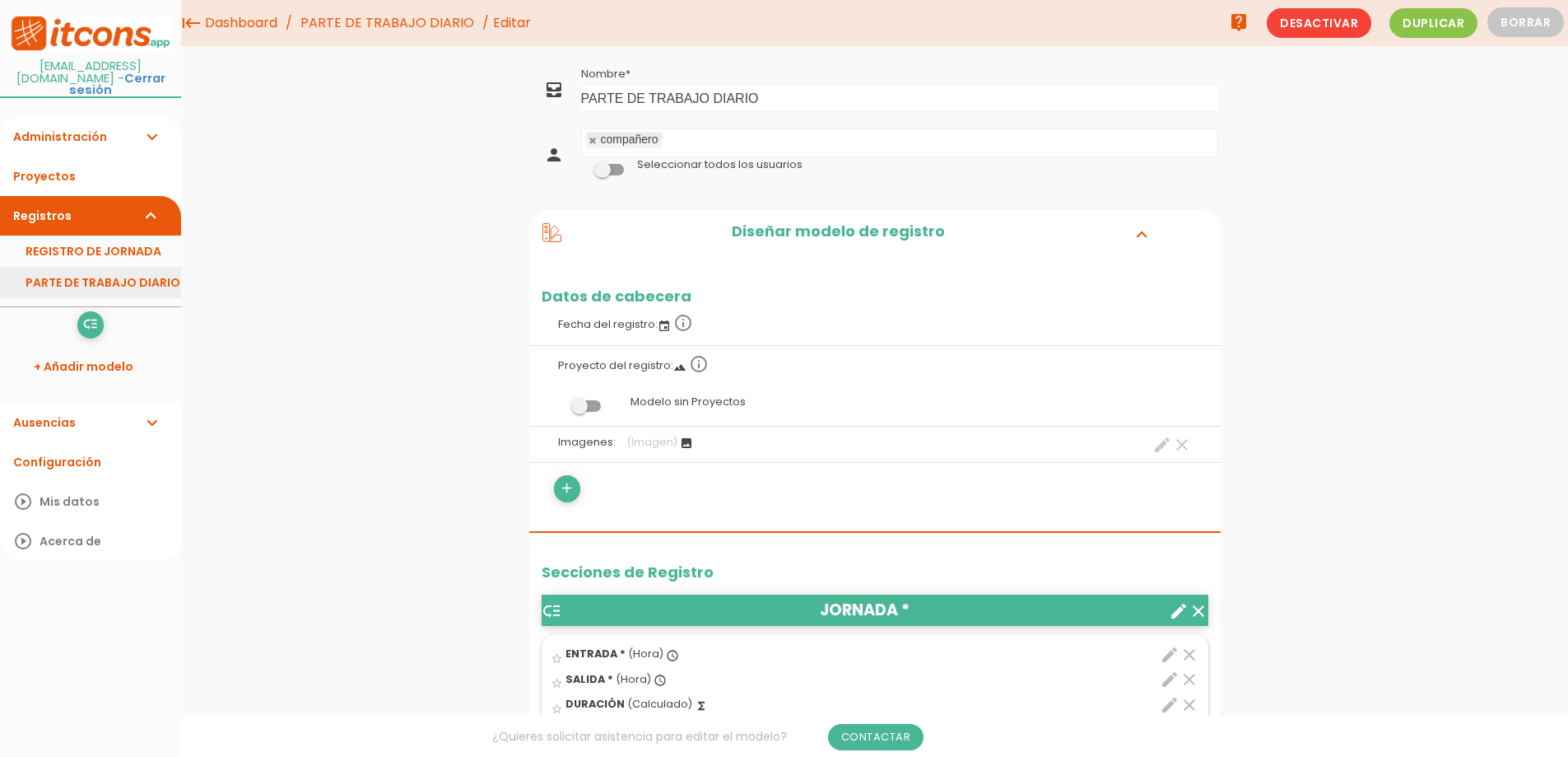
click at [116, 267] on link "PARTE DE TRABAJO DIARIO" at bounding box center [91, 283] width 181 height 31
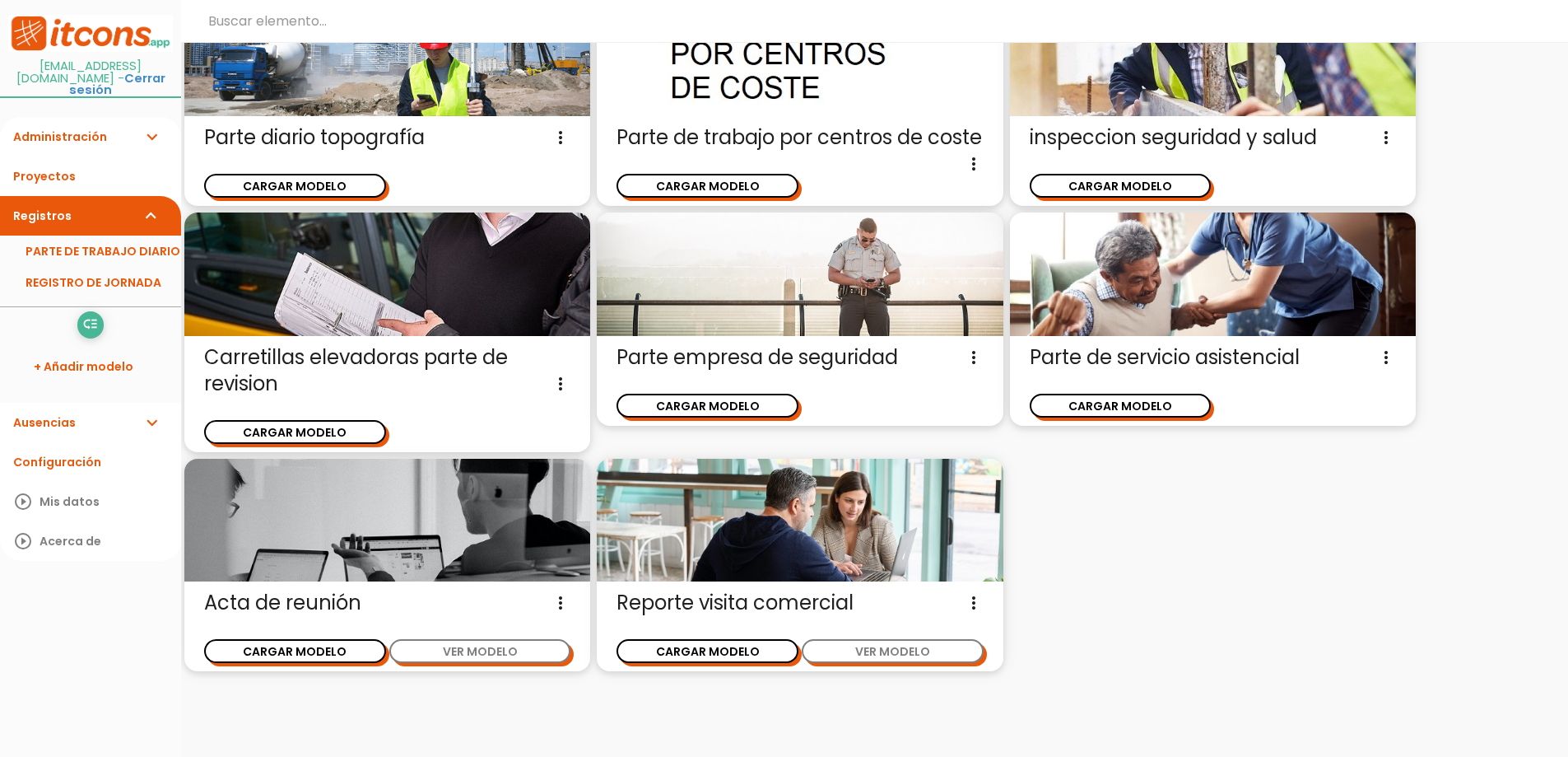
scroll to position [2306, 0]
click at [753, 417] on button "CARGAR MODELO" at bounding box center [707, 406] width 182 height 24
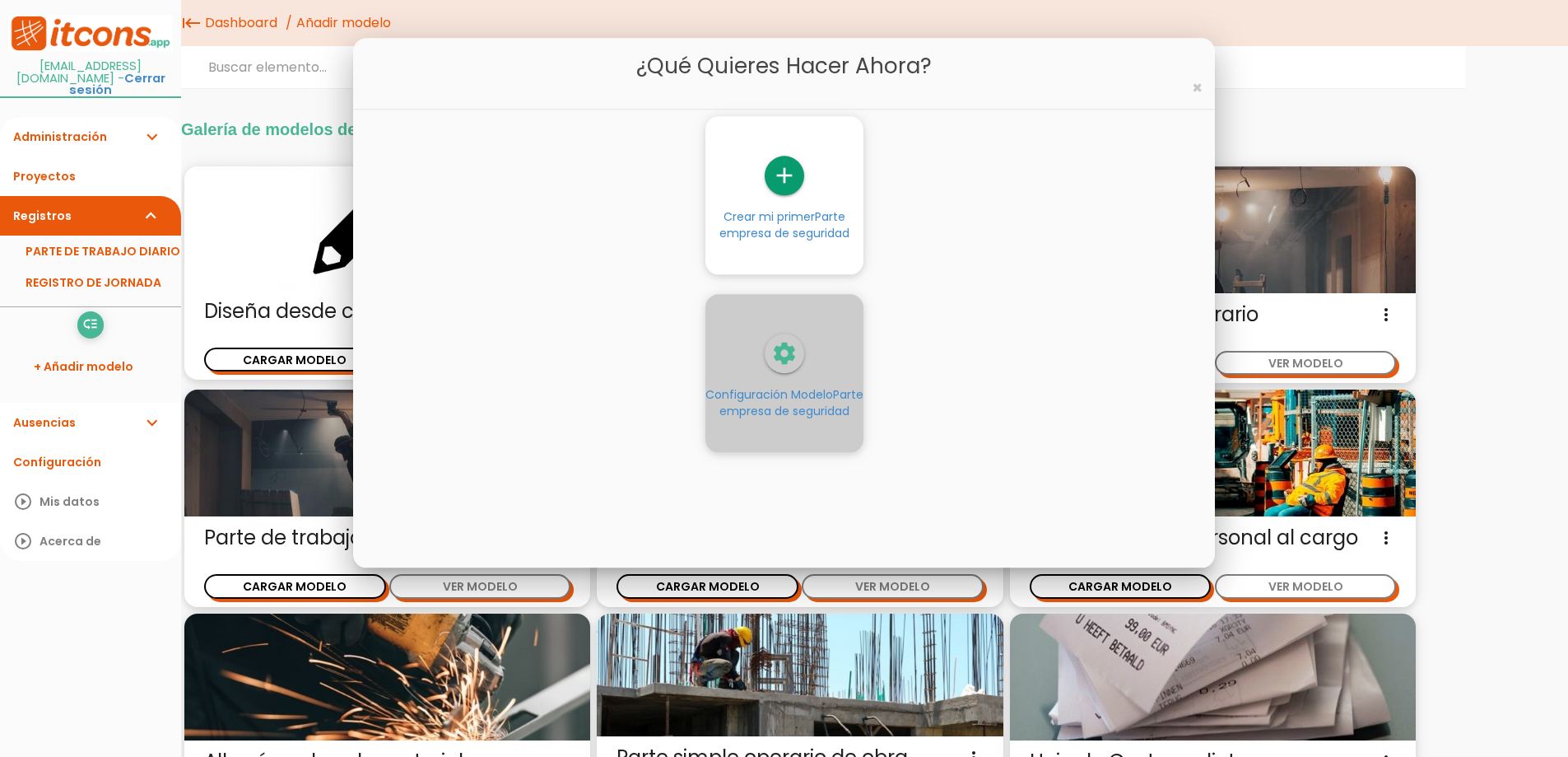
click at [805, 372] on div "settings" at bounding box center [784, 352] width 158 height 39
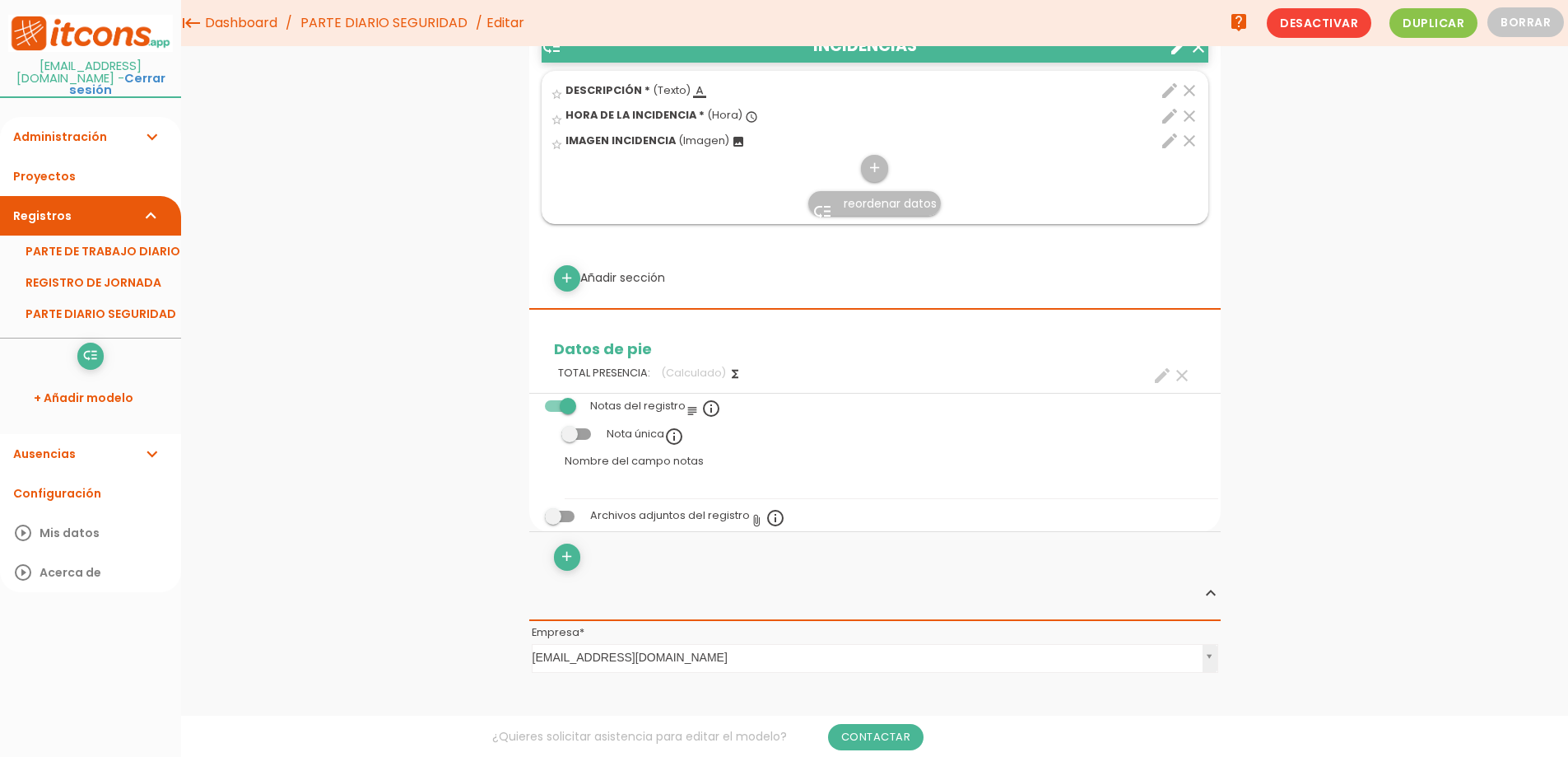
scroll to position [689, 0]
click at [107, 300] on link "PARTE DIARIO SEGURIDAD" at bounding box center [91, 314] width 181 height 31
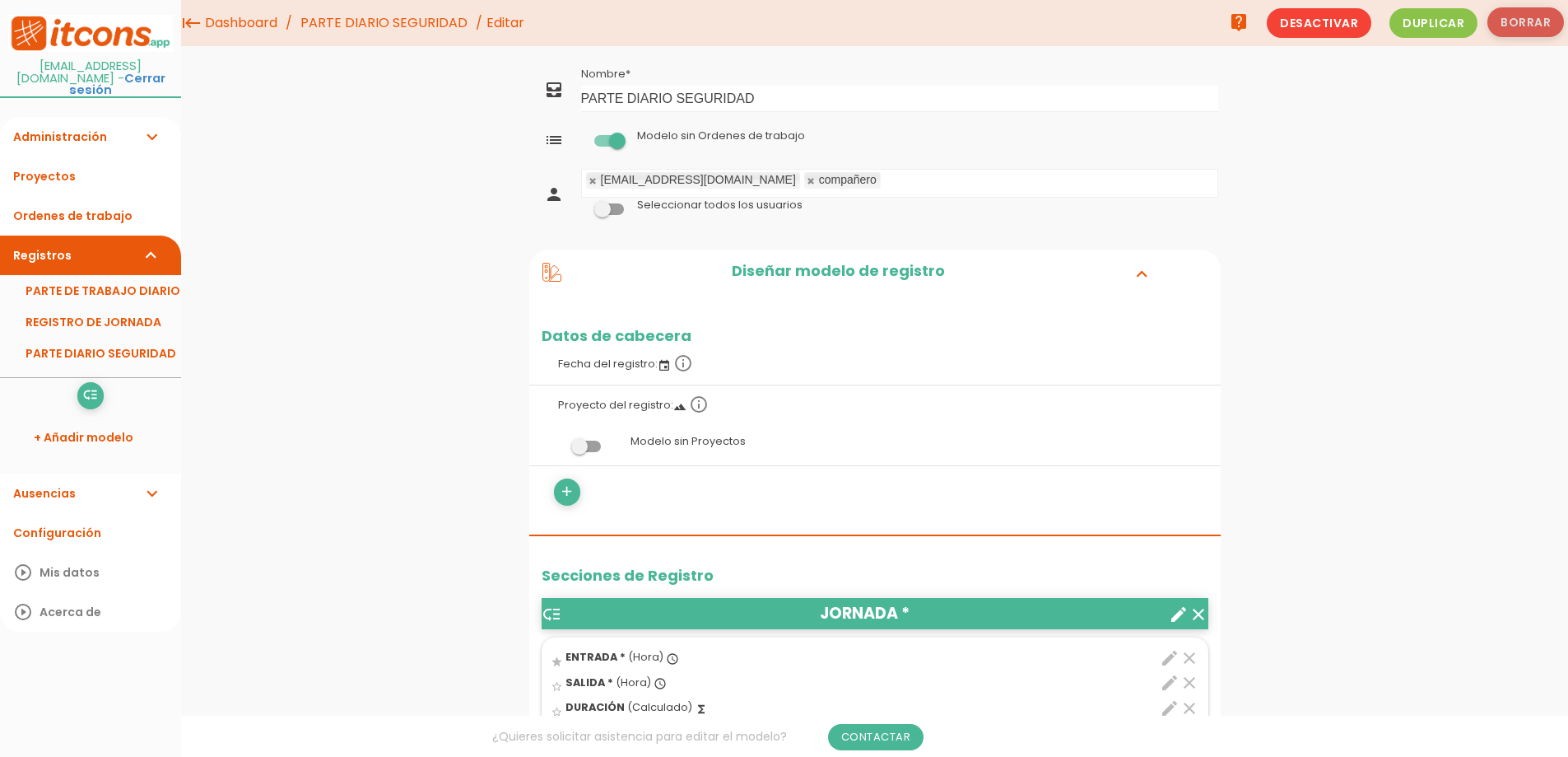
click at [1518, 20] on button "Borrar" at bounding box center [1526, 22] width 77 height 29
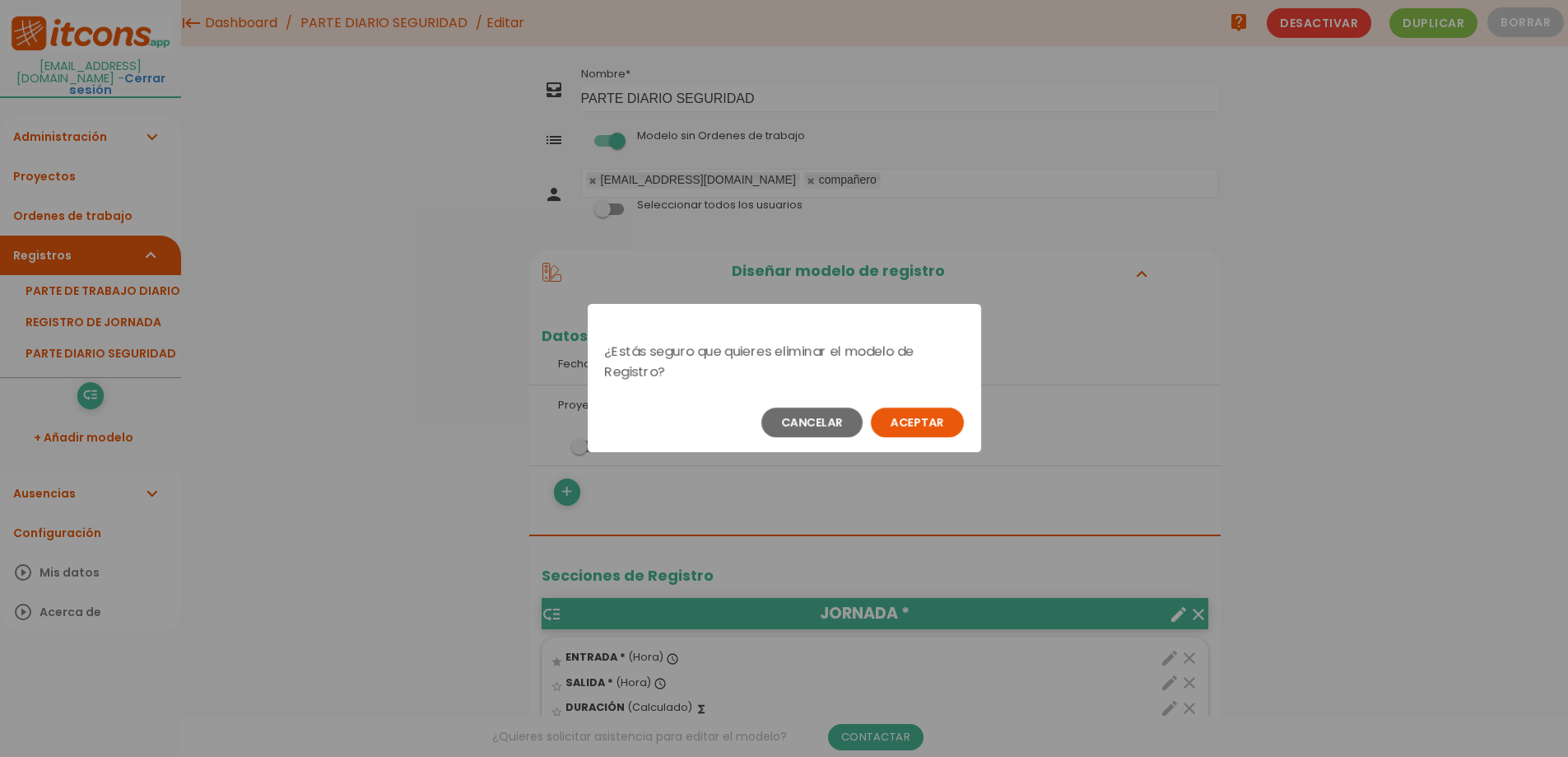
click at [956, 423] on button "Aceptar" at bounding box center [918, 422] width 93 height 29
